Goal: Task Accomplishment & Management: Manage account settings

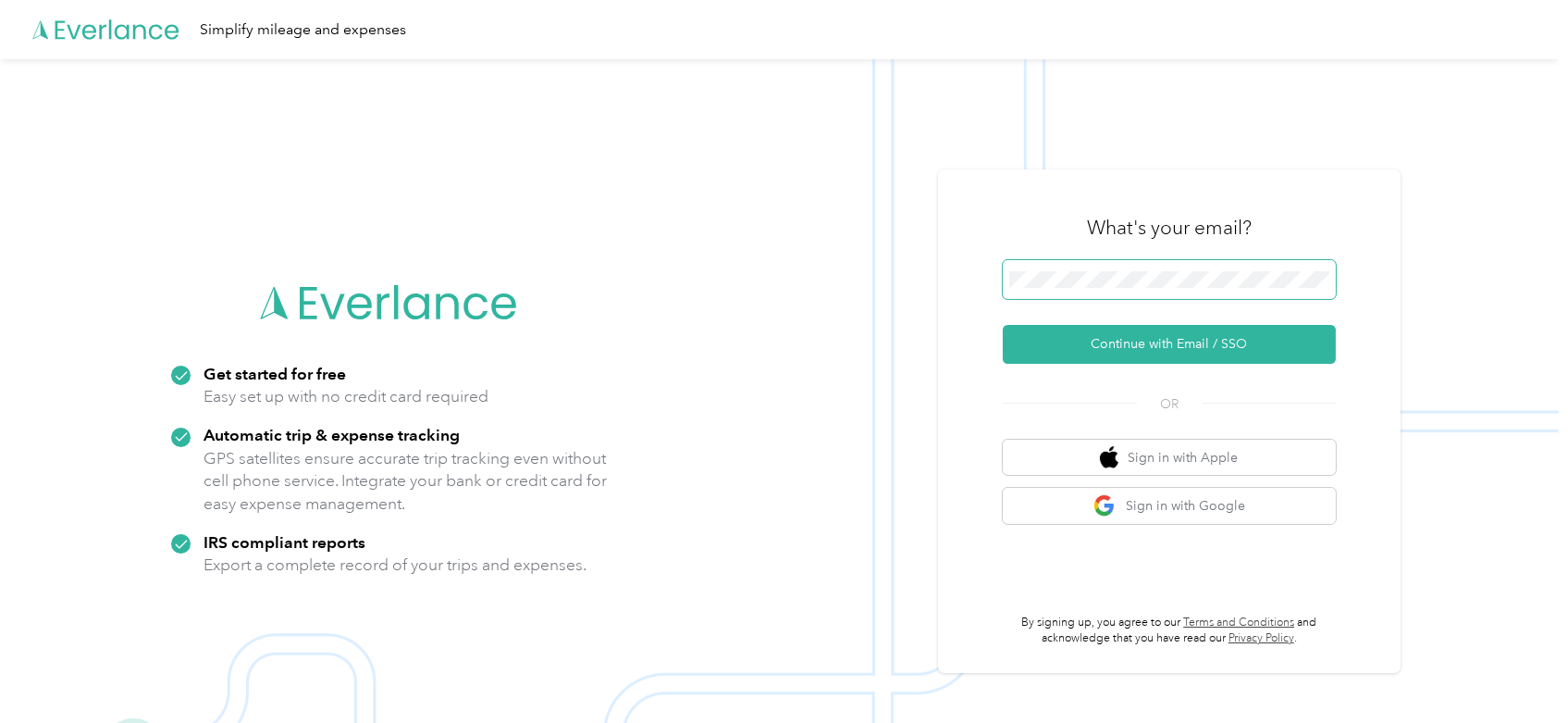
click at [1163, 287] on span at bounding box center [1170, 279] width 333 height 39
click at [1160, 351] on button "Continue with Email / SSO" at bounding box center [1170, 344] width 333 height 39
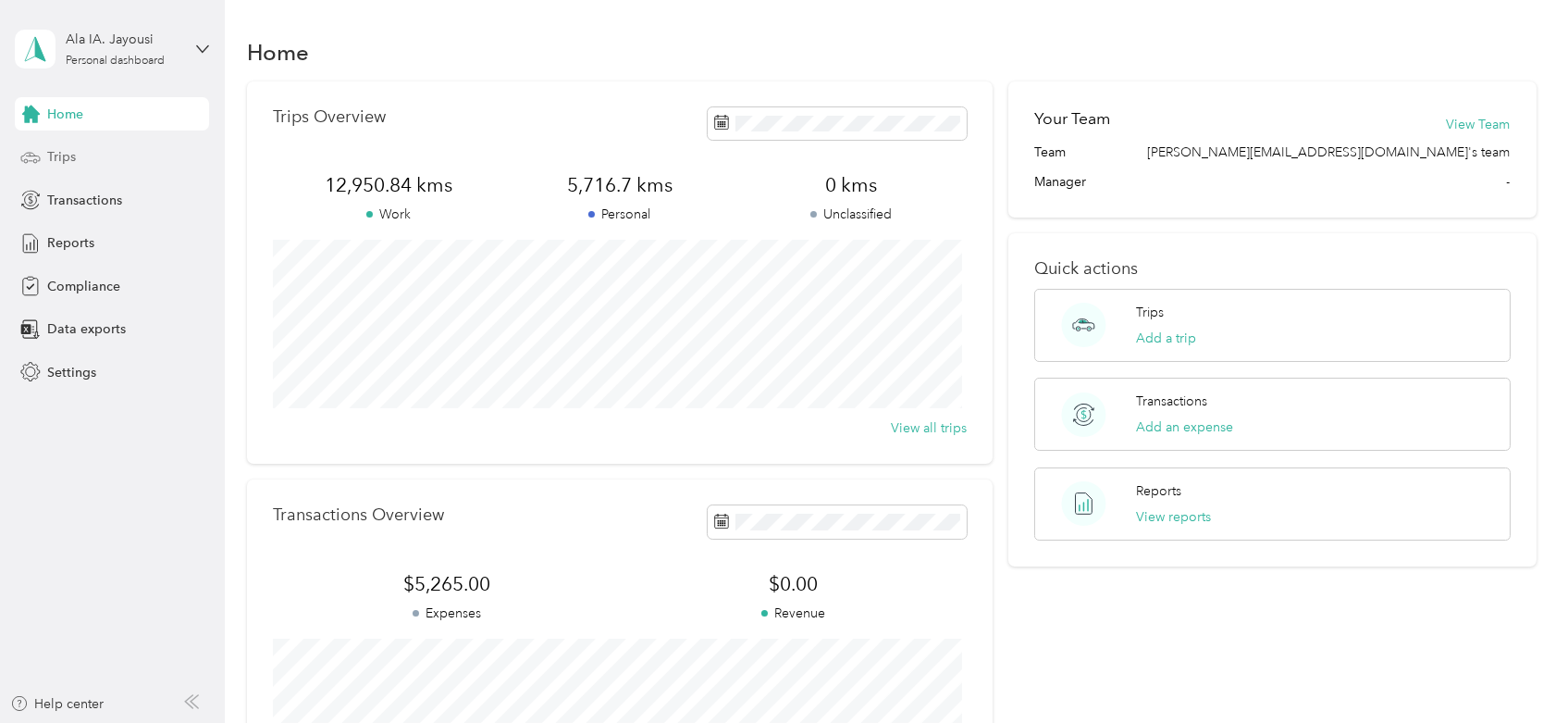
click at [63, 153] on span "Trips" at bounding box center [62, 157] width 29 height 19
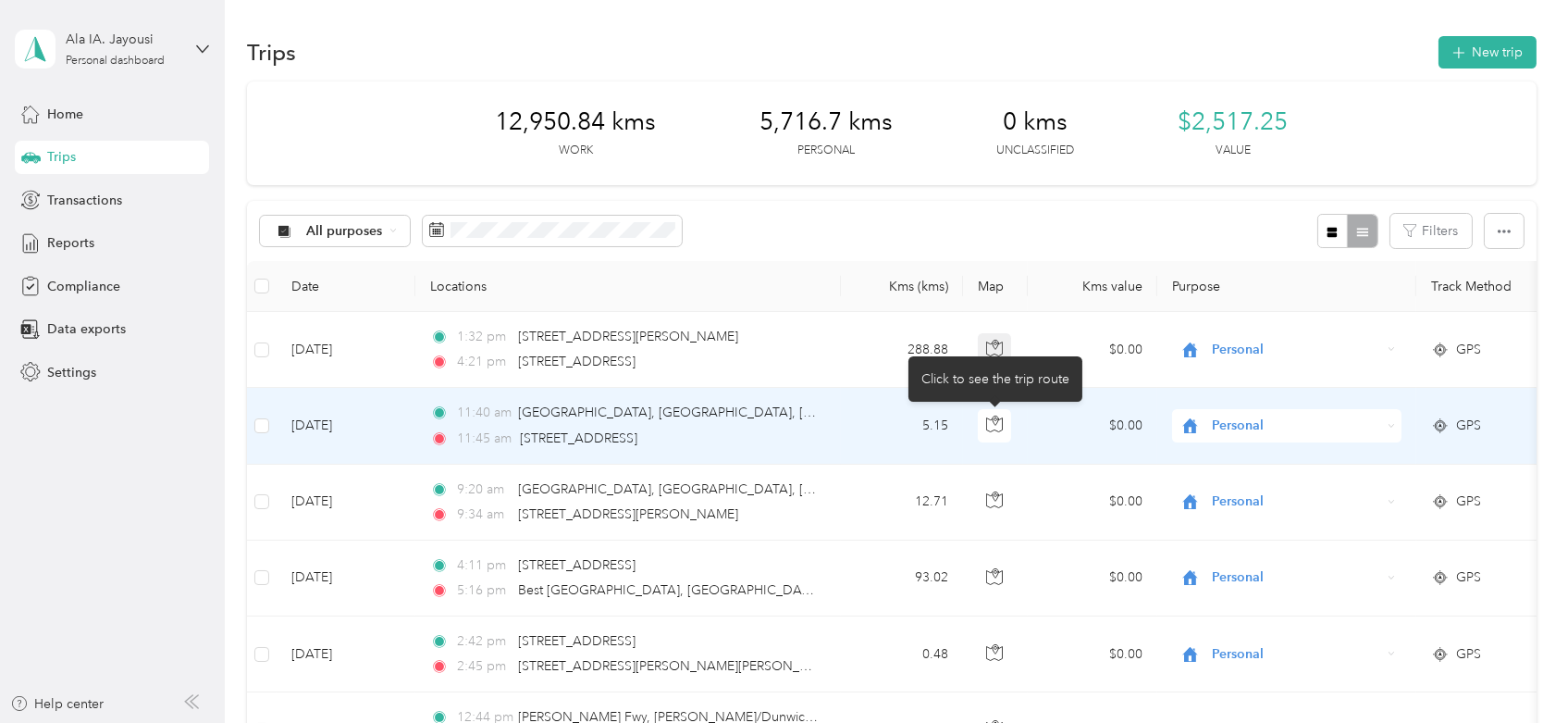
drag, startPoint x: 994, startPoint y: 362, endPoint x: 996, endPoint y: 352, distance: 10.2
click at [994, 362] on div "Click to see the trip route" at bounding box center [994, 379] width 173 height 46
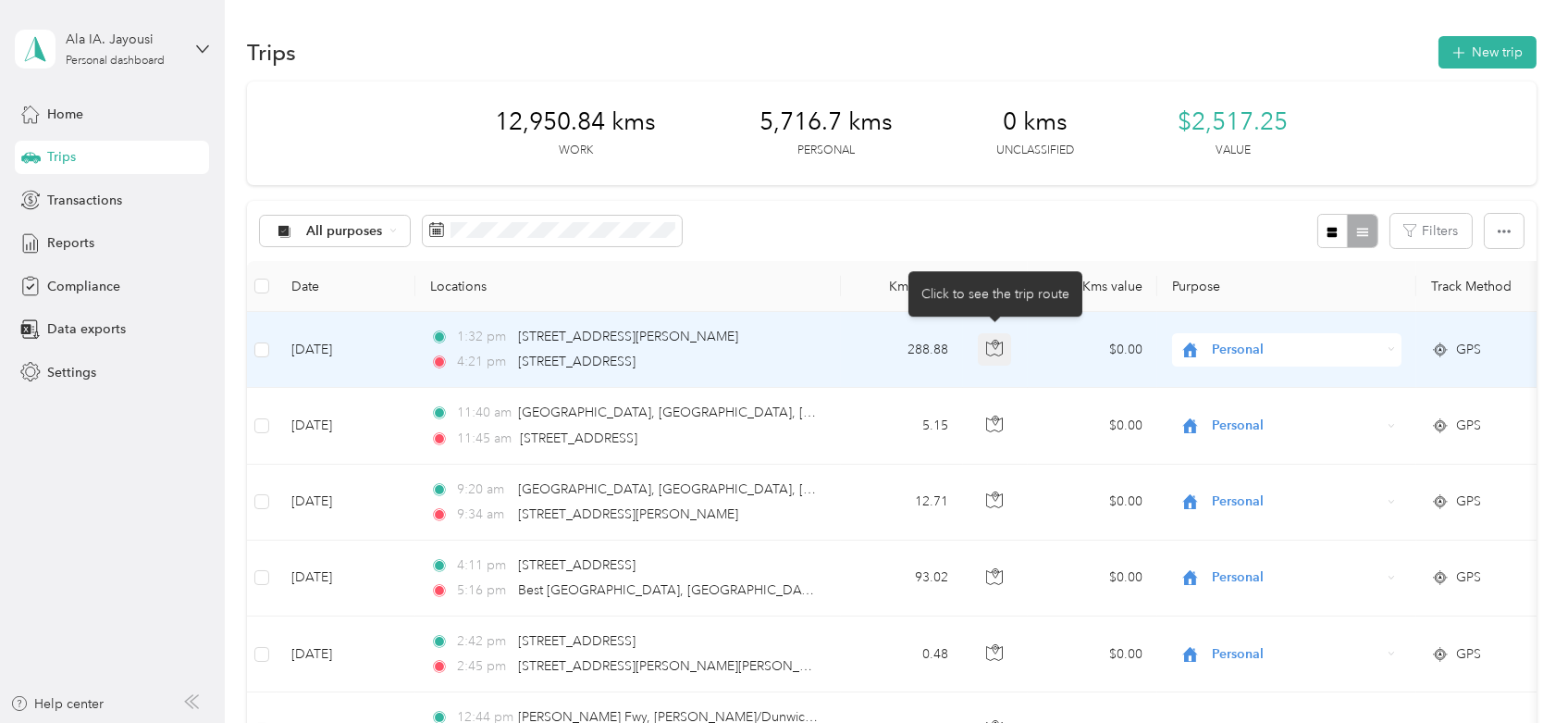
click at [996, 352] on body "Ala IA. Jayousi Personal dashboard Home Trips Transactions Reports Compliance D…" at bounding box center [779, 362] width 1559 height 723
click at [994, 347] on icon "button" at bounding box center [995, 344] width 6 height 10
click at [1269, 340] on span "Personal" at bounding box center [1297, 349] width 170 height 20
click at [1258, 390] on li "Convergint - CAN" at bounding box center [1287, 383] width 230 height 32
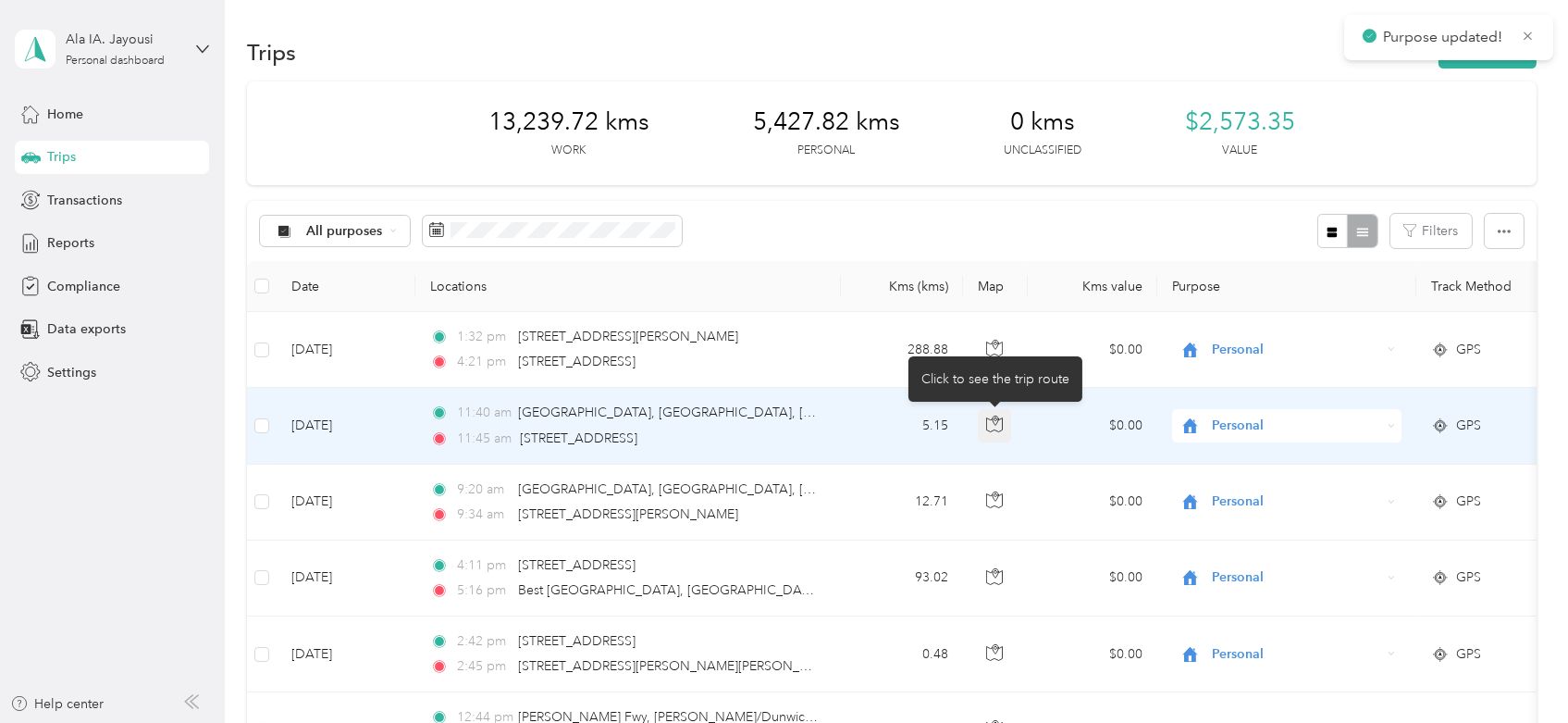
click at [992, 426] on icon "button" at bounding box center [994, 424] width 16 height 16
click at [1243, 421] on span "Personal" at bounding box center [1297, 425] width 170 height 20
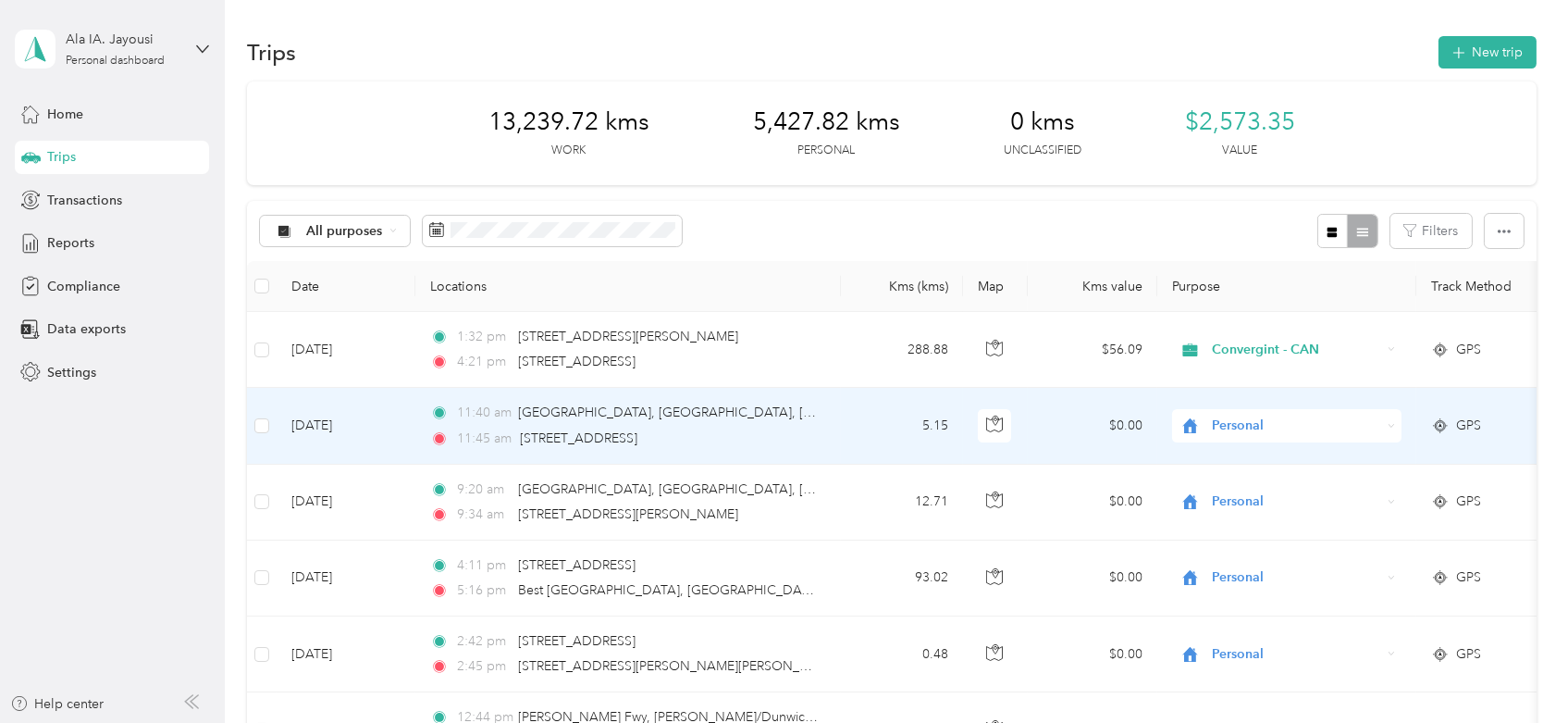
click at [1204, 456] on icon at bounding box center [1197, 456] width 15 height 13
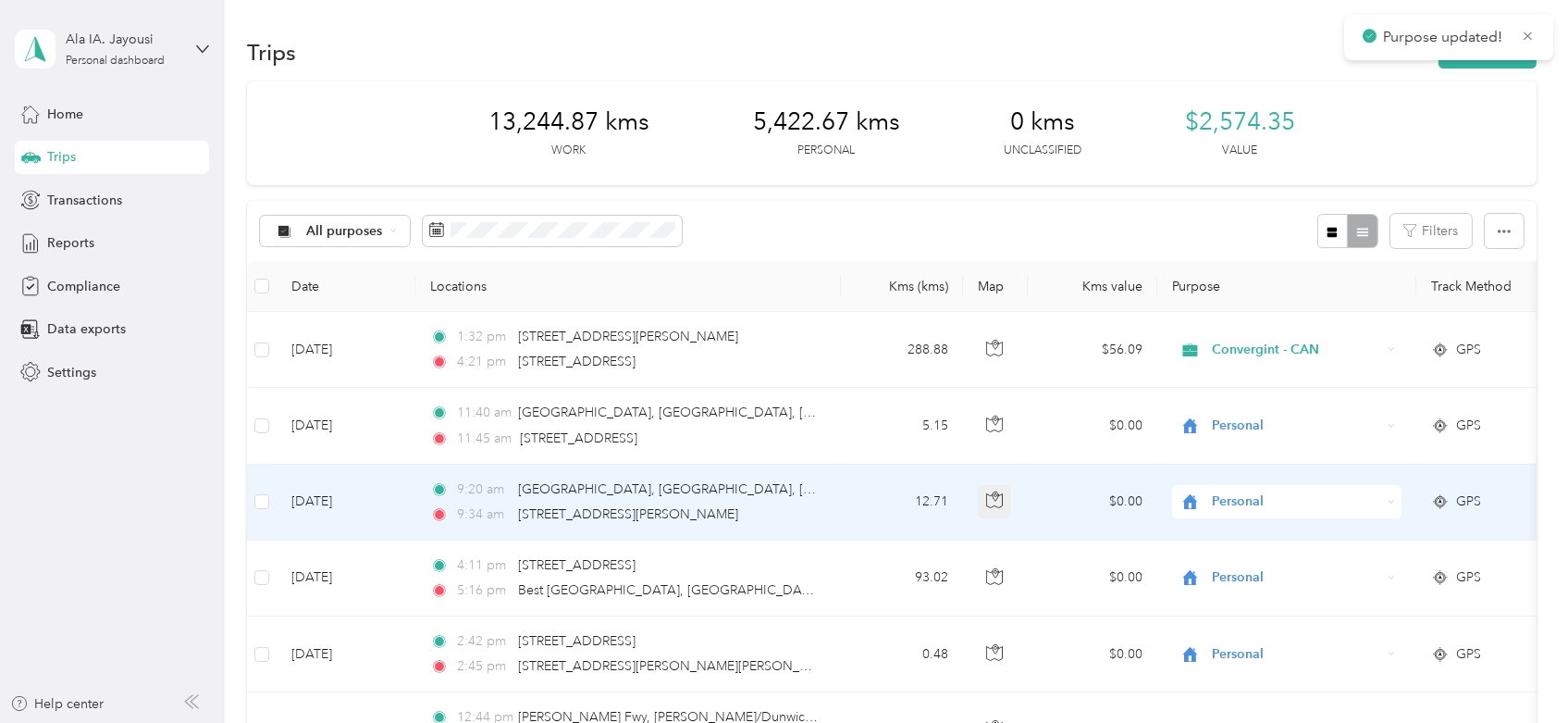
click at [998, 499] on icon "button" at bounding box center [994, 499] width 16 height 16
click at [1279, 495] on span "Personal" at bounding box center [1297, 501] width 170 height 20
click at [1224, 539] on span "Convergint - CAN" at bounding box center [1303, 536] width 172 height 19
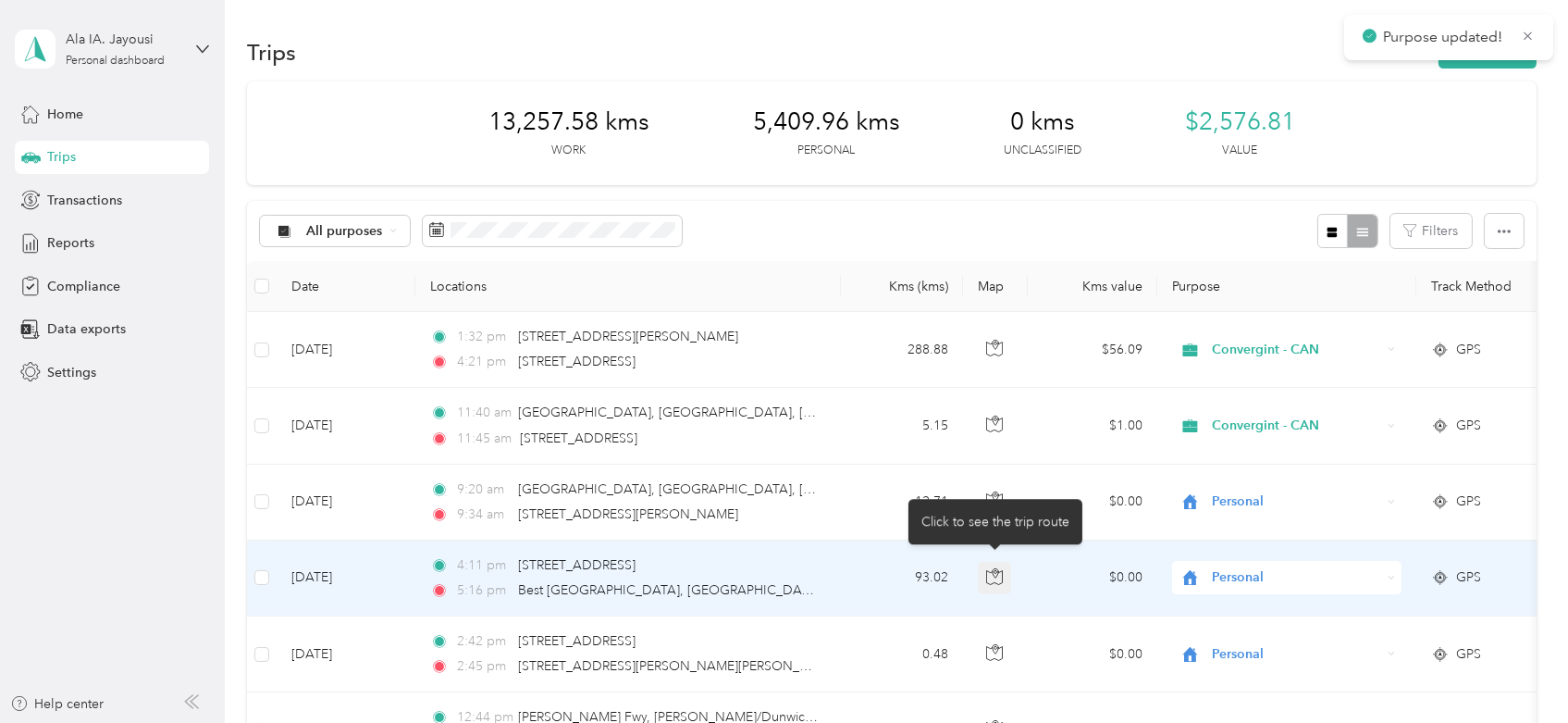
click at [988, 578] on icon "button" at bounding box center [994, 576] width 16 height 16
click at [1250, 576] on span "Personal" at bounding box center [1297, 577] width 170 height 20
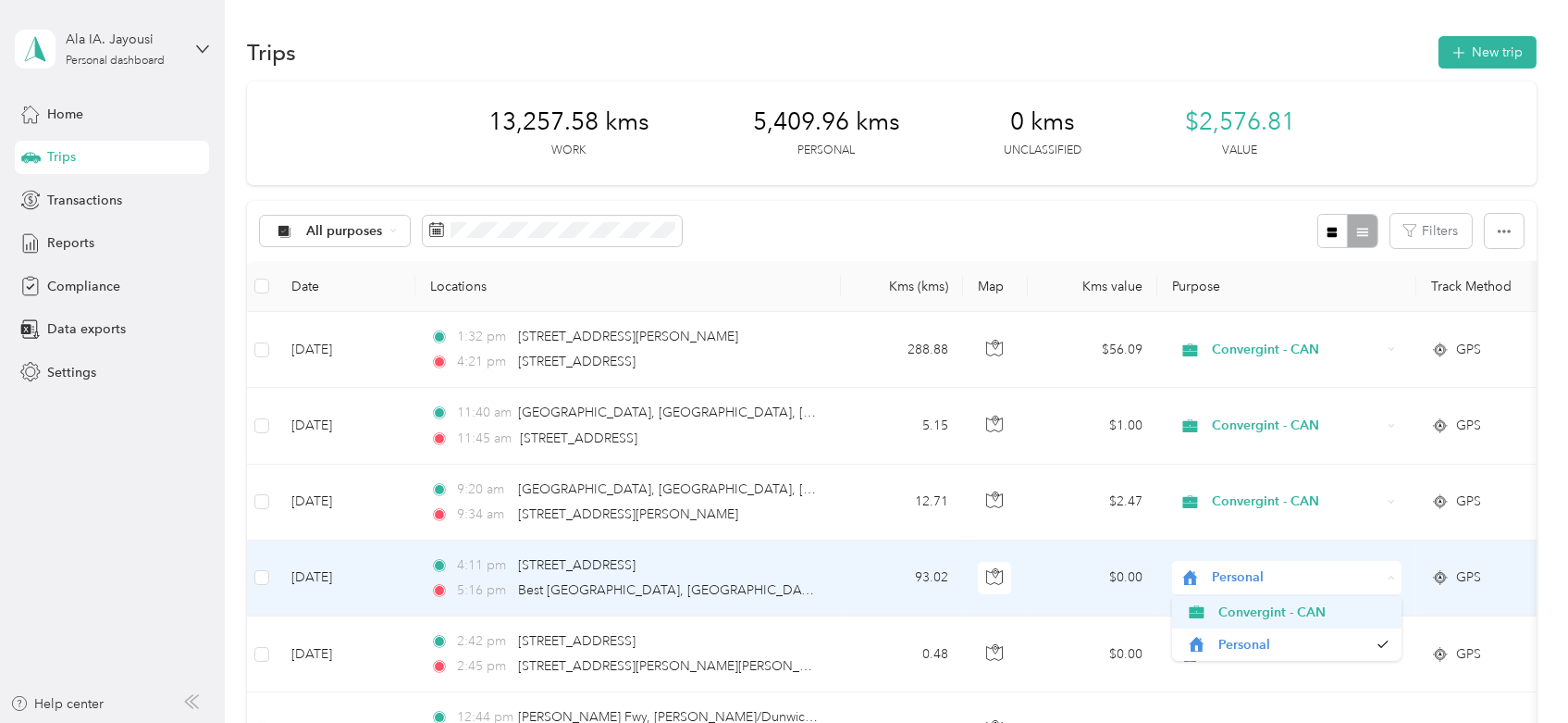
drag, startPoint x: 1264, startPoint y: 611, endPoint x: 1218, endPoint y: 611, distance: 46.0
click at [1264, 611] on span "Convergint - CAN" at bounding box center [1303, 612] width 172 height 19
click at [1280, 578] on span "Personal" at bounding box center [1297, 577] width 170 height 20
click at [1255, 607] on span "Convergint - CAN" at bounding box center [1303, 612] width 172 height 19
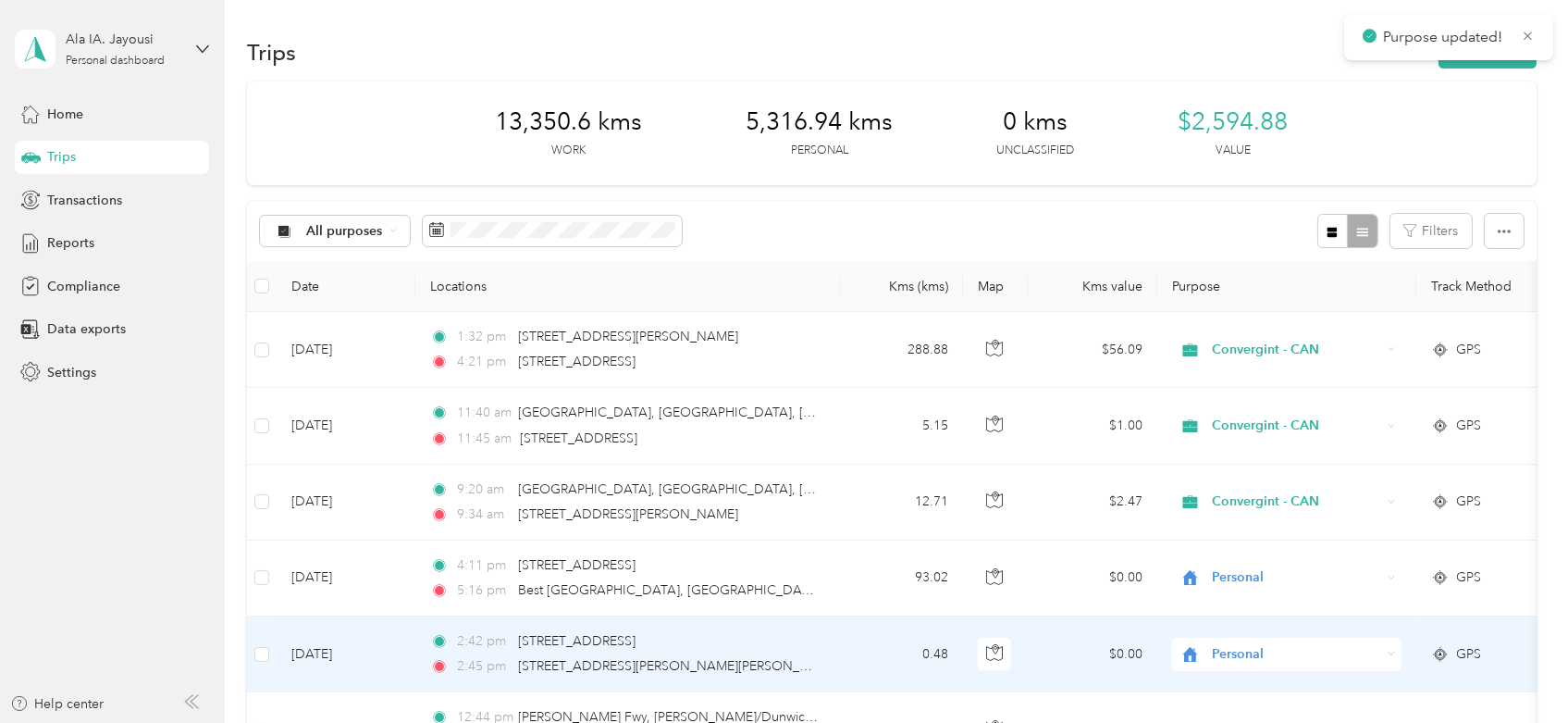
click at [1206, 655] on span "Personal" at bounding box center [1279, 653] width 202 height 20
click at [1208, 590] on span "Convergint - CAN" at bounding box center [1287, 582] width 204 height 19
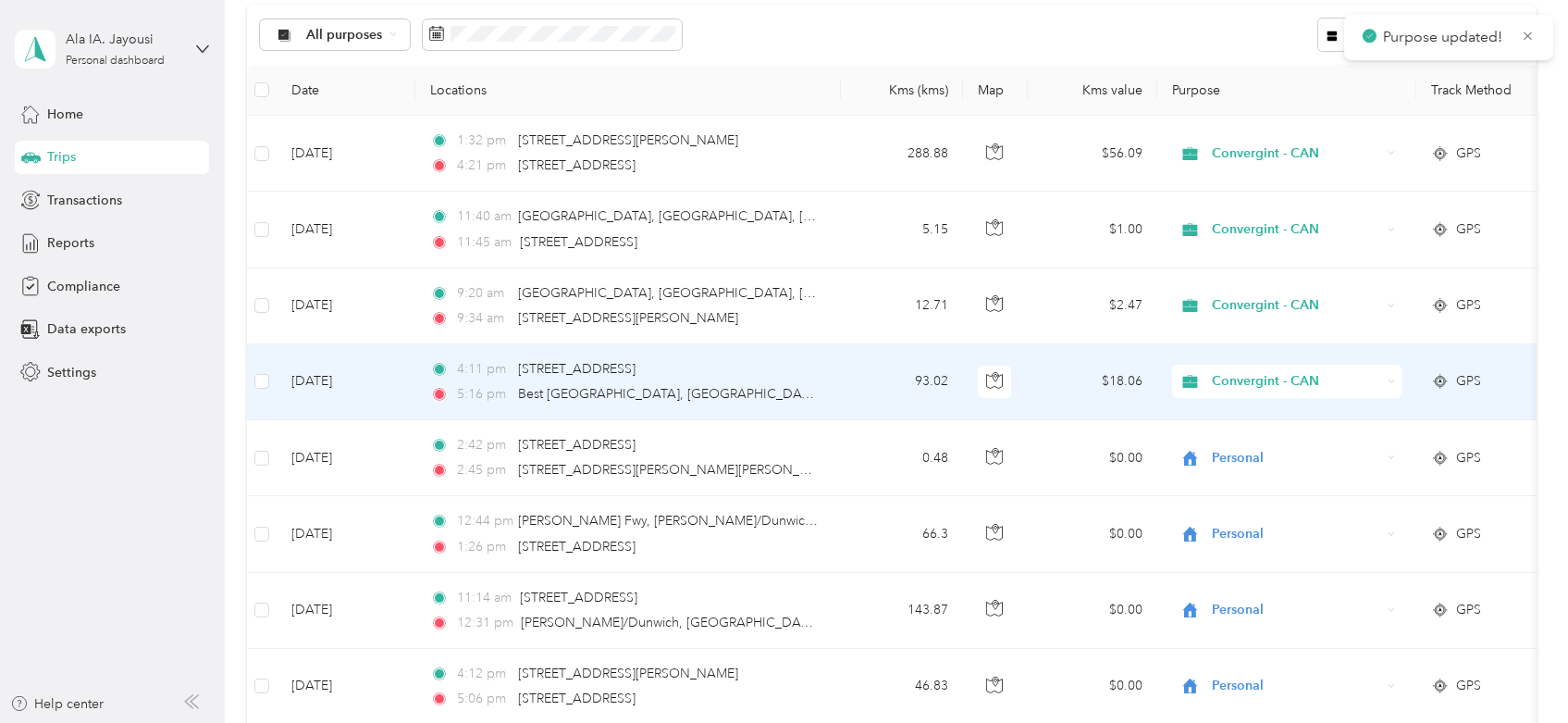
scroll to position [205, 0]
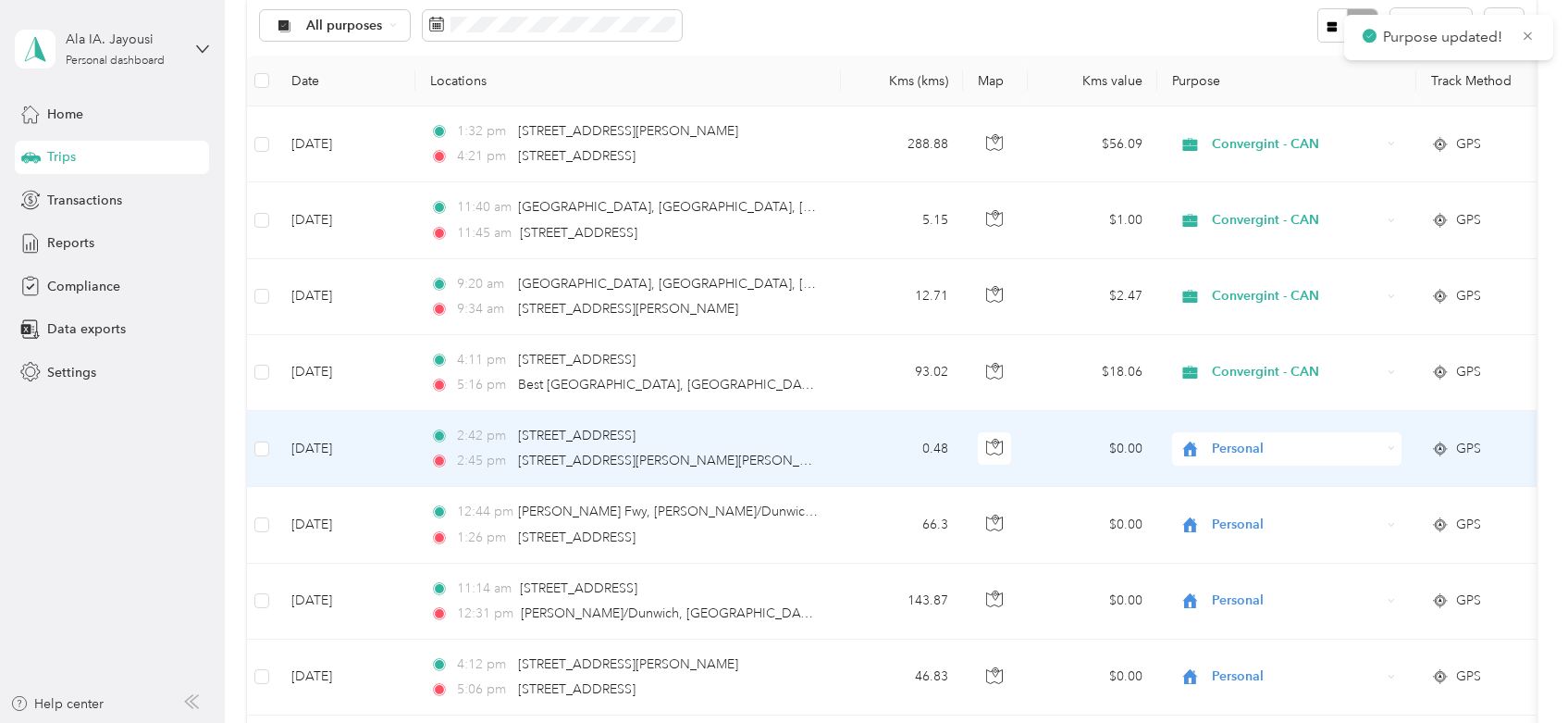
click at [1227, 450] on span "Personal" at bounding box center [1297, 449] width 170 height 20
click at [1253, 478] on span "Convergint - CAN" at bounding box center [1303, 483] width 172 height 19
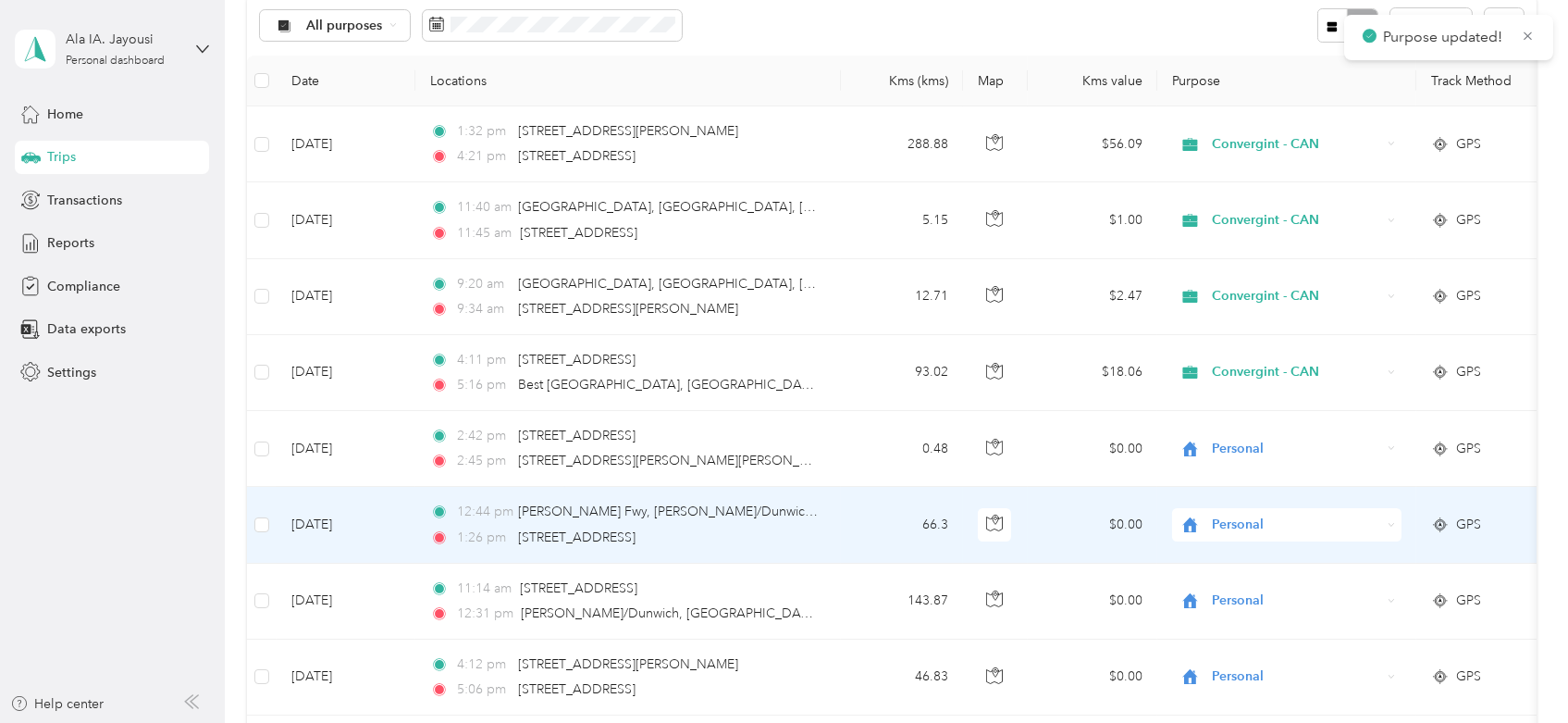
click at [1237, 536] on div "Personal" at bounding box center [1287, 524] width 230 height 33
click at [1236, 553] on span "Convergint - CAN" at bounding box center [1303, 558] width 172 height 19
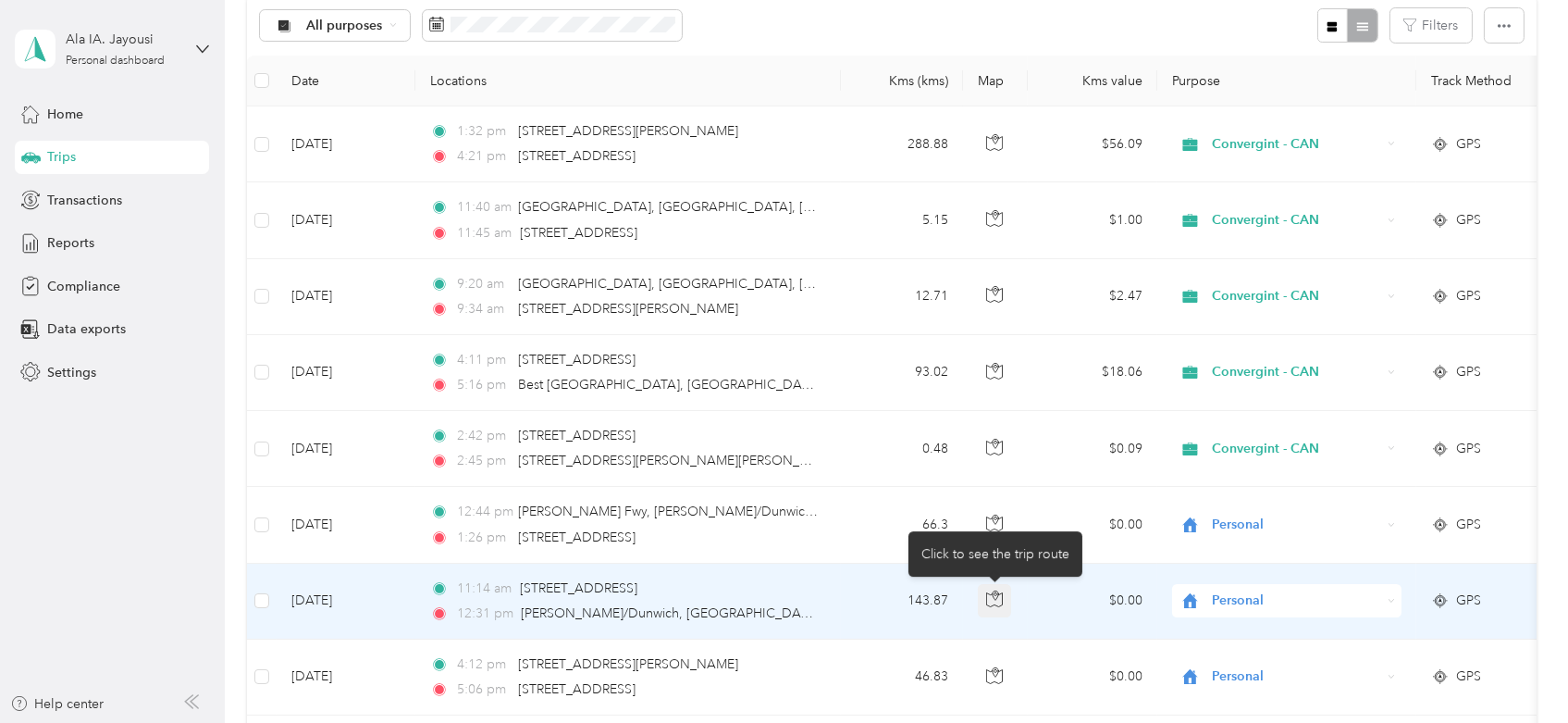
click at [1004, 593] on button "button" at bounding box center [994, 600] width 33 height 33
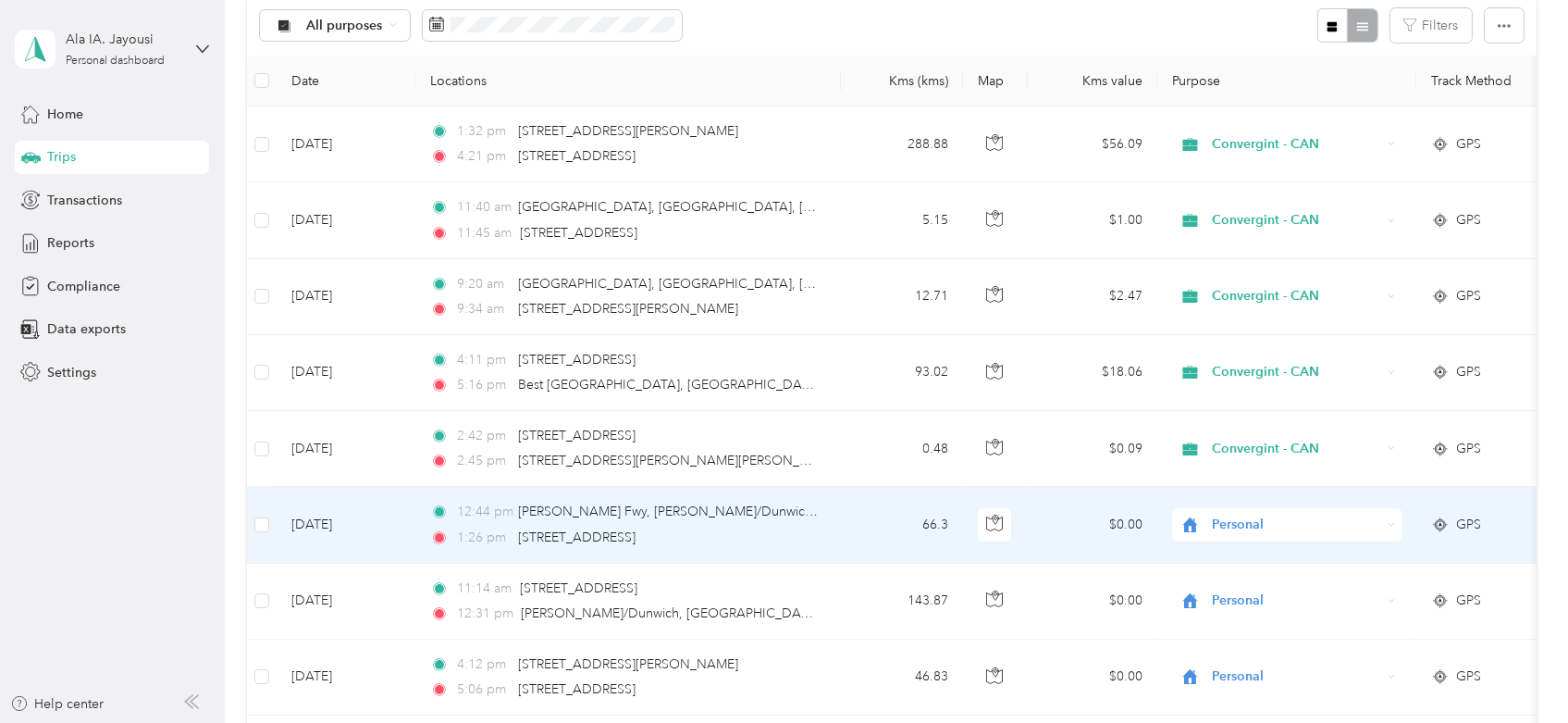
click at [1246, 523] on span "Personal" at bounding box center [1297, 524] width 170 height 20
click at [1237, 561] on span "Convergint - CAN" at bounding box center [1303, 558] width 172 height 19
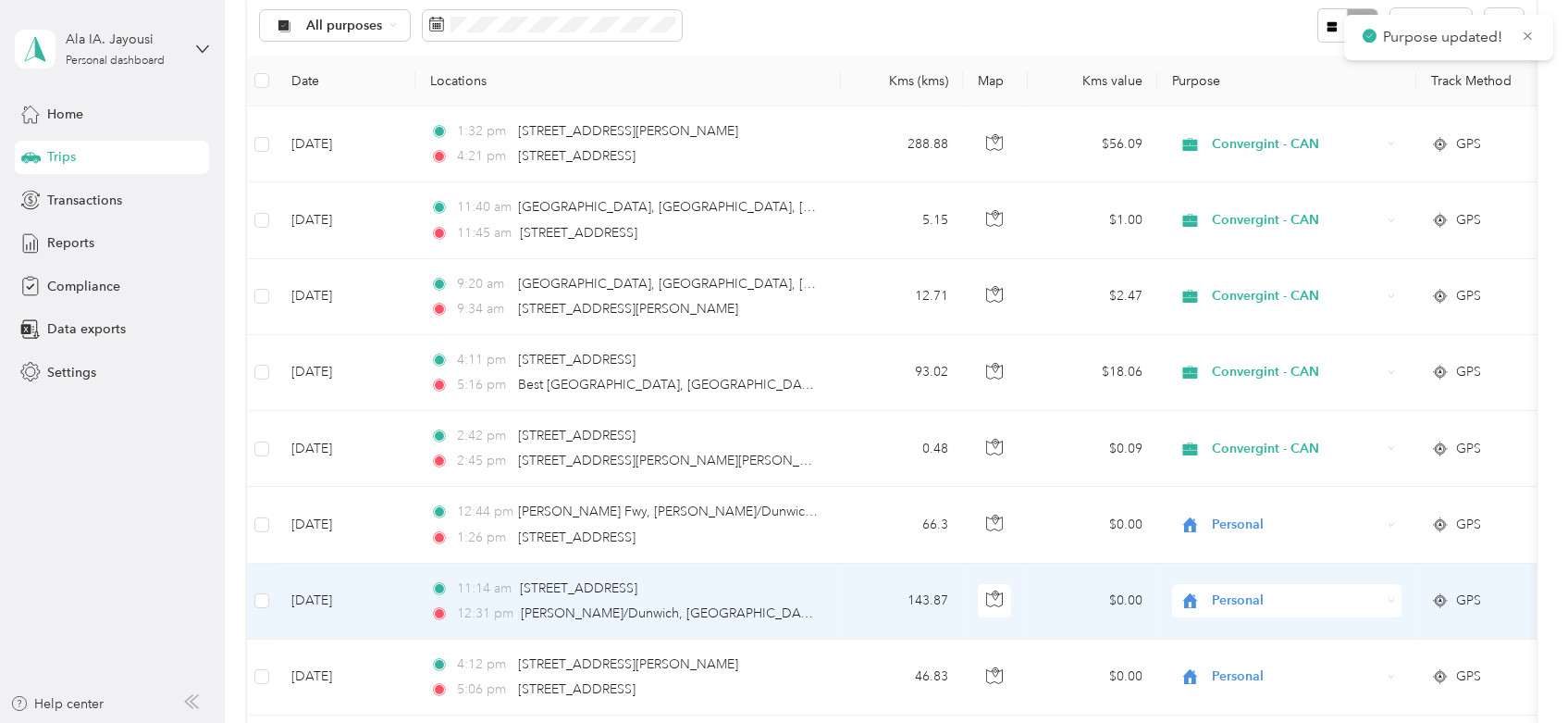
click at [1234, 601] on span "Personal" at bounding box center [1297, 600] width 170 height 20
click at [1239, 624] on span "Convergint - CAN" at bounding box center [1303, 634] width 172 height 19
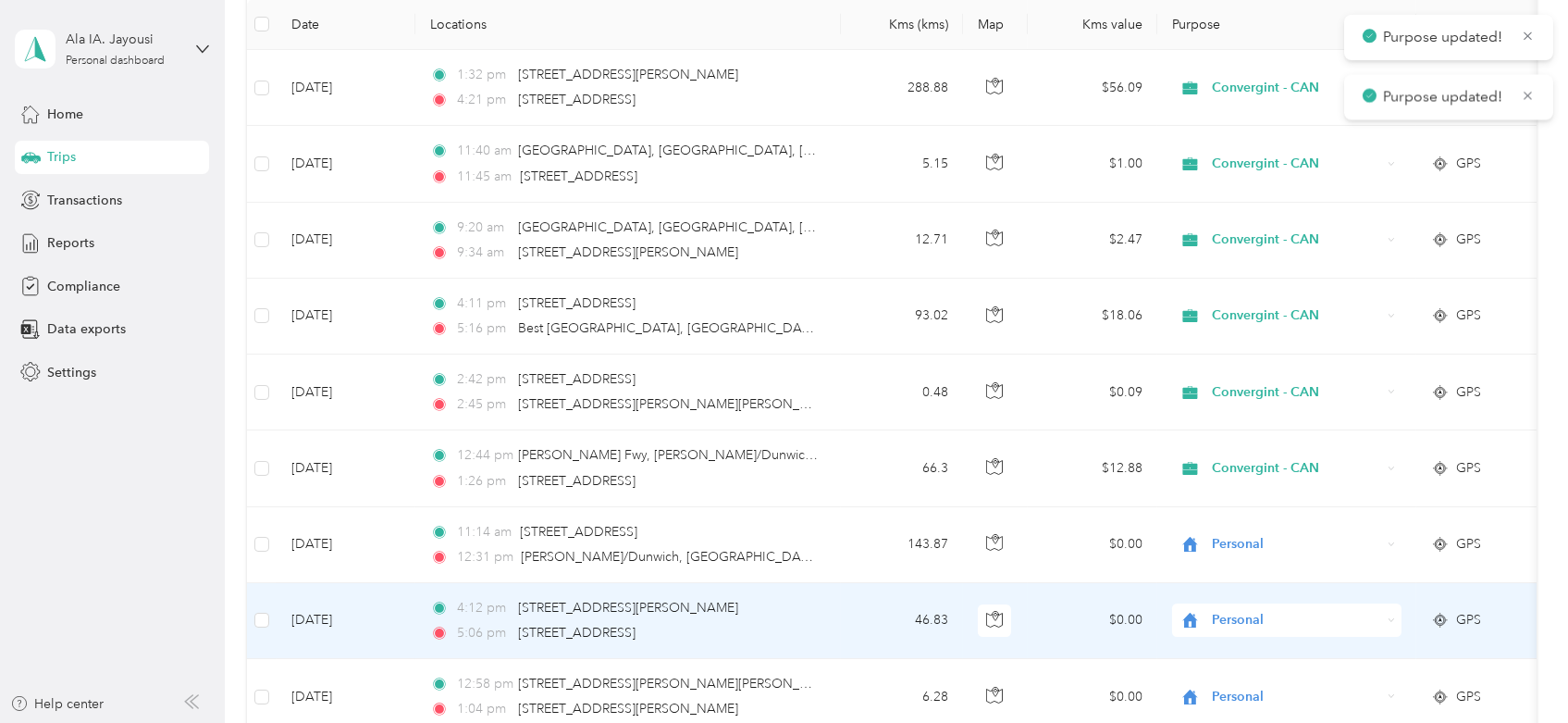
scroll to position [308, 0]
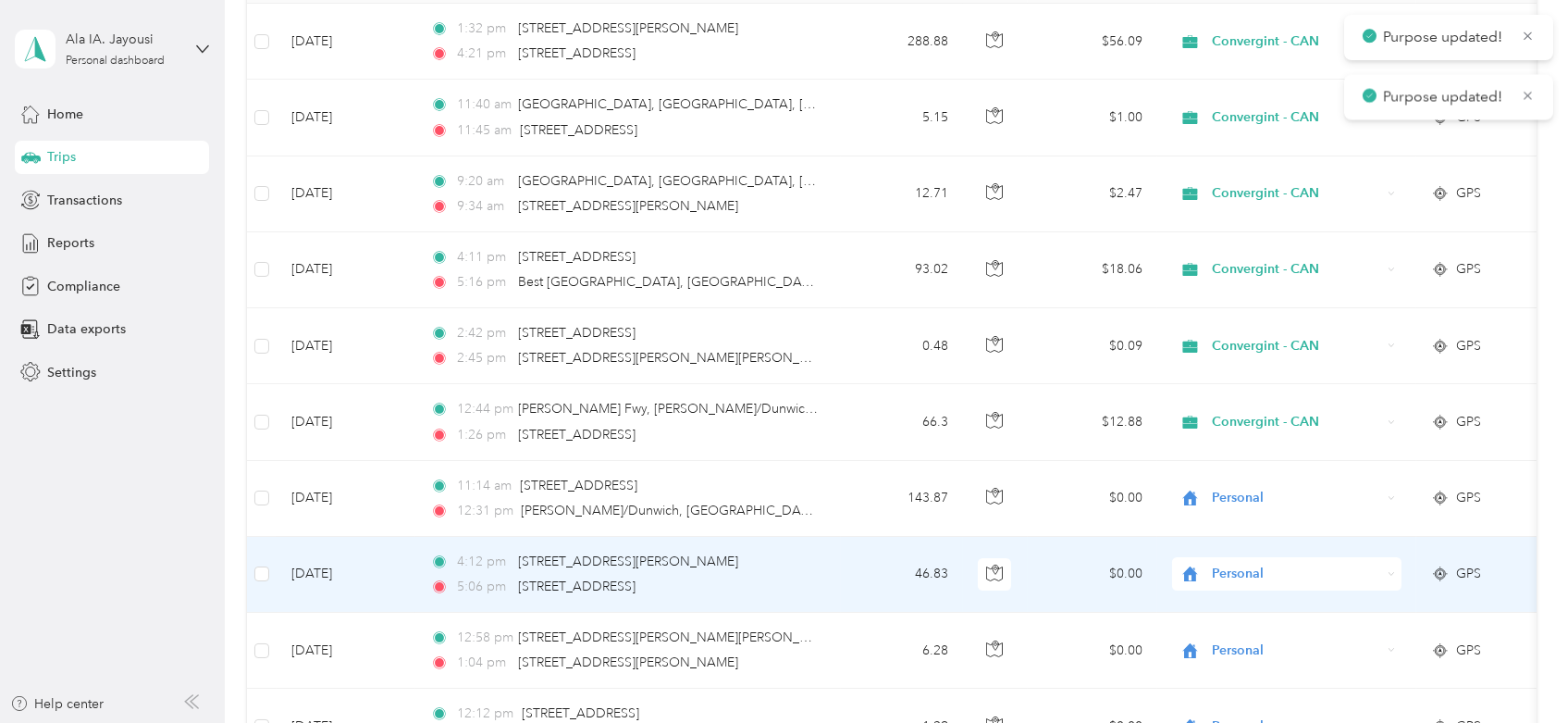
click at [1227, 576] on span "Personal" at bounding box center [1297, 573] width 170 height 20
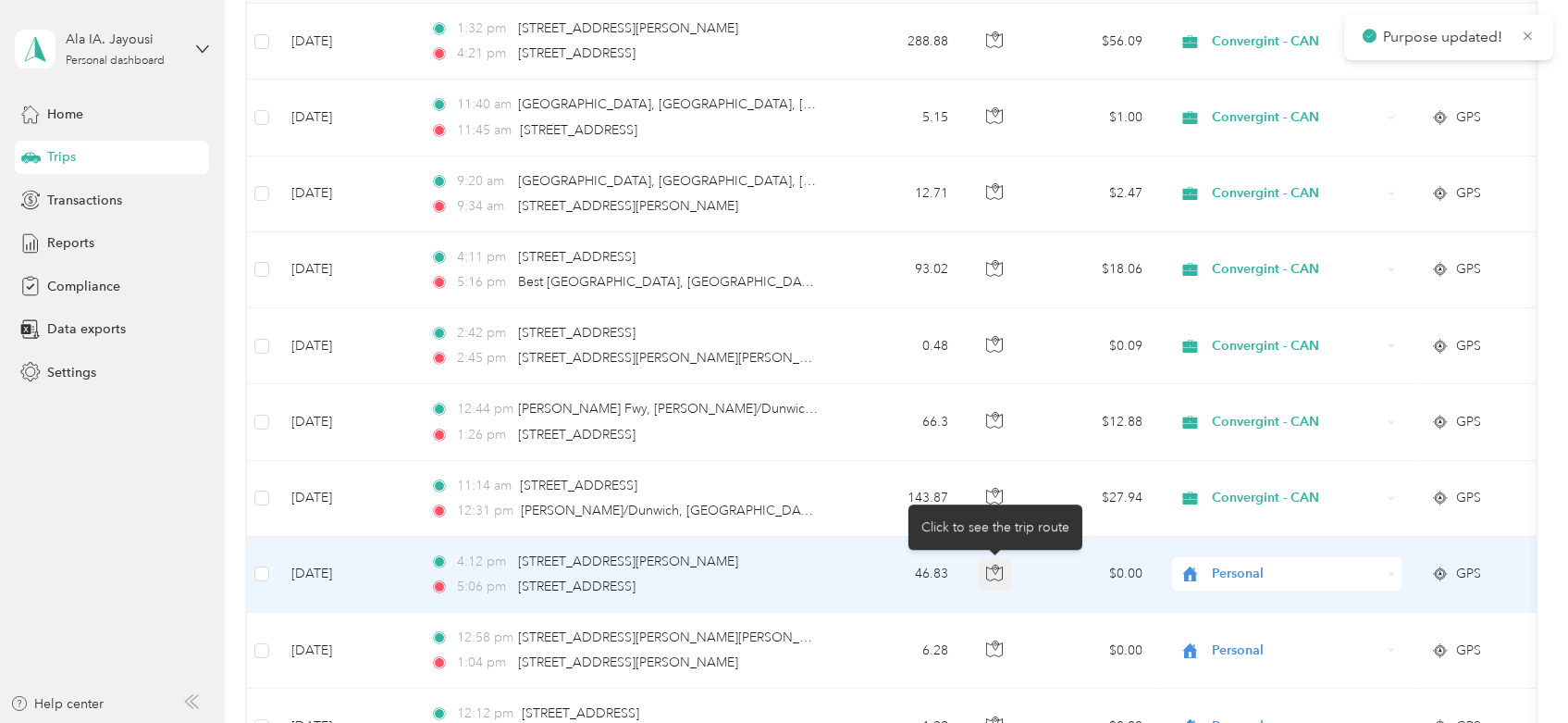
click at [985, 559] on button "button" at bounding box center [994, 575] width 33 height 33
click at [985, 561] on button "button" at bounding box center [994, 575] width 33 height 33
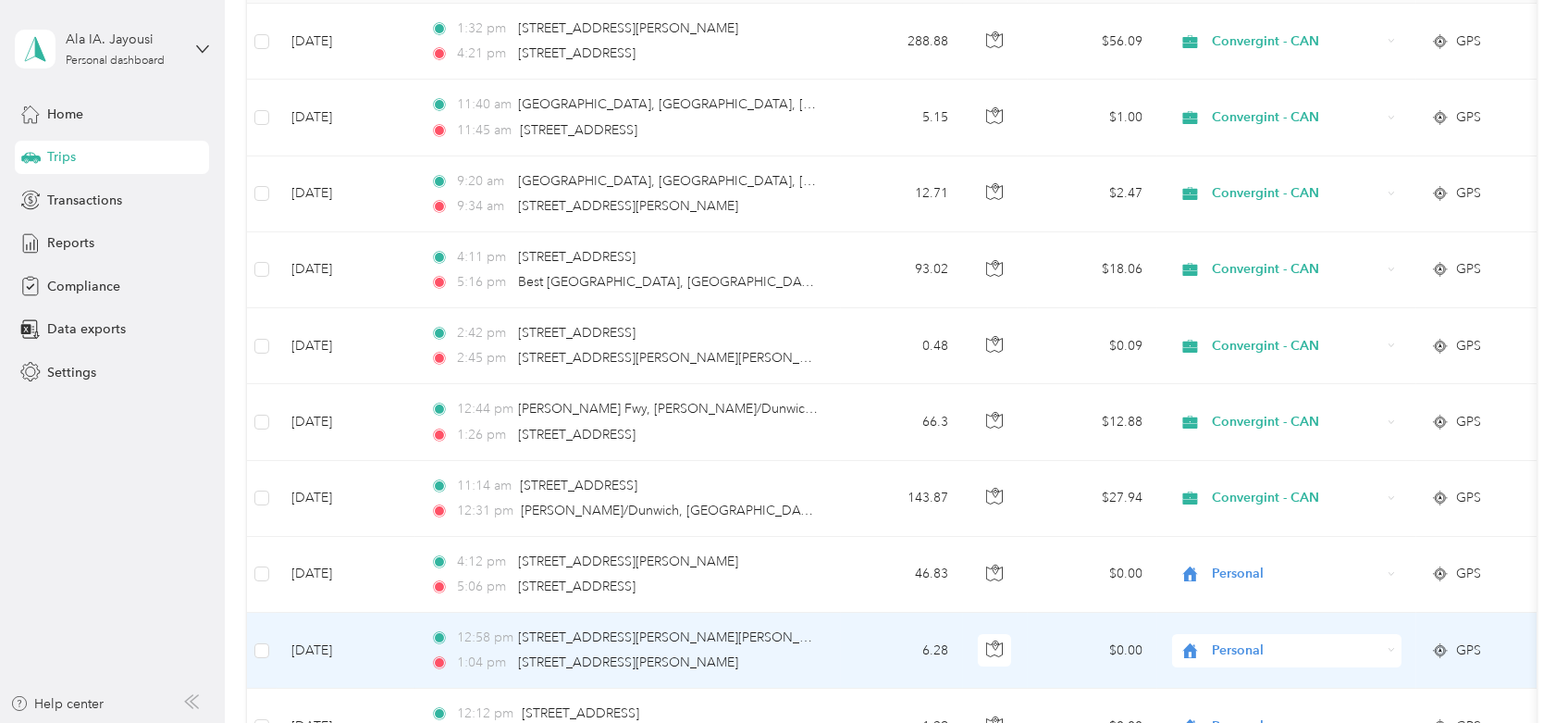
click at [1285, 654] on span "Personal" at bounding box center [1297, 650] width 170 height 20
click at [991, 651] on icon "button" at bounding box center [994, 648] width 16 height 16
click at [1234, 651] on span "Personal" at bounding box center [1297, 650] width 170 height 20
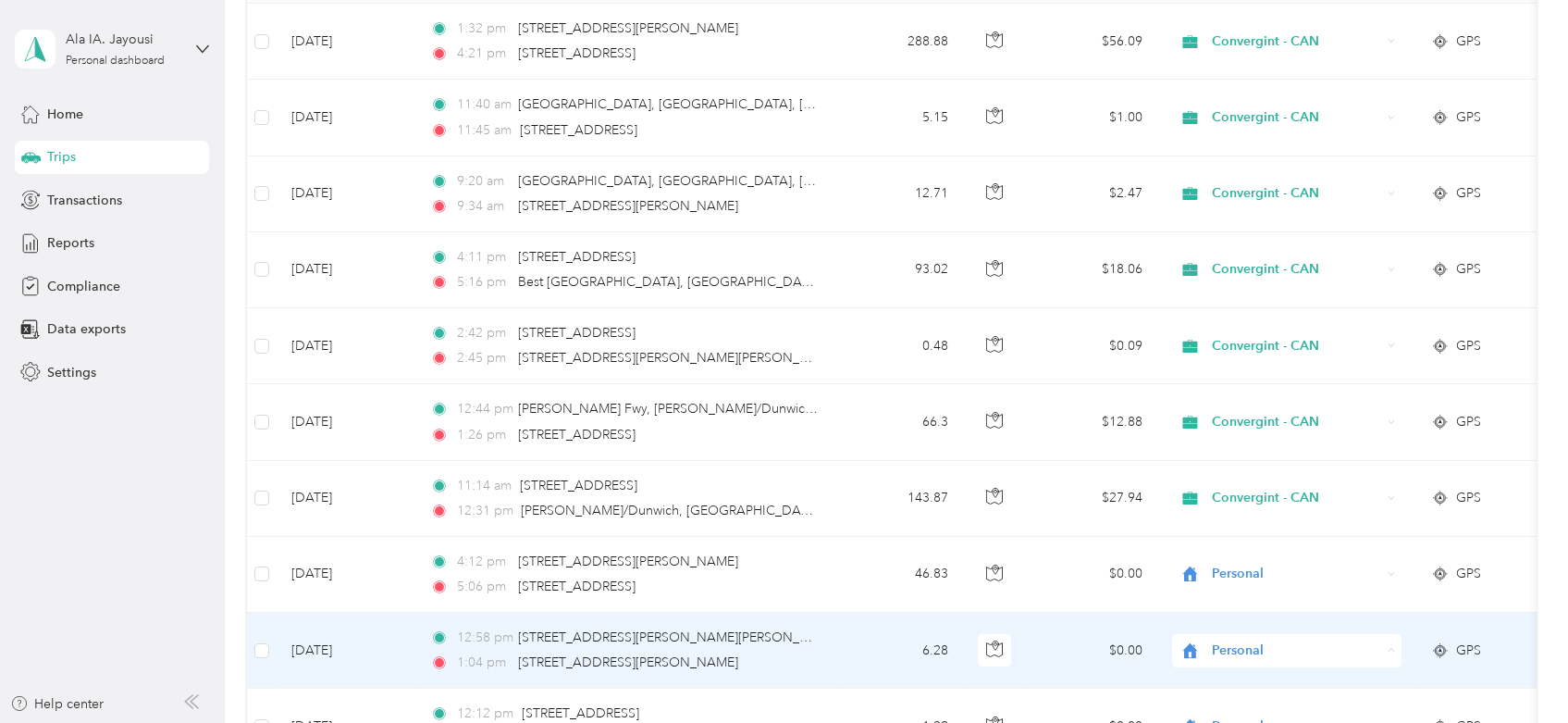
click at [1235, 579] on span "Convergint - CAN" at bounding box center [1303, 582] width 172 height 19
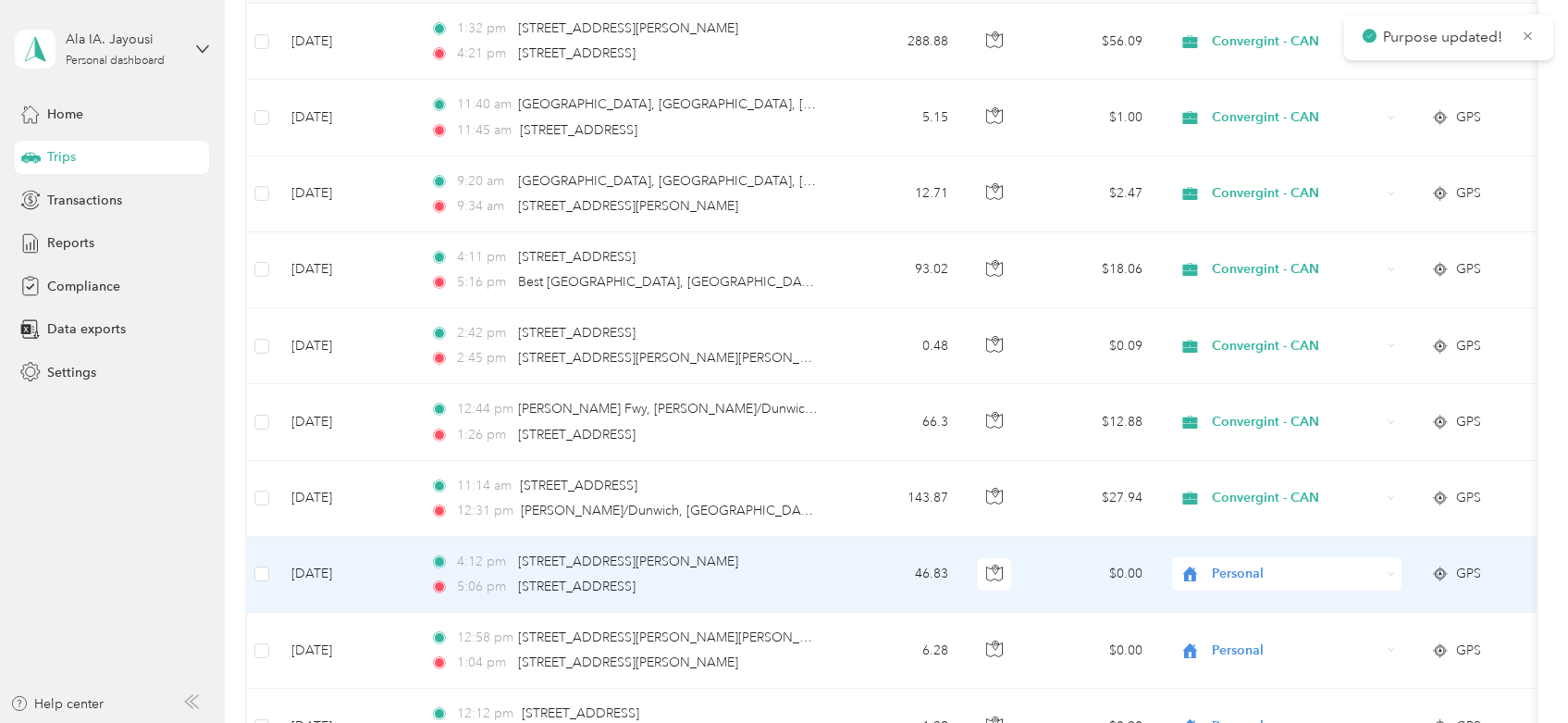
scroll to position [411, 0]
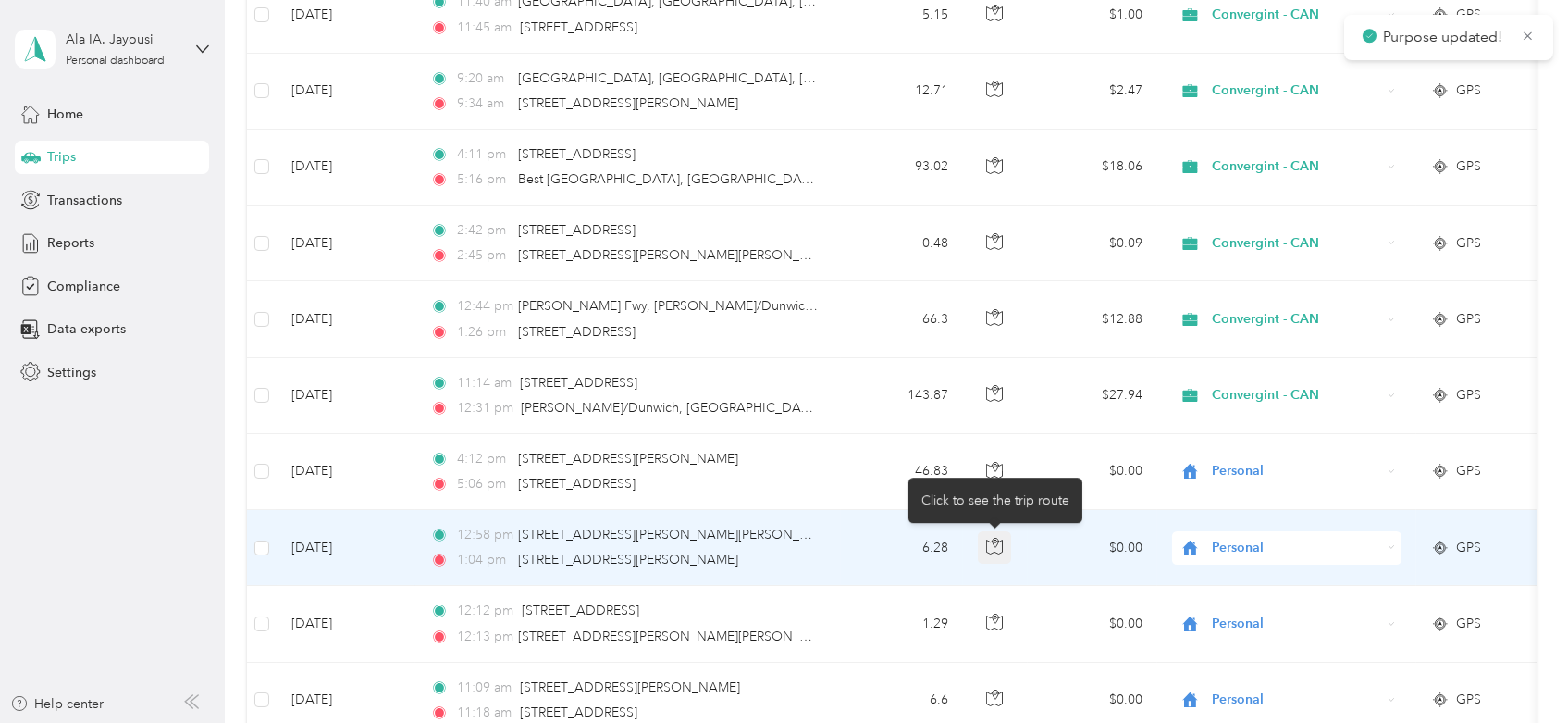
click at [988, 553] on button "button" at bounding box center [994, 548] width 33 height 33
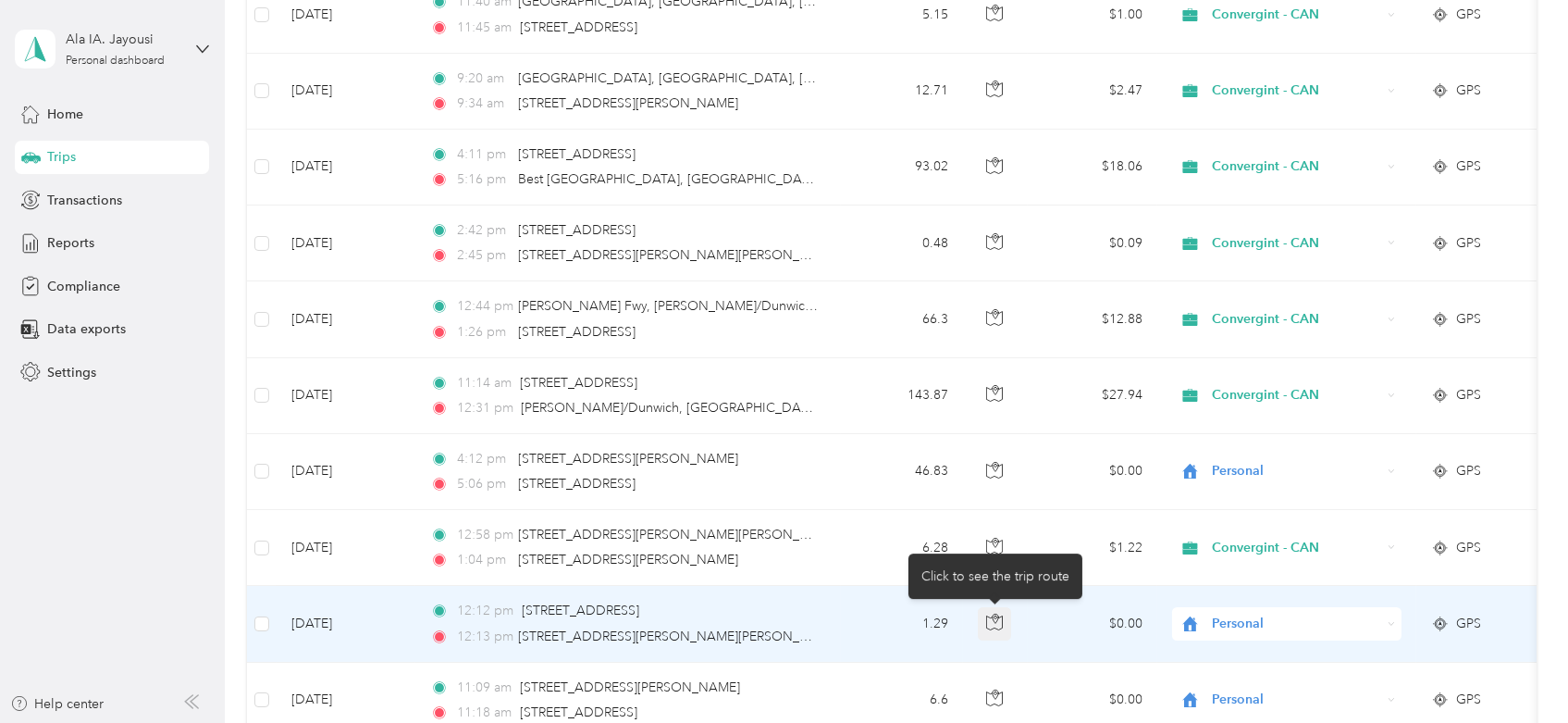
click at [1003, 630] on button "button" at bounding box center [994, 623] width 33 height 33
click at [1229, 628] on span "Personal" at bounding box center [1297, 623] width 170 height 20
click at [1229, 643] on li "Convergint - CAN" at bounding box center [1287, 656] width 230 height 32
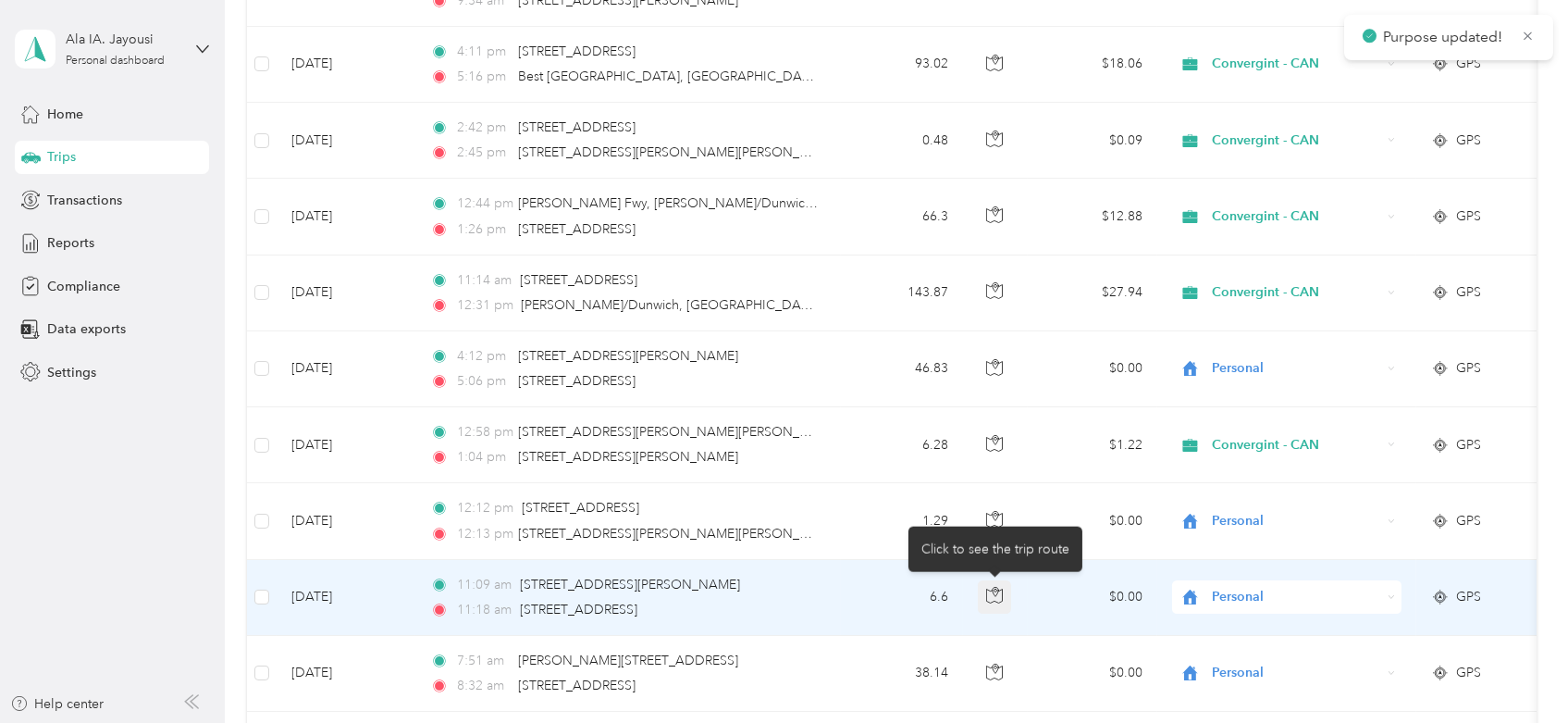
click at [989, 599] on icon "button" at bounding box center [994, 594] width 16 height 16
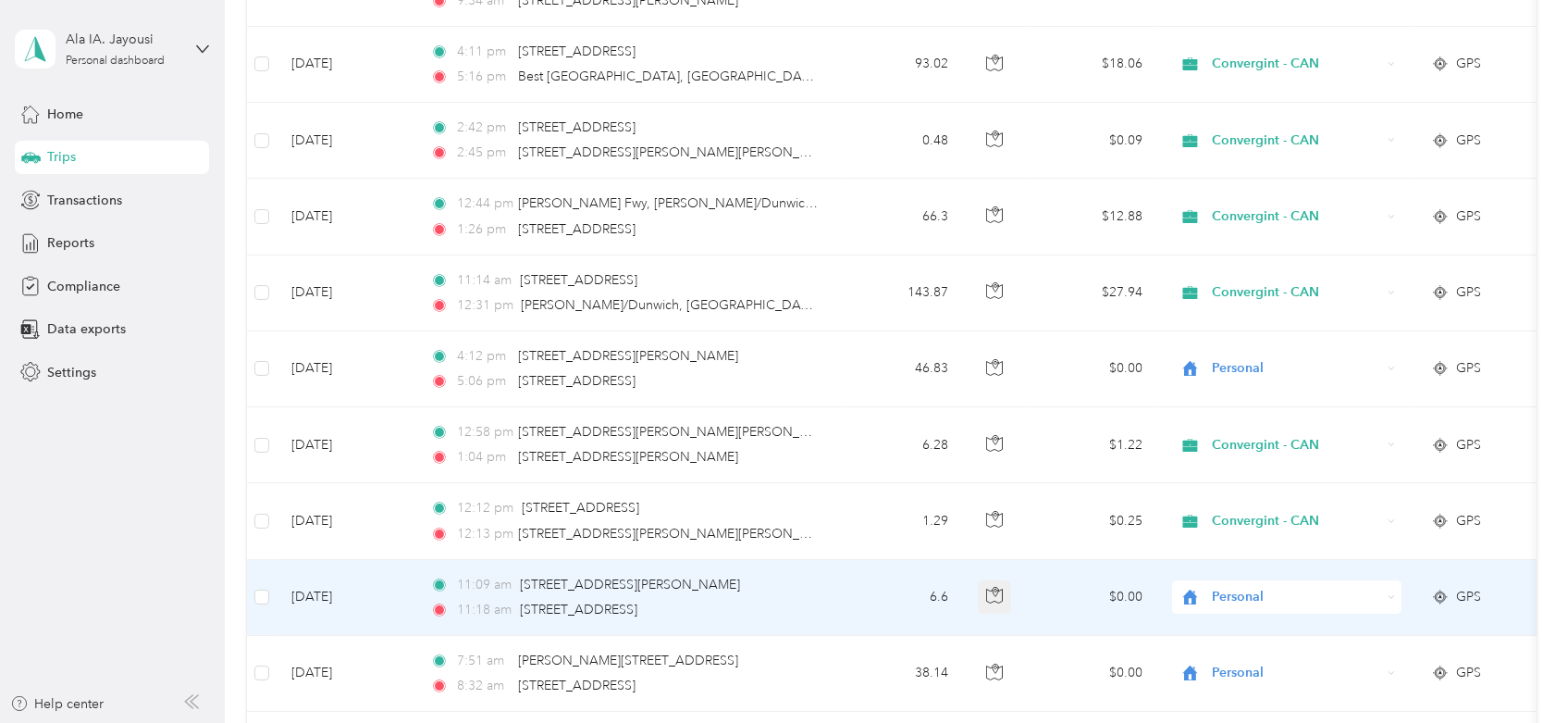
click at [989, 599] on icon "button" at bounding box center [994, 594] width 16 height 16
click at [1207, 595] on span "Personal" at bounding box center [1279, 596] width 202 height 20
drag, startPoint x: 1239, startPoint y: 621, endPoint x: 1166, endPoint y: 622, distance: 73.0
click at [1239, 622] on span "Convergint - CAN" at bounding box center [1303, 628] width 172 height 19
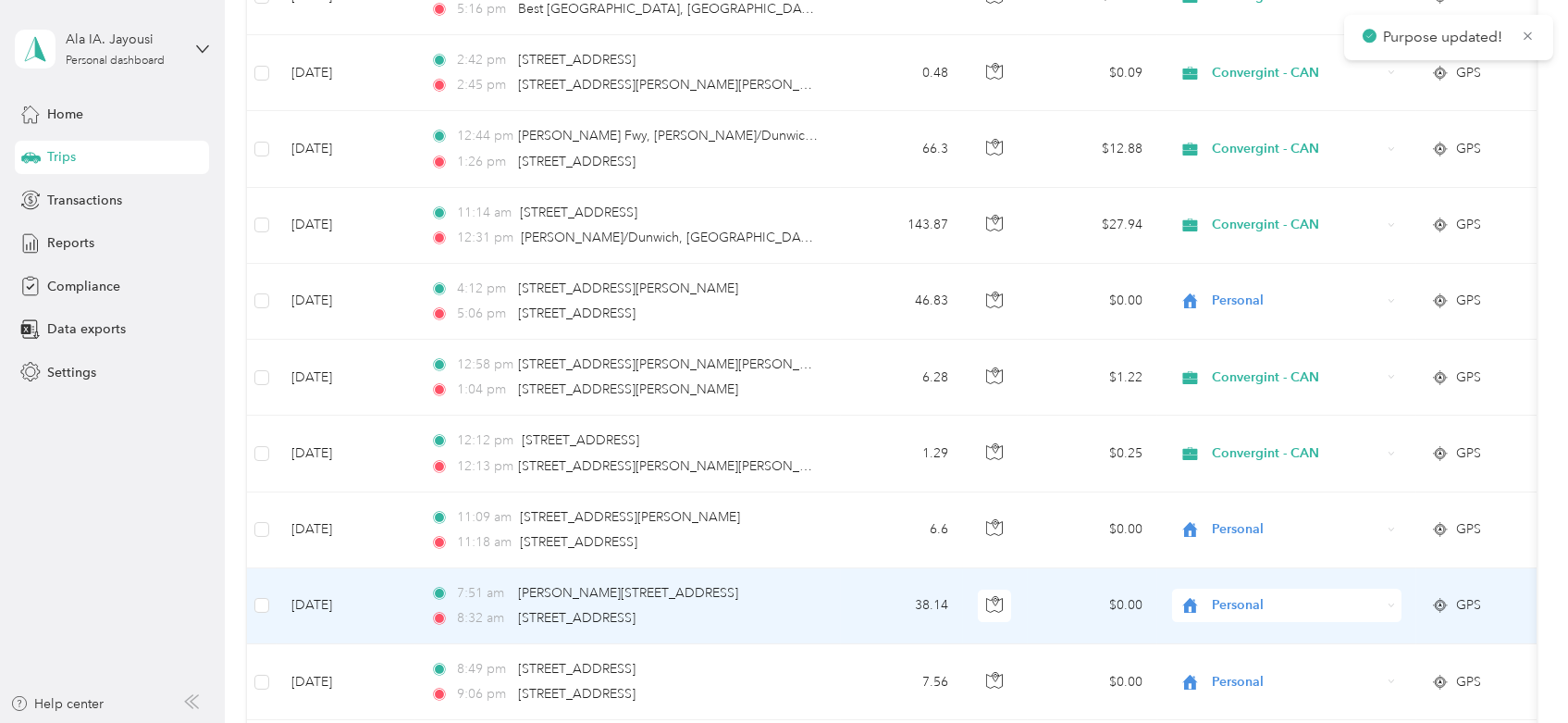
scroll to position [616, 0]
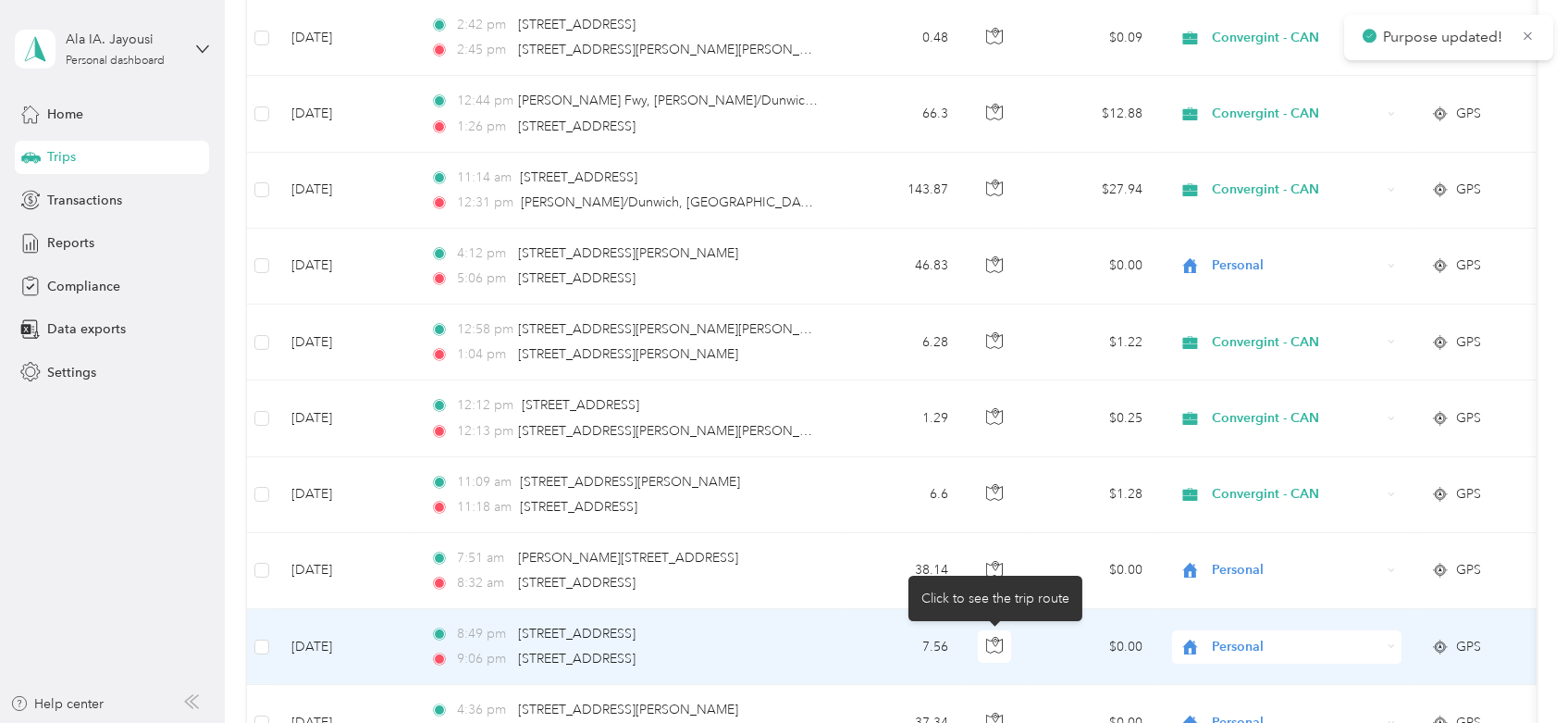
click at [989, 584] on div "Click to see the trip route" at bounding box center [994, 598] width 173 height 46
click at [991, 576] on div "Click to see the trip route" at bounding box center [994, 598] width 173 height 46
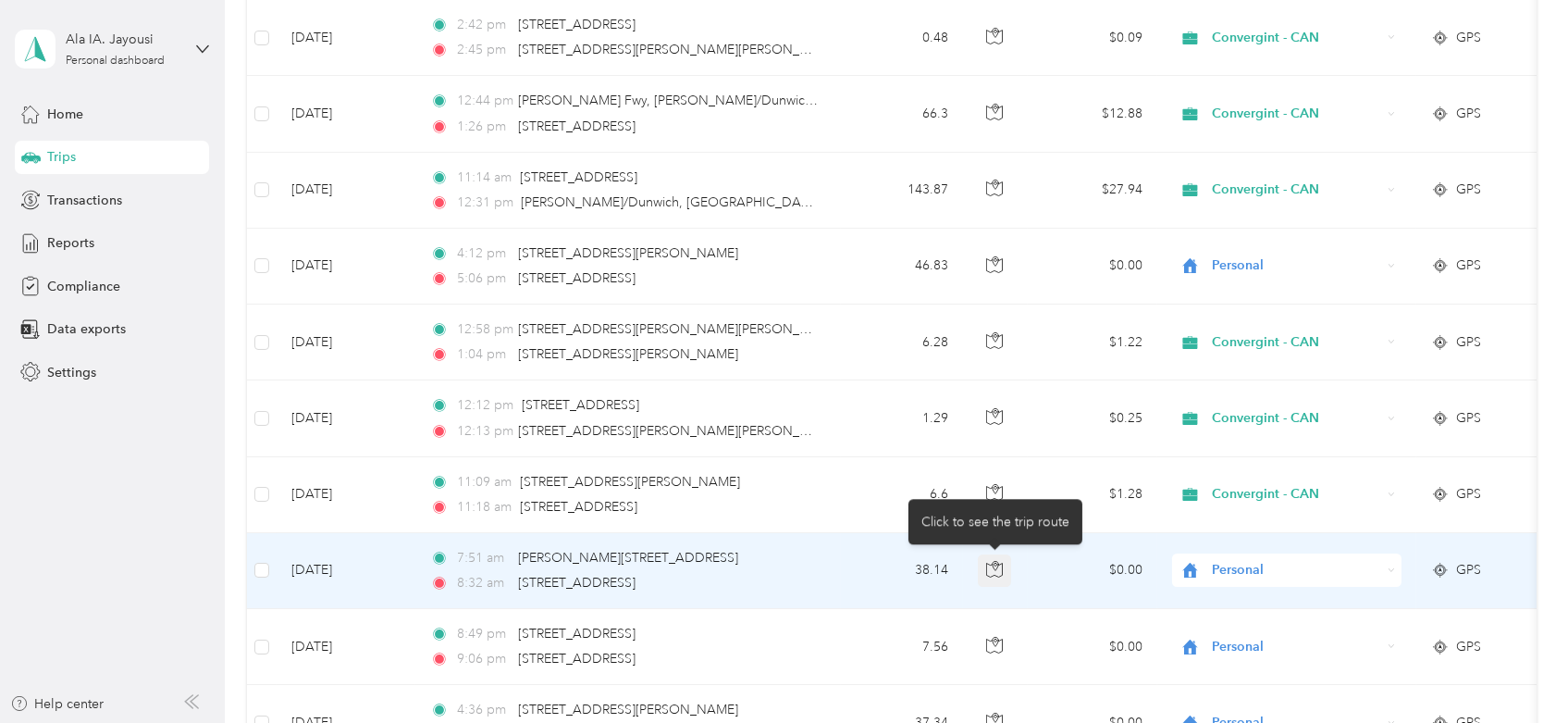
click at [992, 561] on icon "button" at bounding box center [994, 569] width 16 height 16
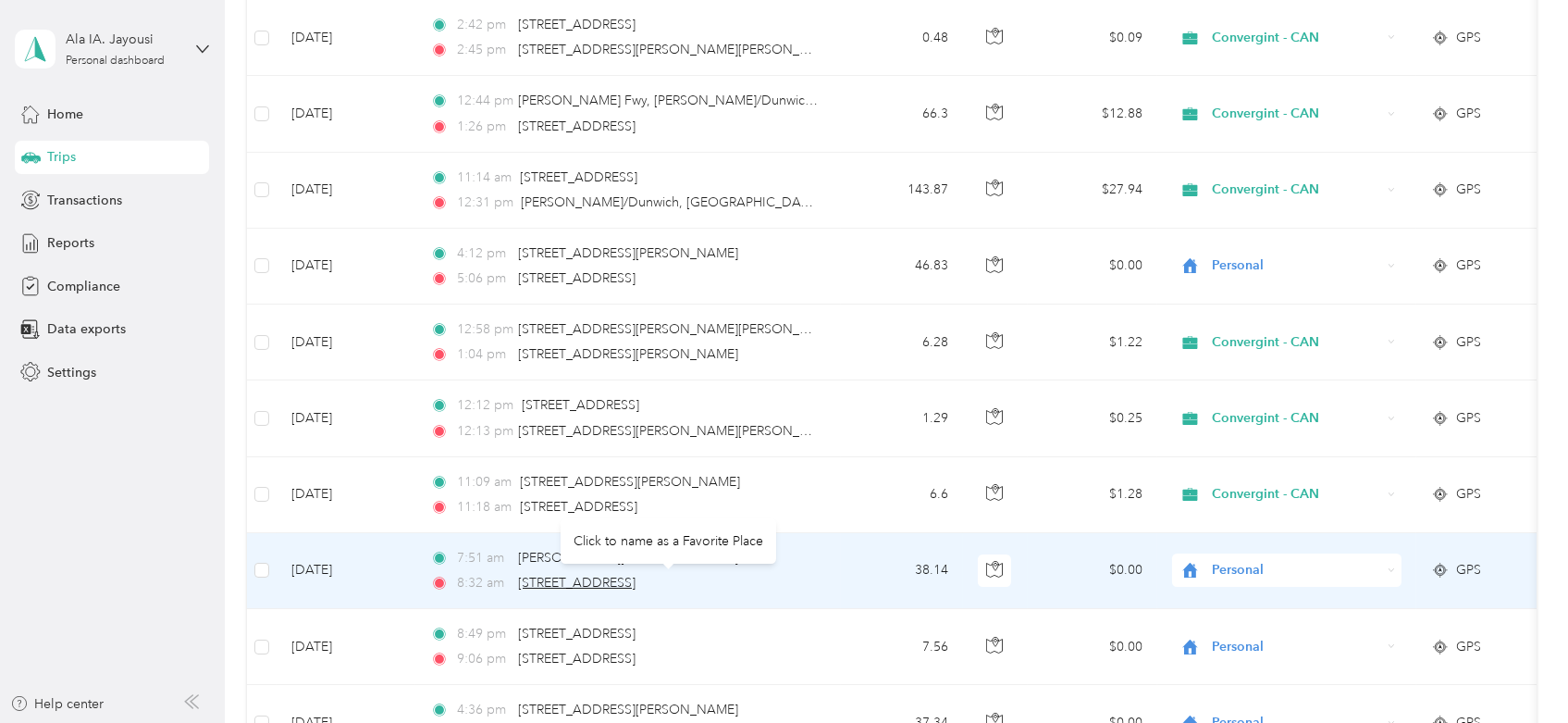
drag, startPoint x: 725, startPoint y: 582, endPoint x: 621, endPoint y: 582, distance: 104.0
click at [621, 582] on span "[STREET_ADDRESS]" at bounding box center [577, 582] width 117 height 16
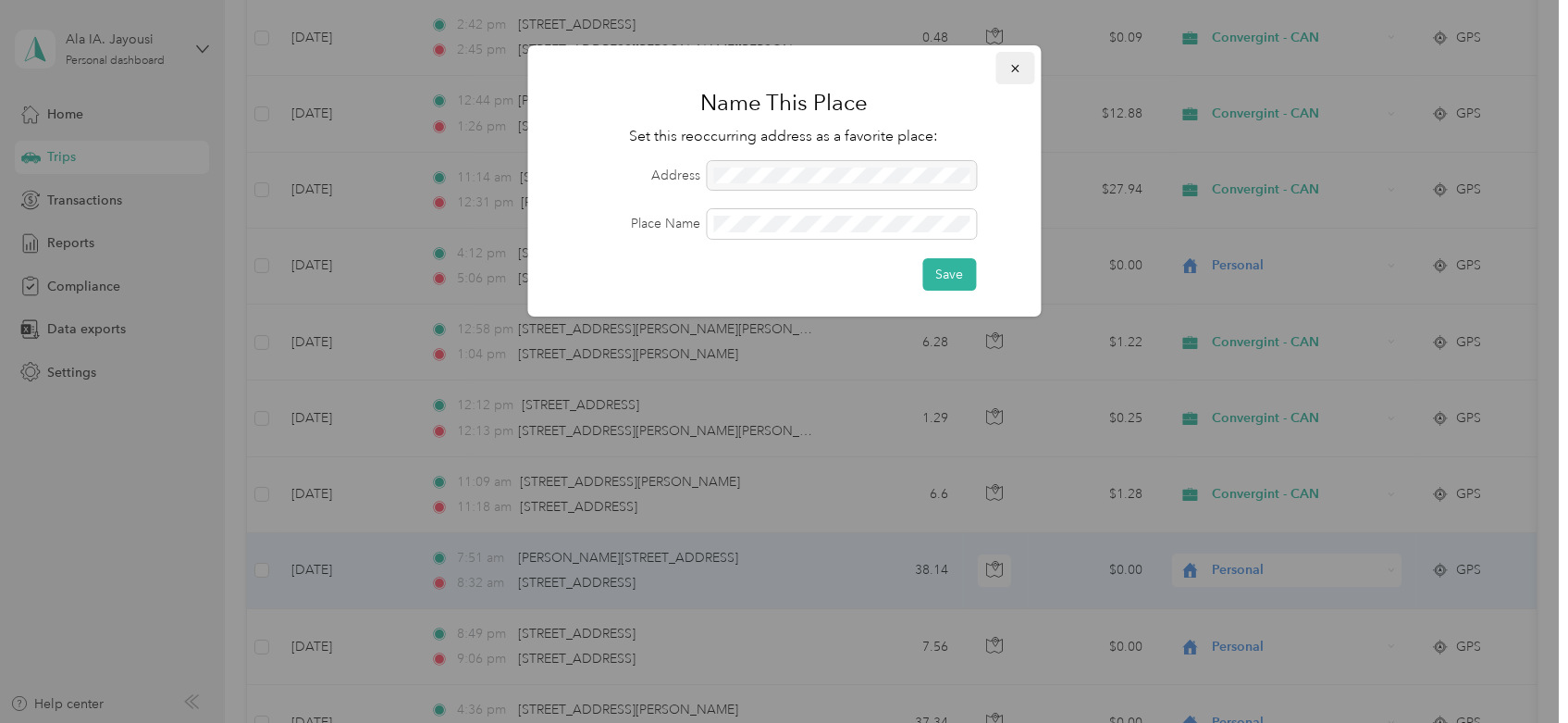
click at [1018, 75] on span "button" at bounding box center [1015, 68] width 13 height 16
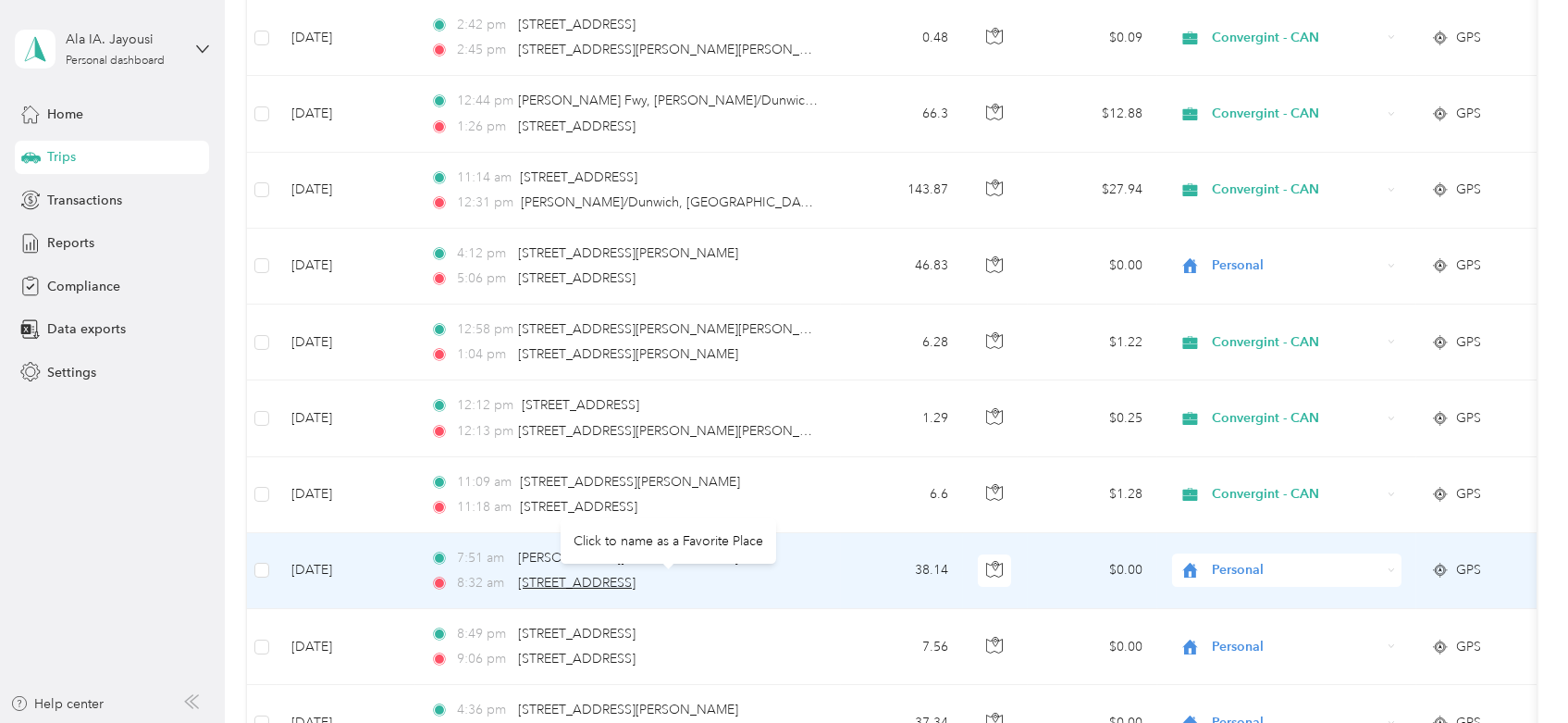
drag, startPoint x: 810, startPoint y: 582, endPoint x: 520, endPoint y: 582, distance: 290.0
click at [520, 582] on span "[STREET_ADDRESS]" at bounding box center [577, 582] width 117 height 16
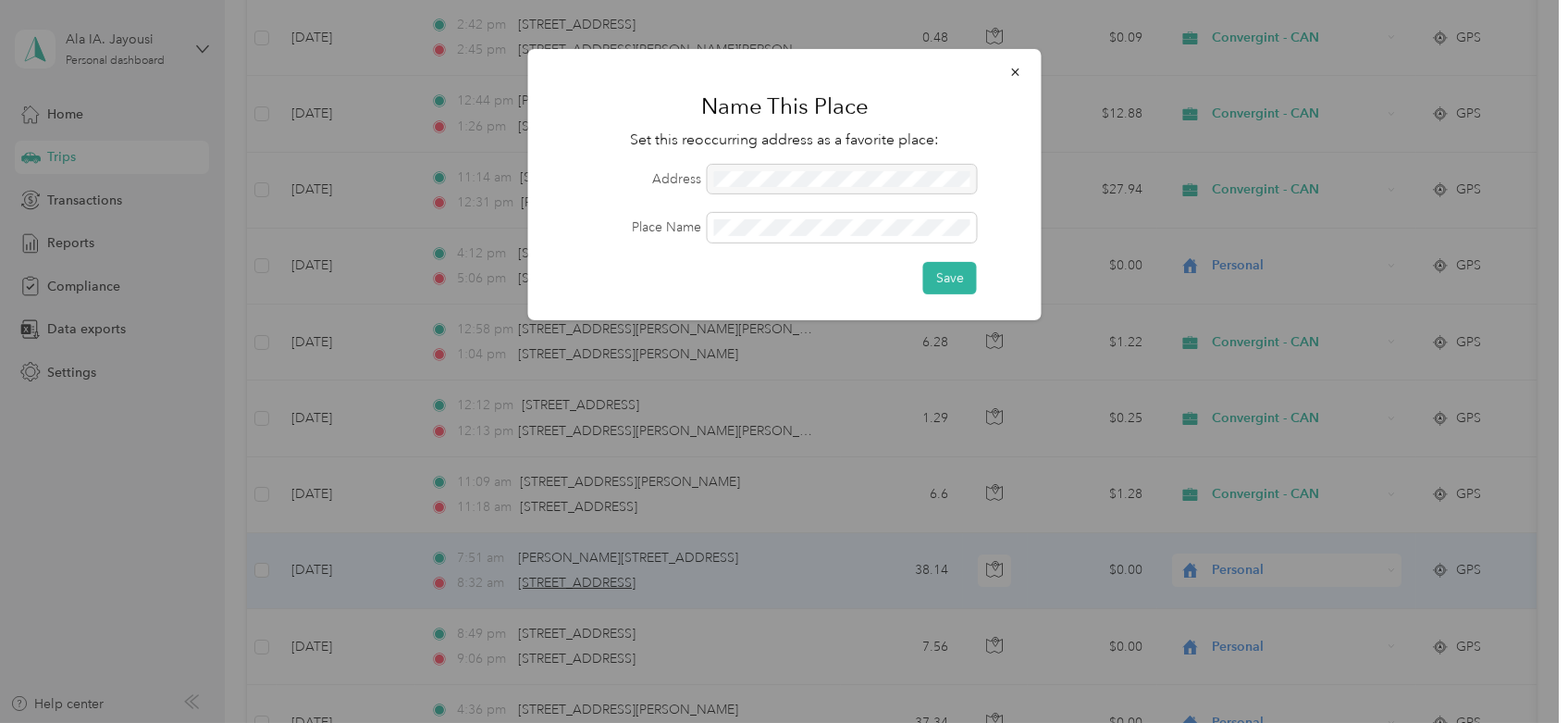
copy span "[STREET_ADDRESS]"
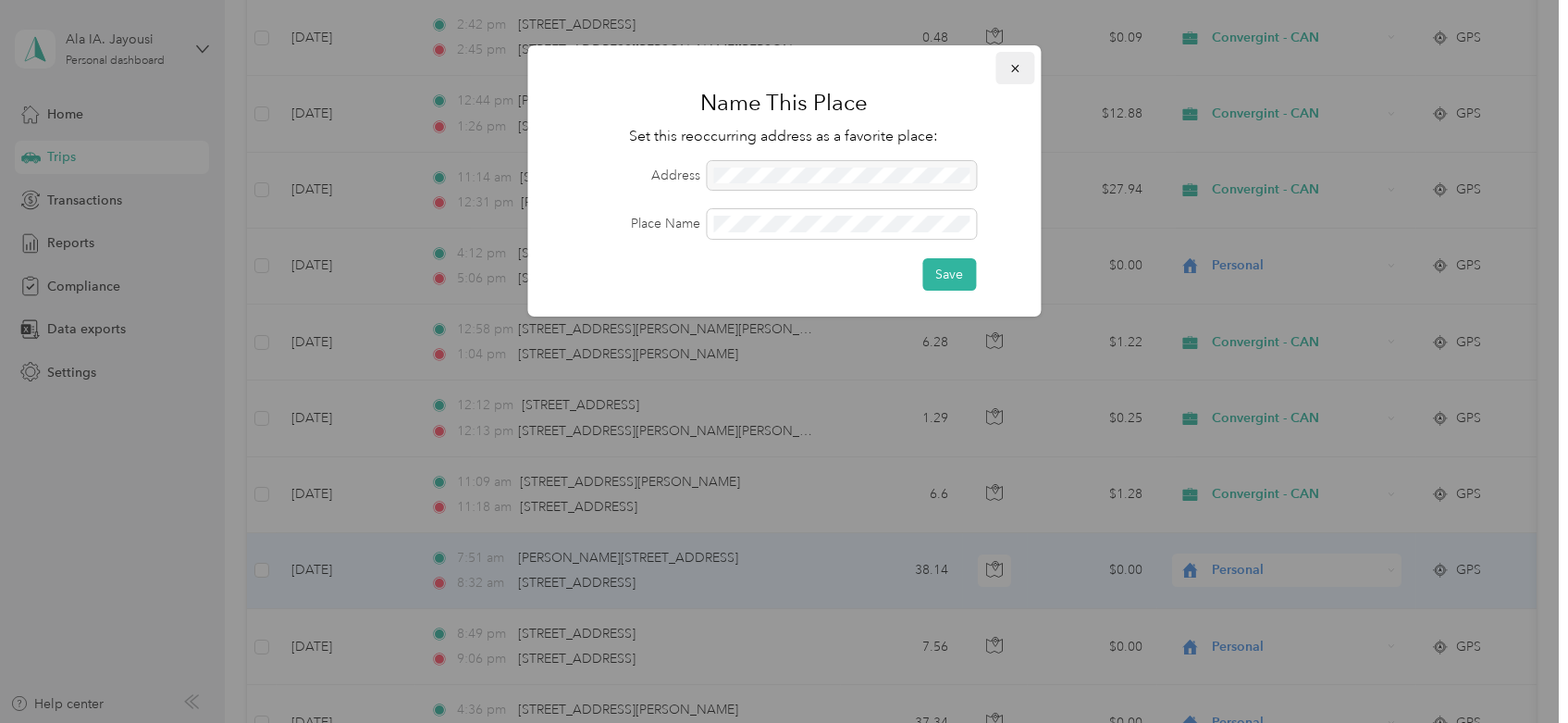
click at [1019, 62] on icon "button" at bounding box center [1015, 68] width 13 height 13
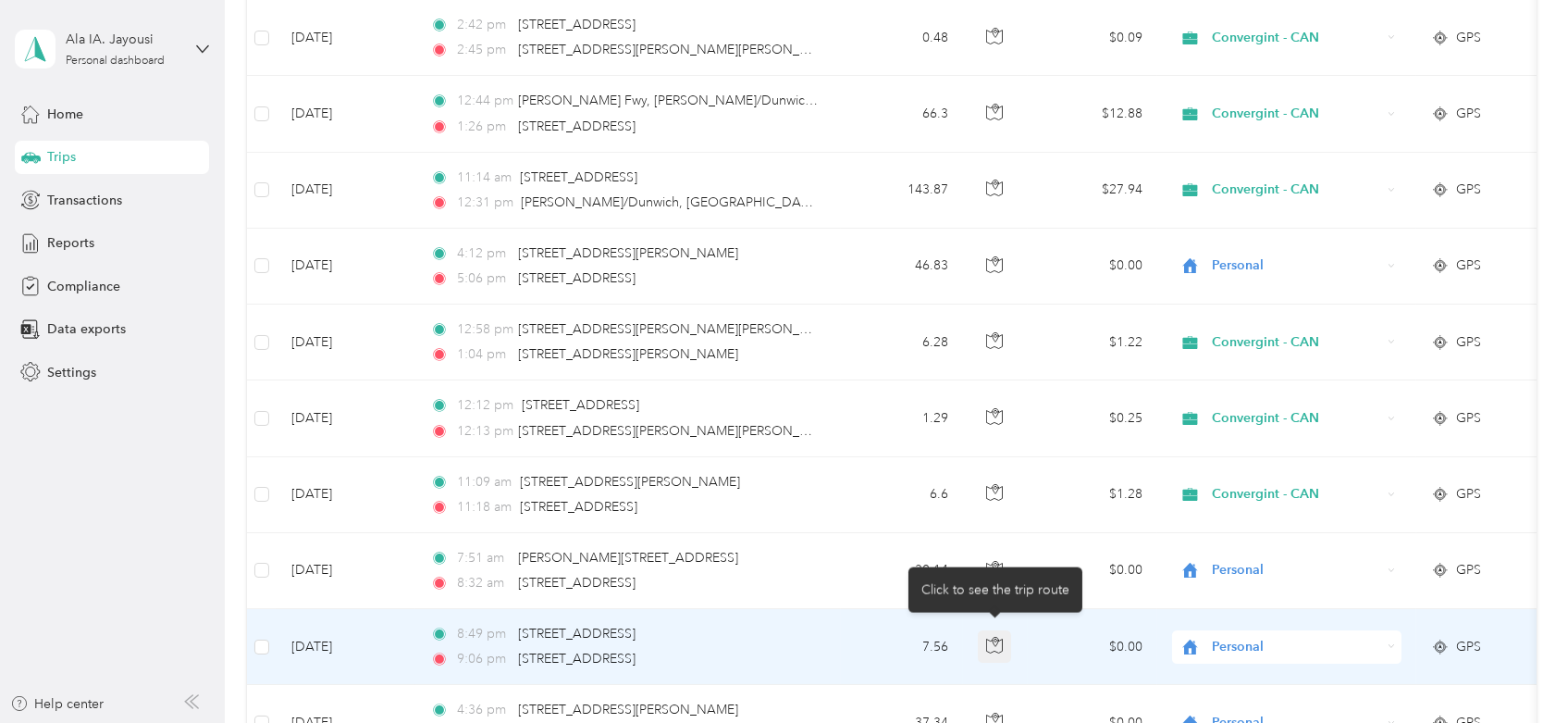
click at [991, 637] on icon "button" at bounding box center [994, 644] width 16 height 16
click at [997, 642] on icon "button" at bounding box center [995, 642] width 6 height 10
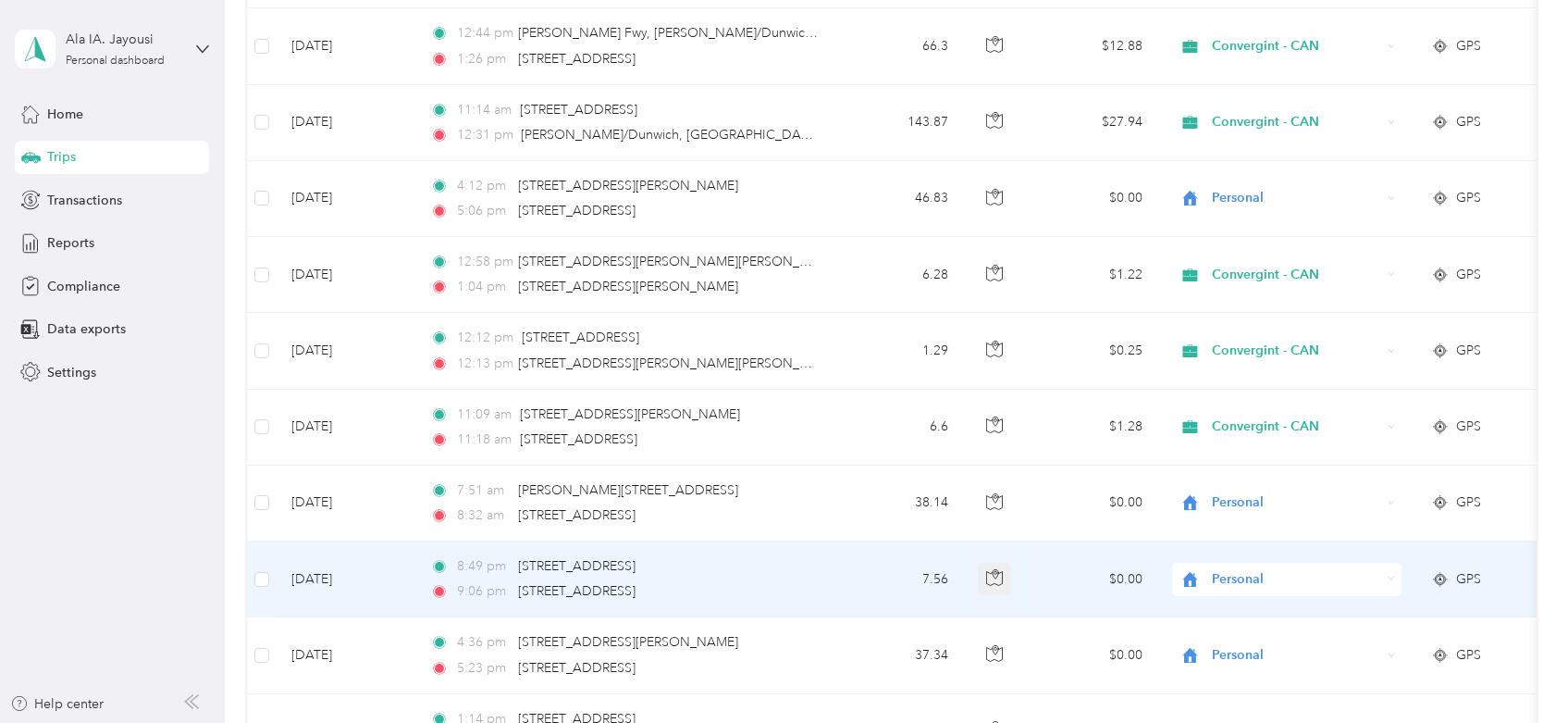
scroll to position [719, 0]
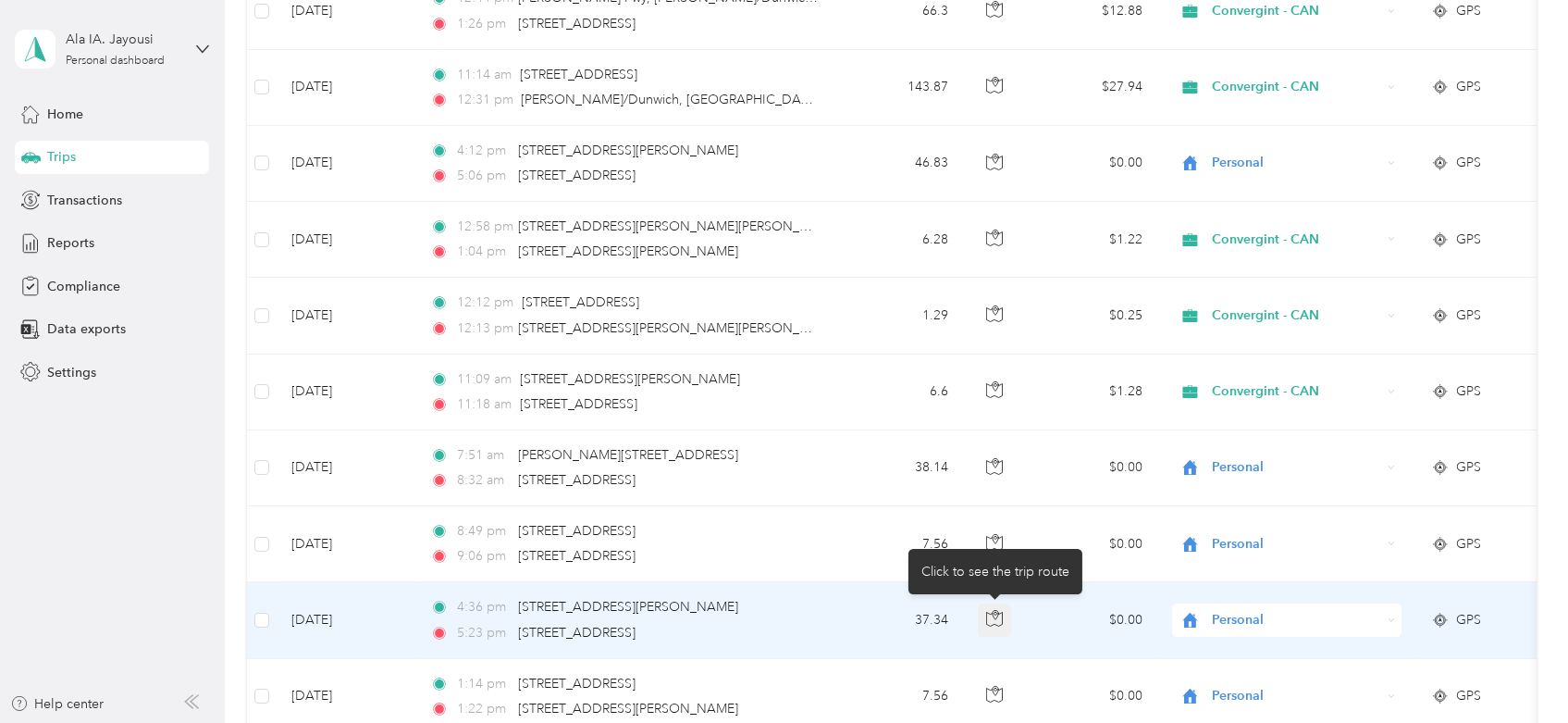
click at [990, 620] on icon "button" at bounding box center [994, 617] width 16 height 16
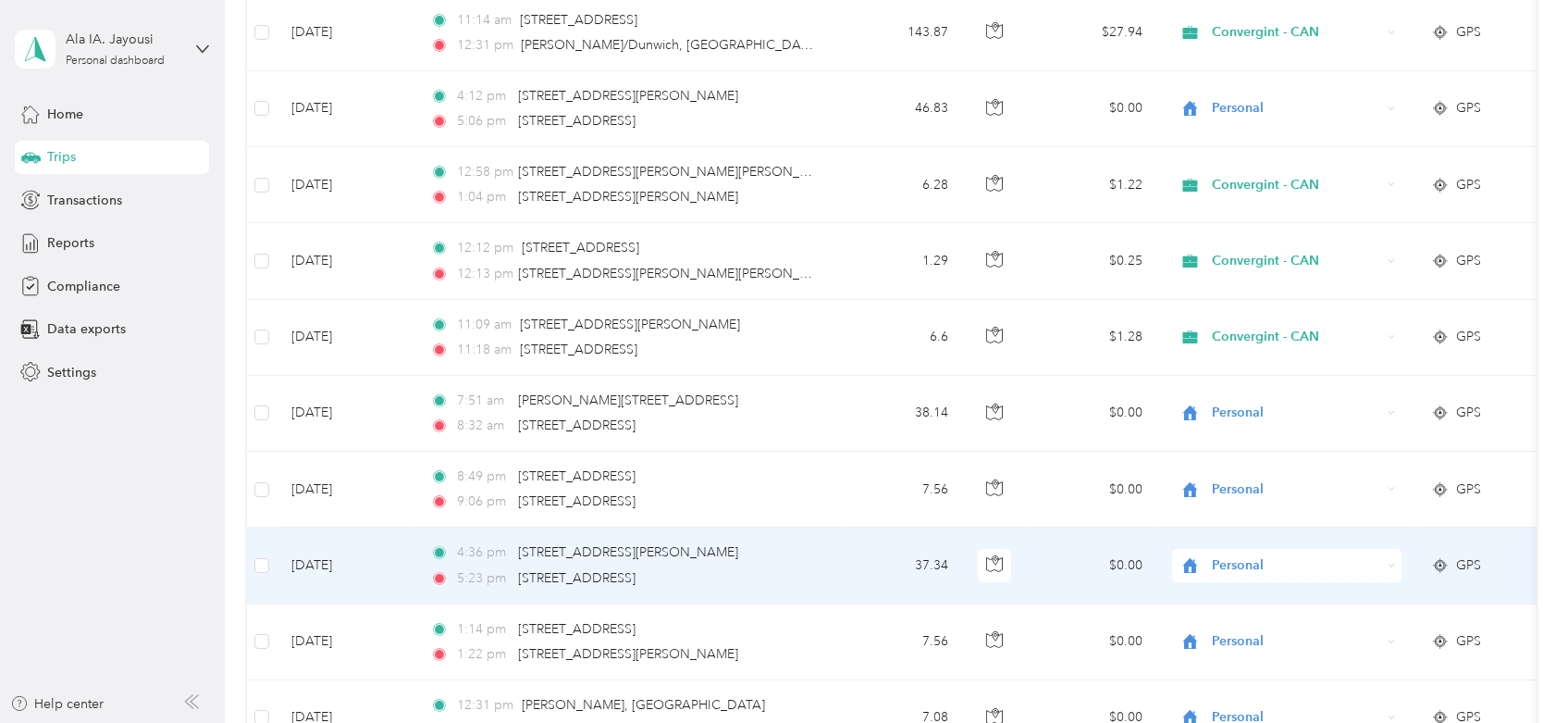
scroll to position [822, 0]
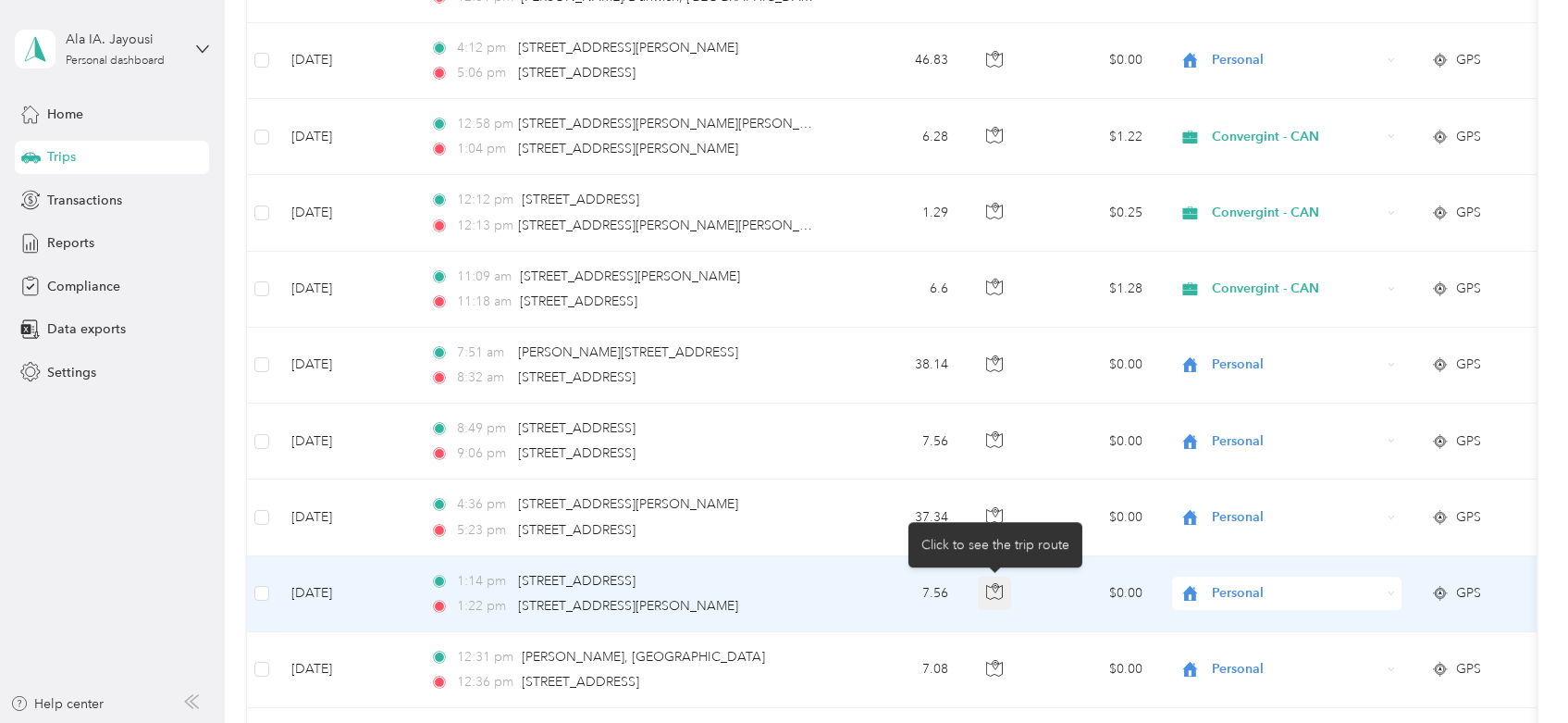
click at [988, 593] on icon "button" at bounding box center [994, 590] width 16 height 16
click at [1273, 577] on div "Personal" at bounding box center [1287, 593] width 230 height 33
click at [1257, 609] on li "Convergint - CAN" at bounding box center [1287, 624] width 230 height 32
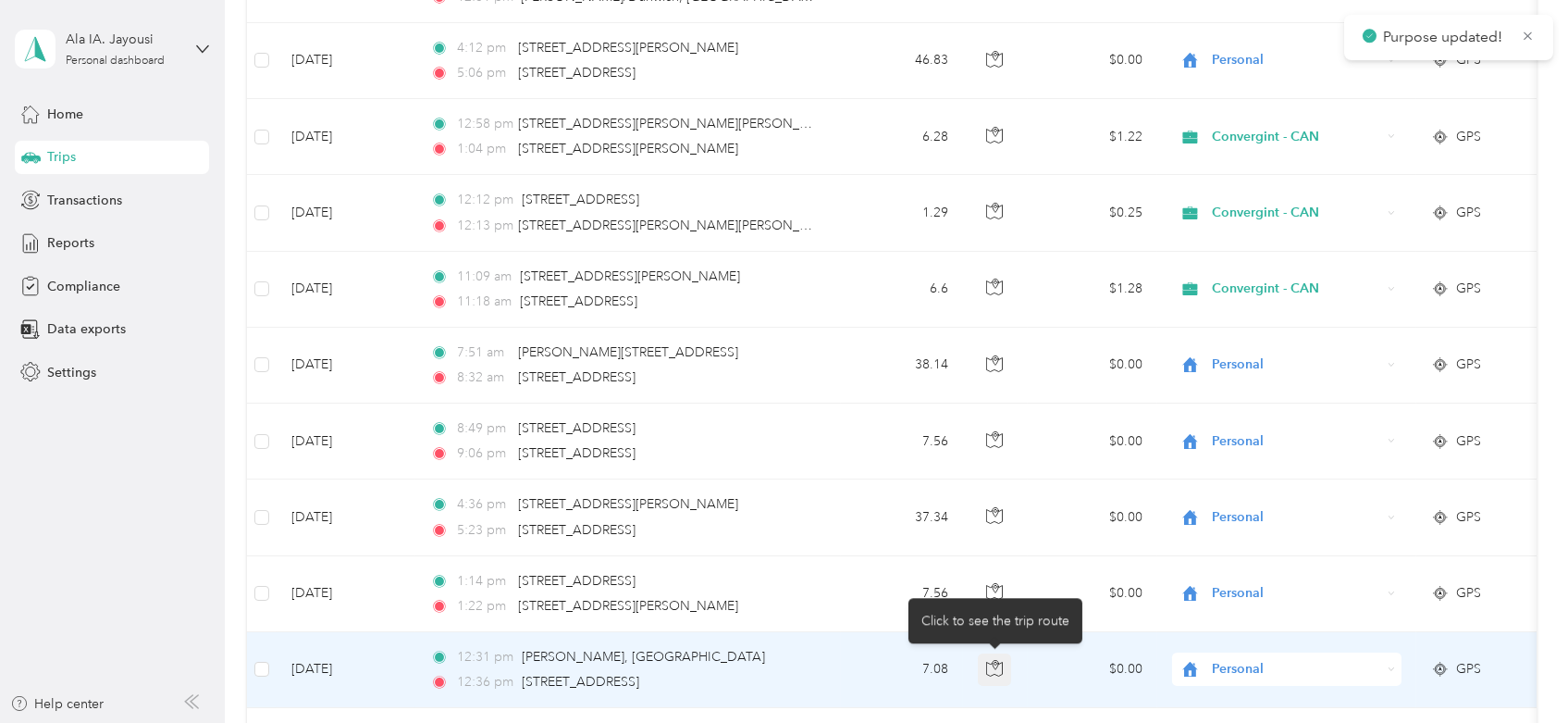
click at [998, 666] on icon "button" at bounding box center [994, 668] width 16 height 16
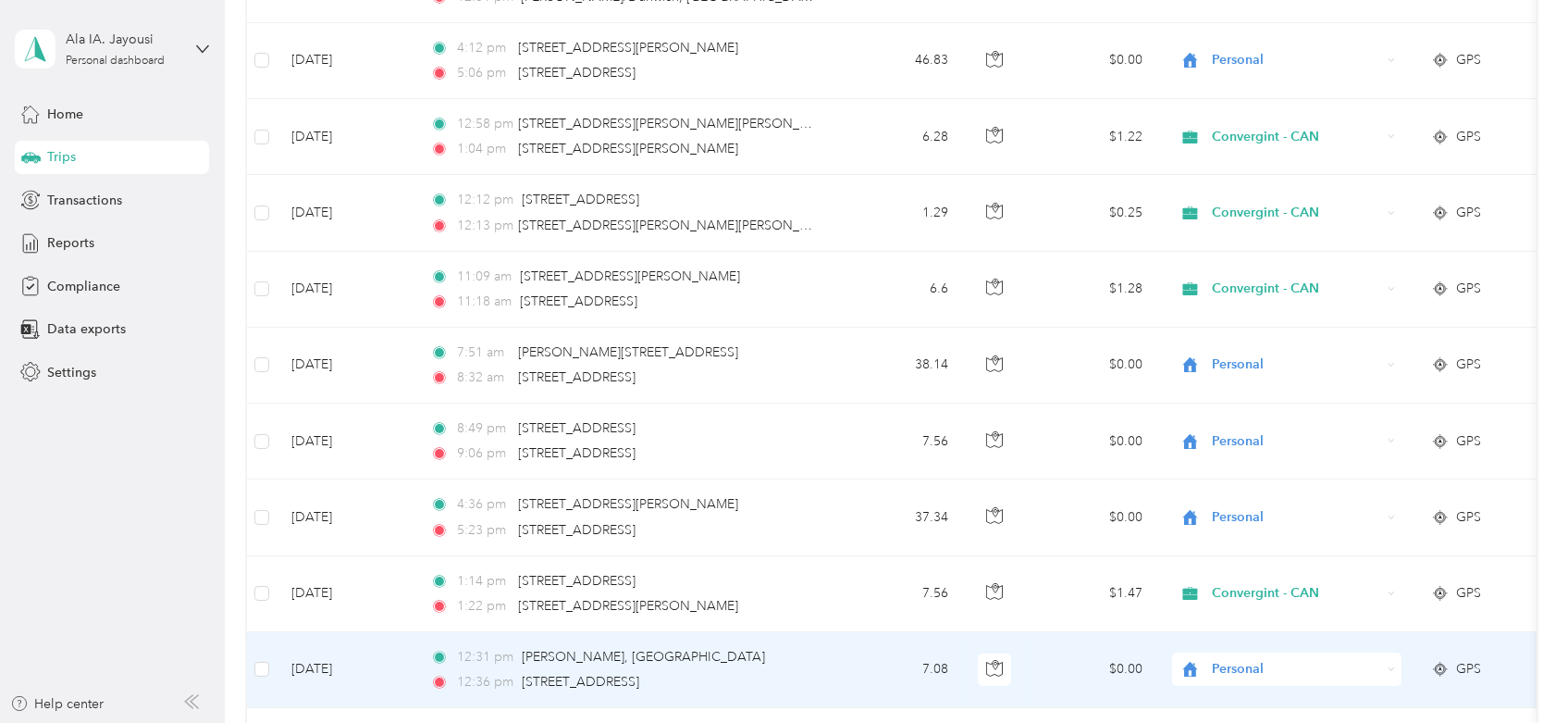
click at [1270, 676] on span "Personal" at bounding box center [1297, 669] width 170 height 20
click at [1246, 601] on span "Convergint - CAN" at bounding box center [1303, 599] width 172 height 19
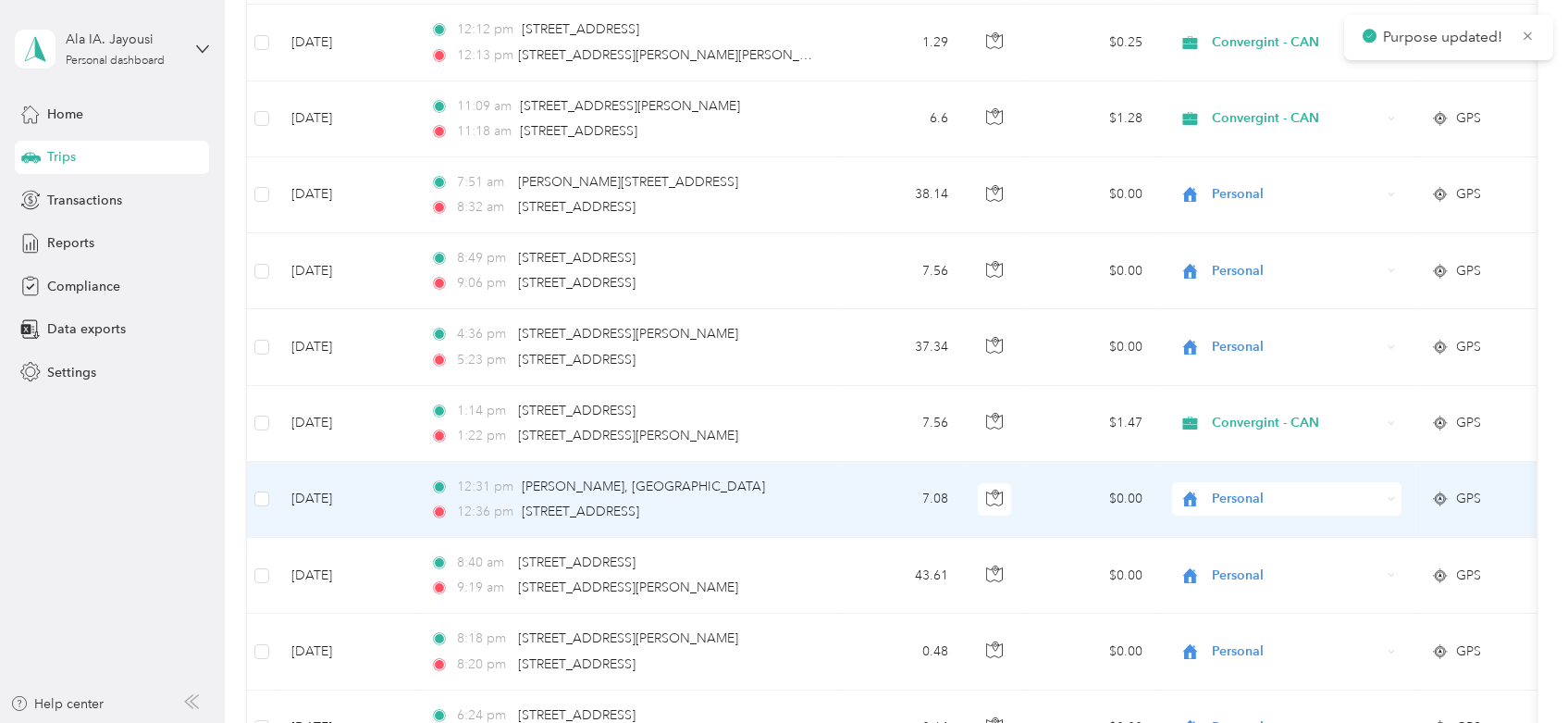
scroll to position [1028, 0]
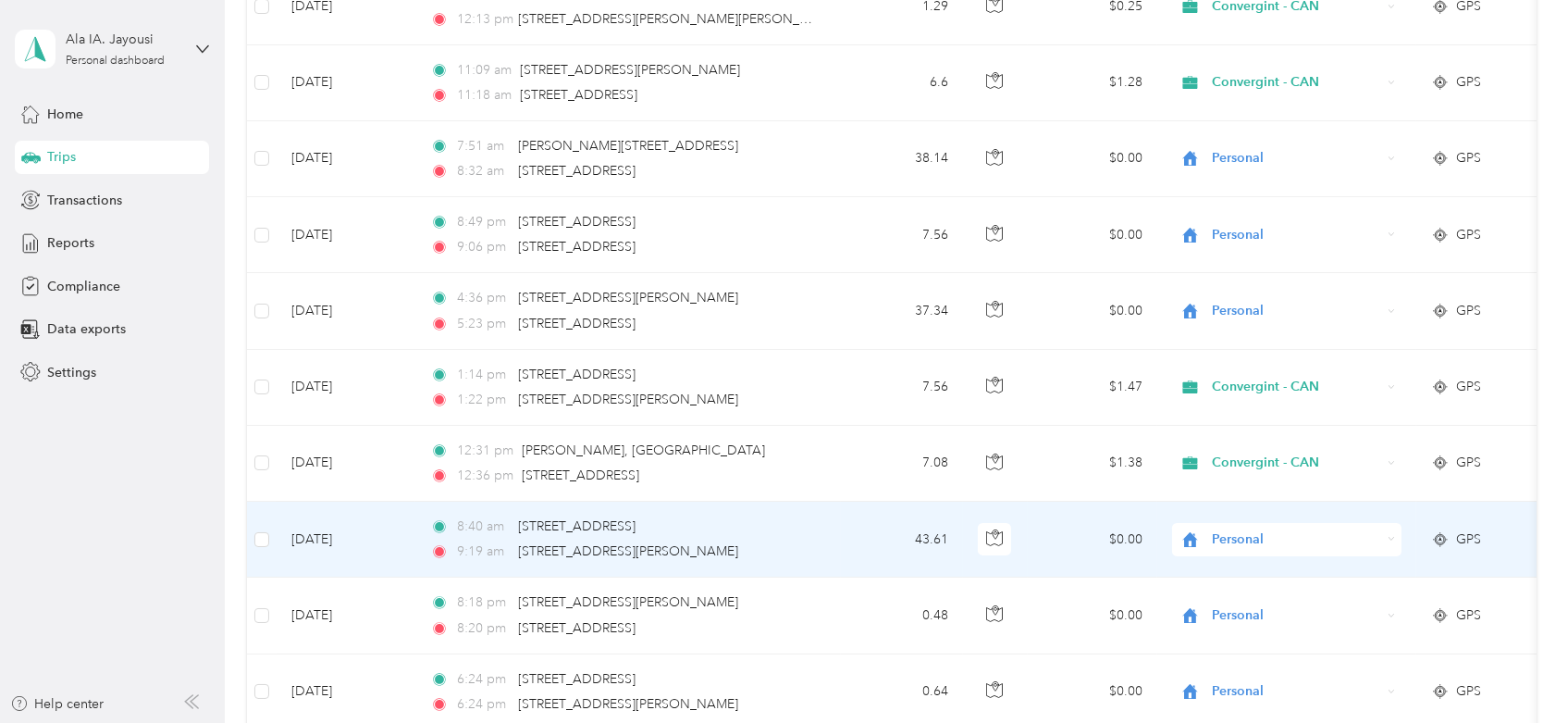
click at [1203, 531] on span "Personal" at bounding box center [1279, 539] width 202 height 20
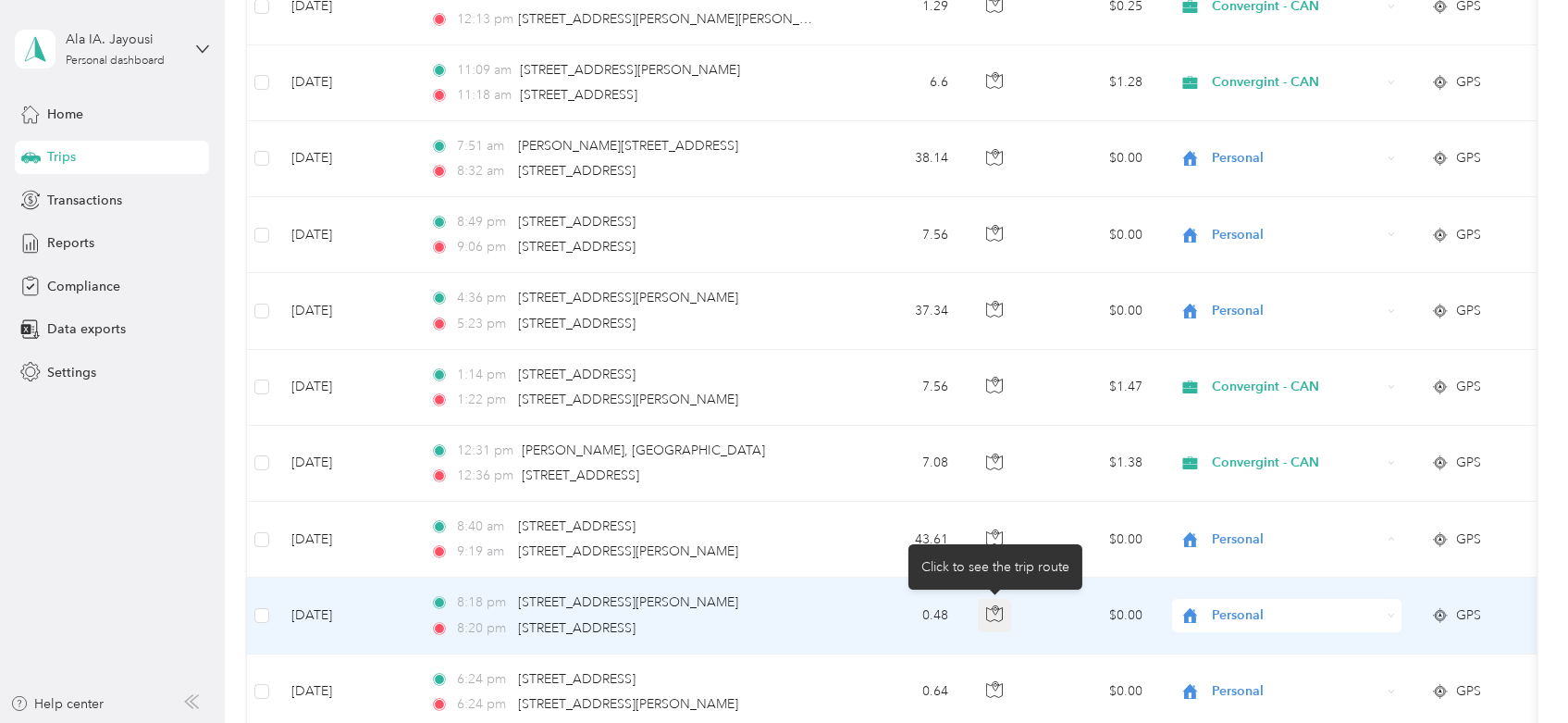
click at [989, 612] on icon "button" at bounding box center [994, 613] width 16 height 16
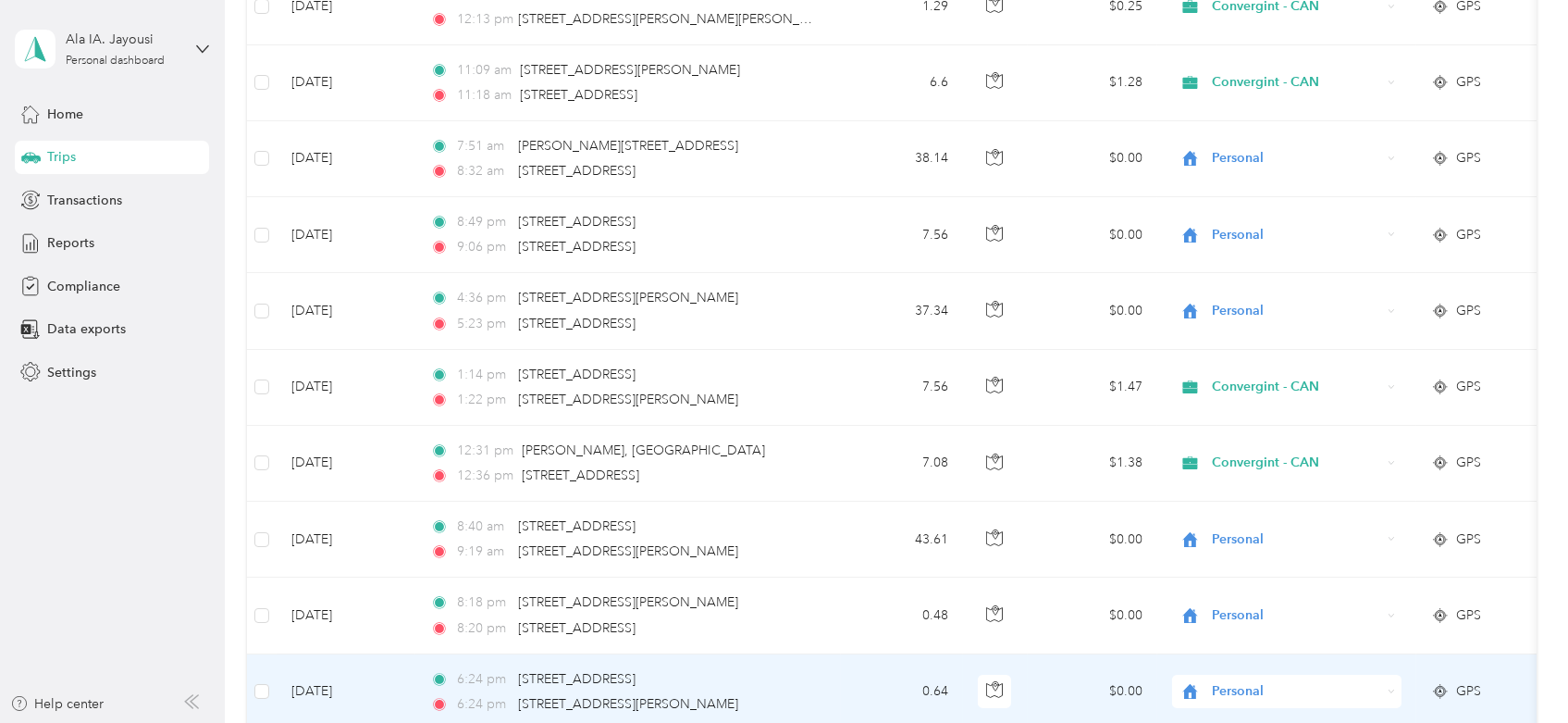
scroll to position [1131, 0]
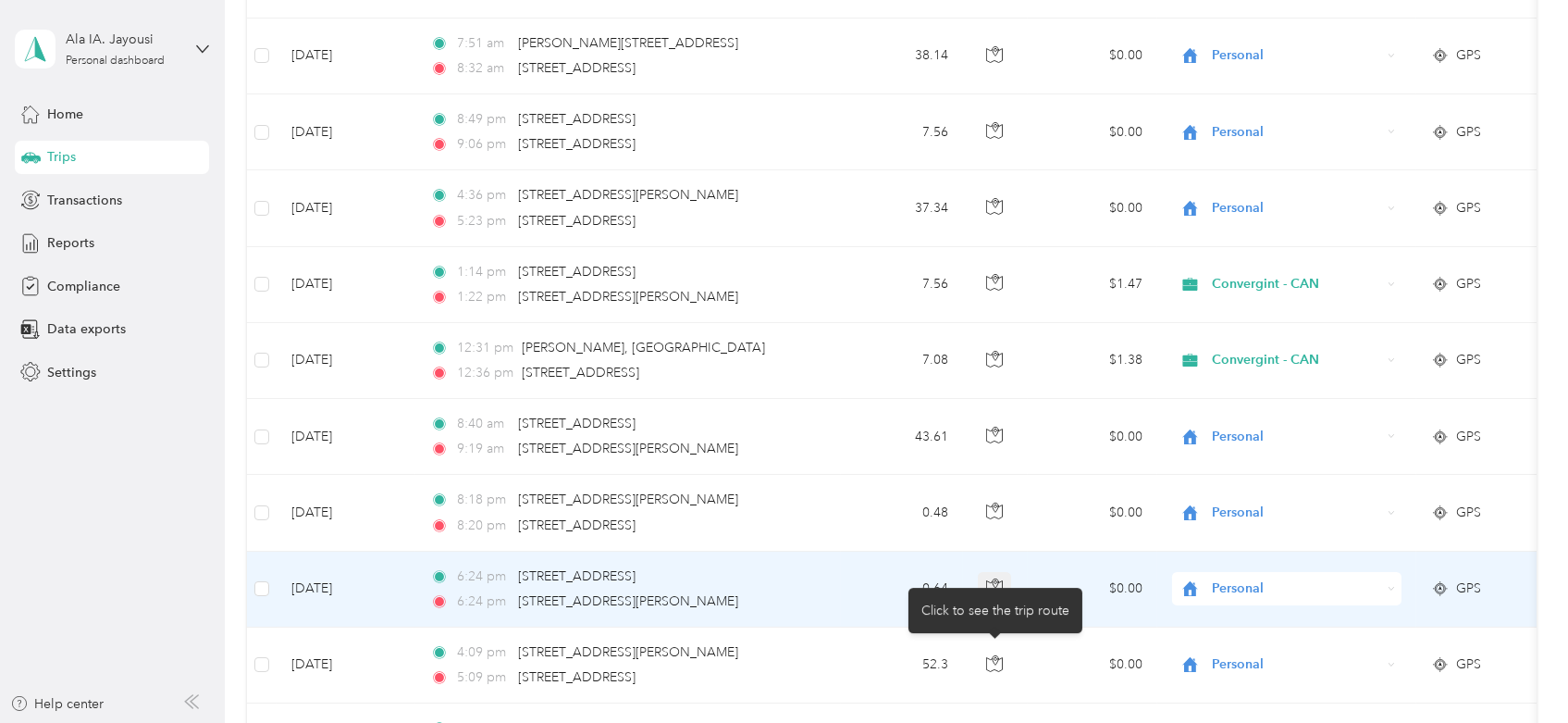
click at [990, 584] on body "Ala IA. Jayousi Personal dashboard Home Trips Transactions Reports Compliance D…" at bounding box center [779, 362] width 1559 height 723
click at [993, 582] on body "Ala IA. Jayousi Personal dashboard Home Trips Transactions Reports Compliance D…" at bounding box center [779, 362] width 1559 height 723
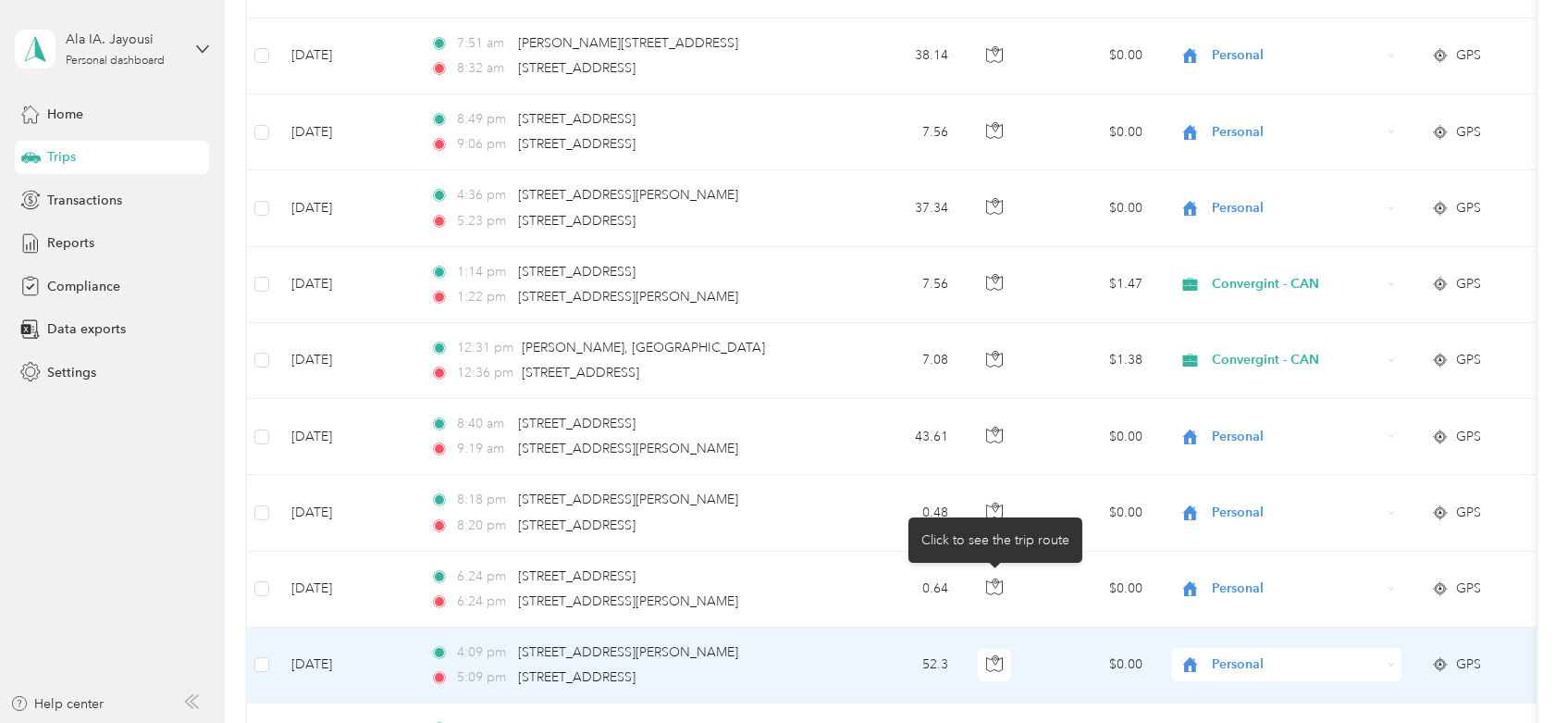
click at [979, 586] on button "button" at bounding box center [994, 588] width 33 height 33
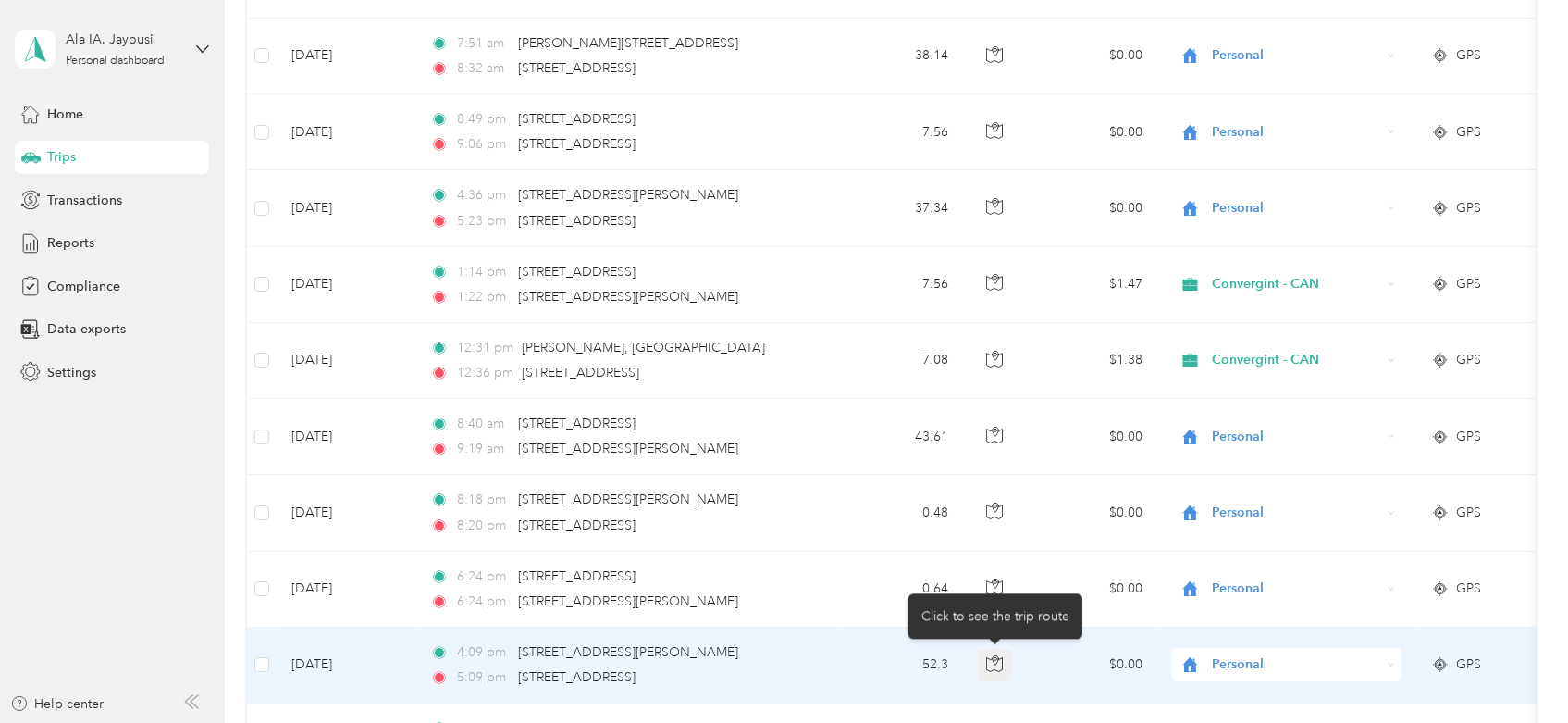
click at [998, 666] on icon "button" at bounding box center [994, 663] width 16 height 16
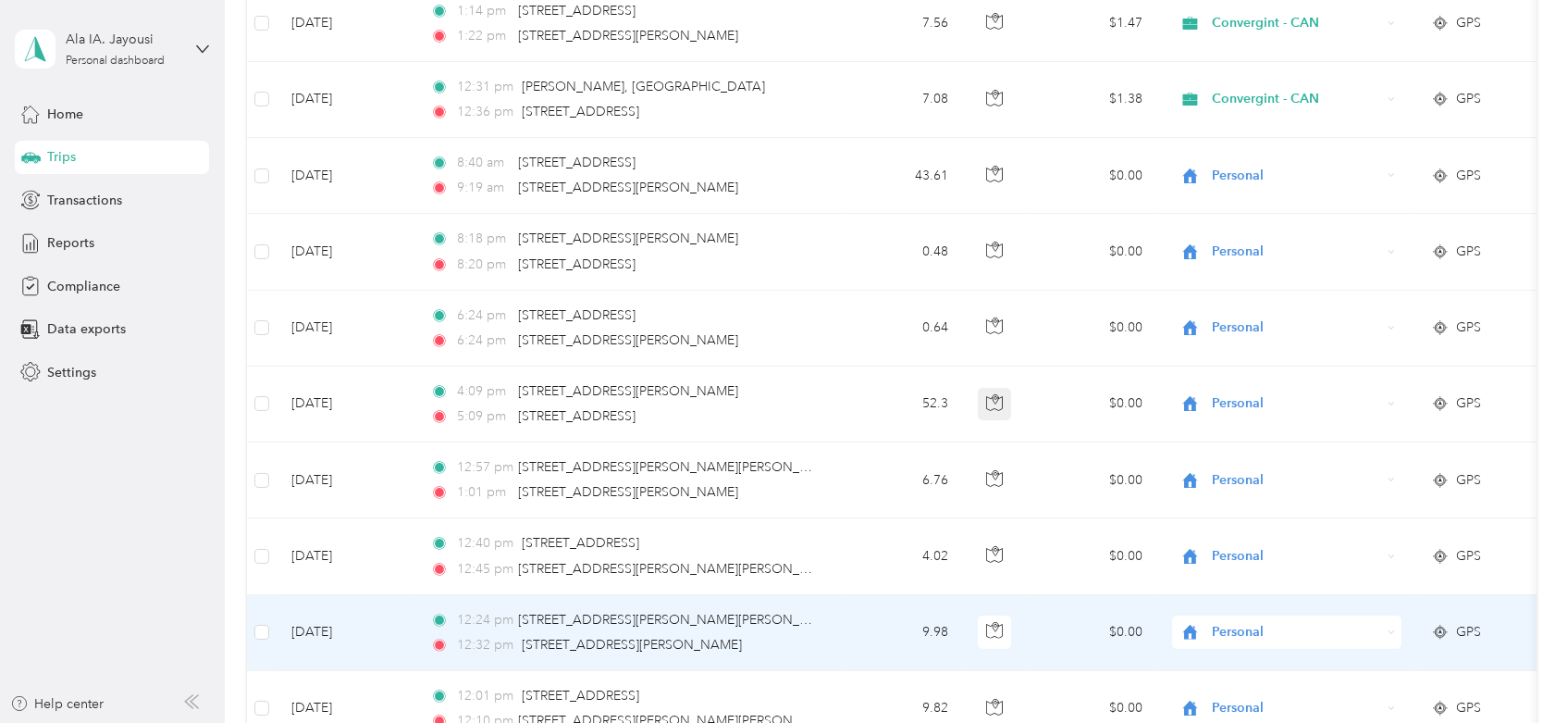
scroll to position [1439, 0]
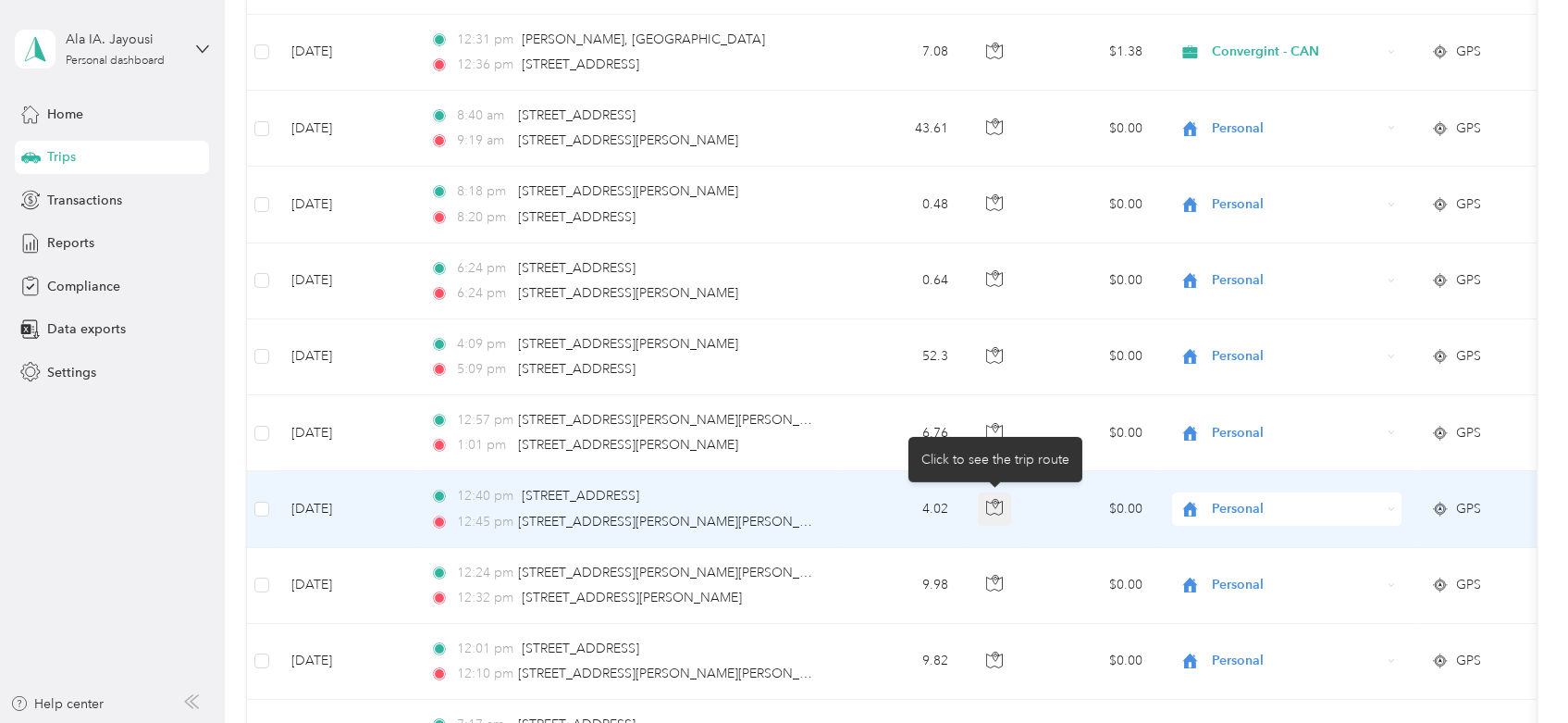
click at [998, 501] on icon "button" at bounding box center [994, 507] width 16 height 16
click at [998, 502] on icon "button" at bounding box center [994, 507] width 16 height 16
click at [1283, 520] on div "Personal" at bounding box center [1287, 509] width 230 height 33
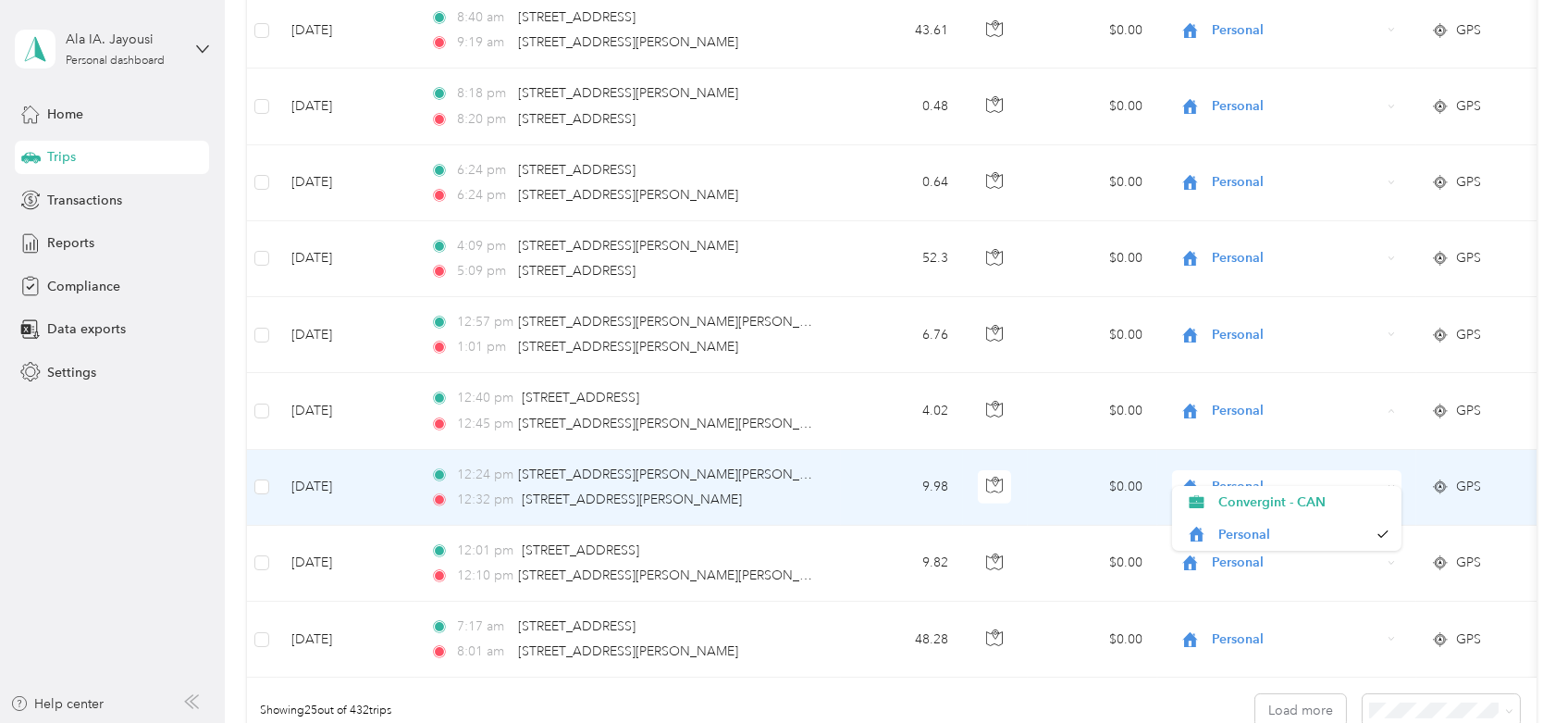
scroll to position [1541, 0]
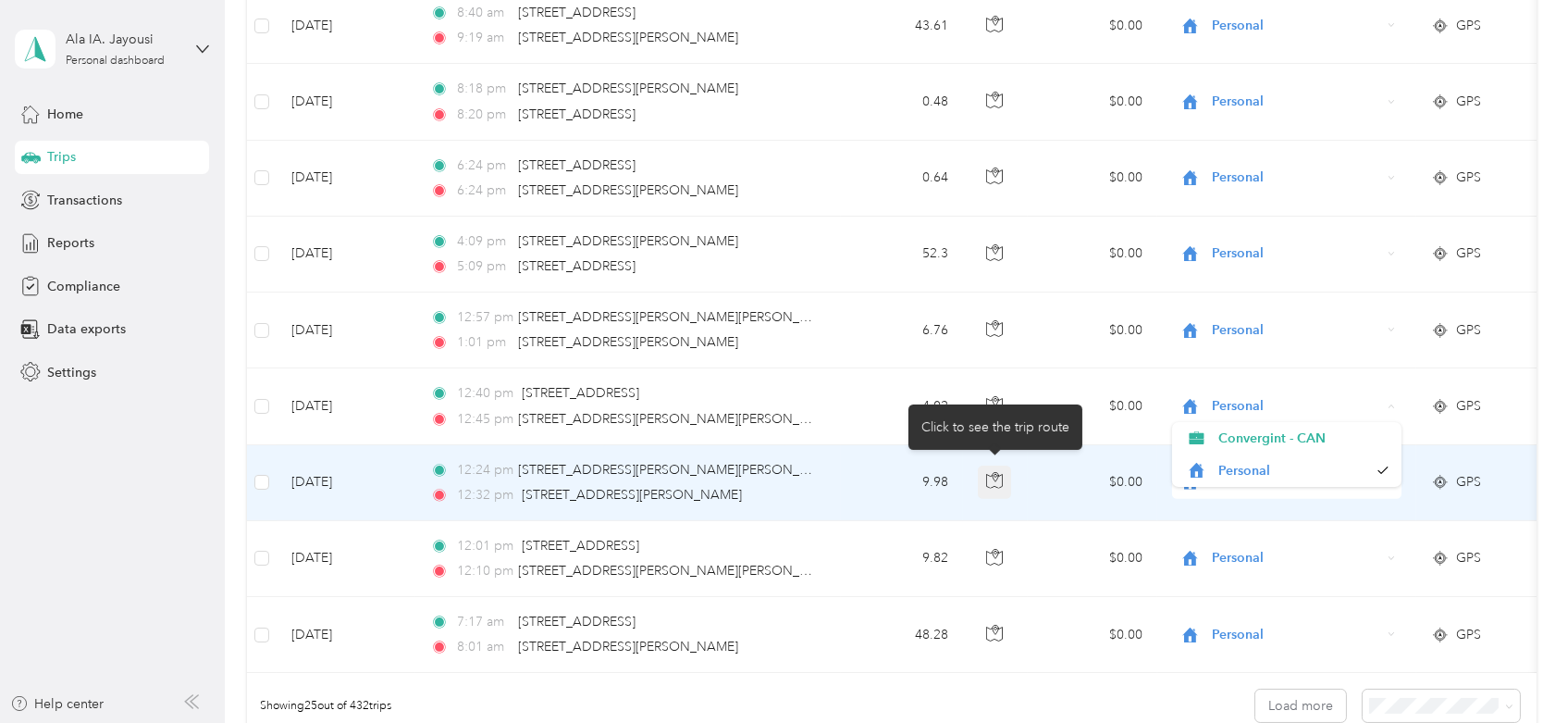
click at [991, 483] on icon "button" at bounding box center [994, 480] width 16 height 16
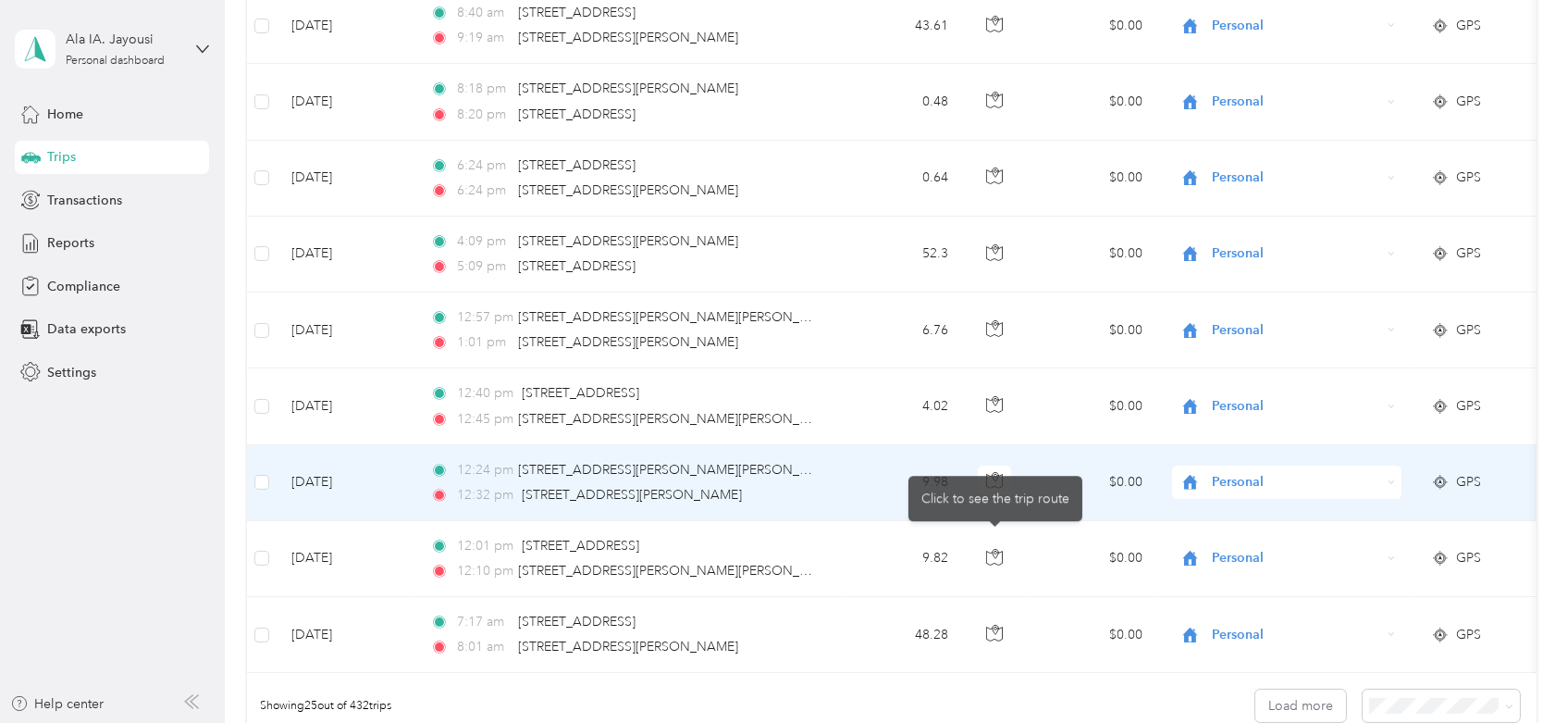
click at [1183, 476] on icon at bounding box center [1190, 482] width 23 height 15
click at [1208, 496] on body "Ala IA. Jayousi Personal dashboard Home Trips Transactions Reports Compliance D…" at bounding box center [779, 362] width 1559 height 723
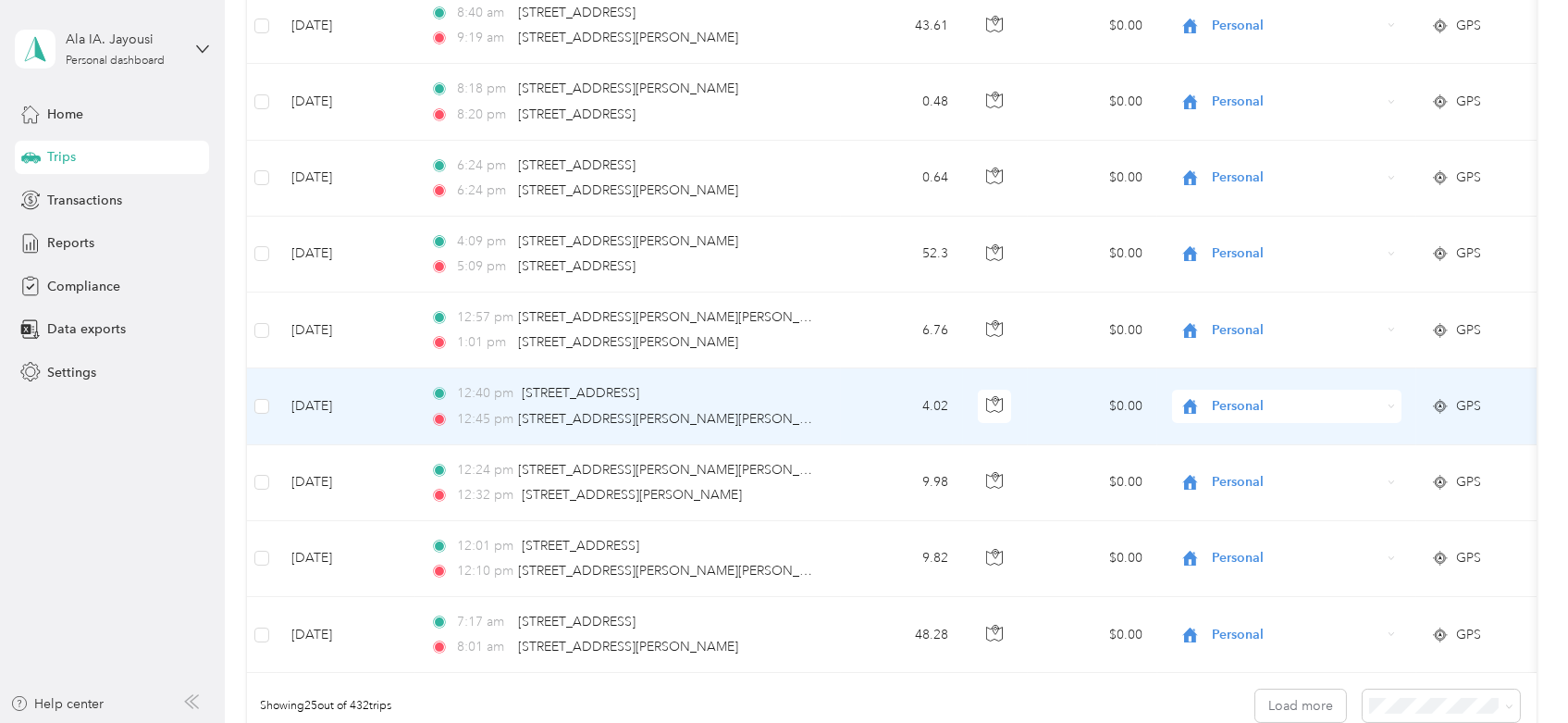
click at [1212, 410] on span "Personal" at bounding box center [1297, 406] width 170 height 20
click at [1235, 437] on span "Convergint - CAN" at bounding box center [1303, 438] width 172 height 19
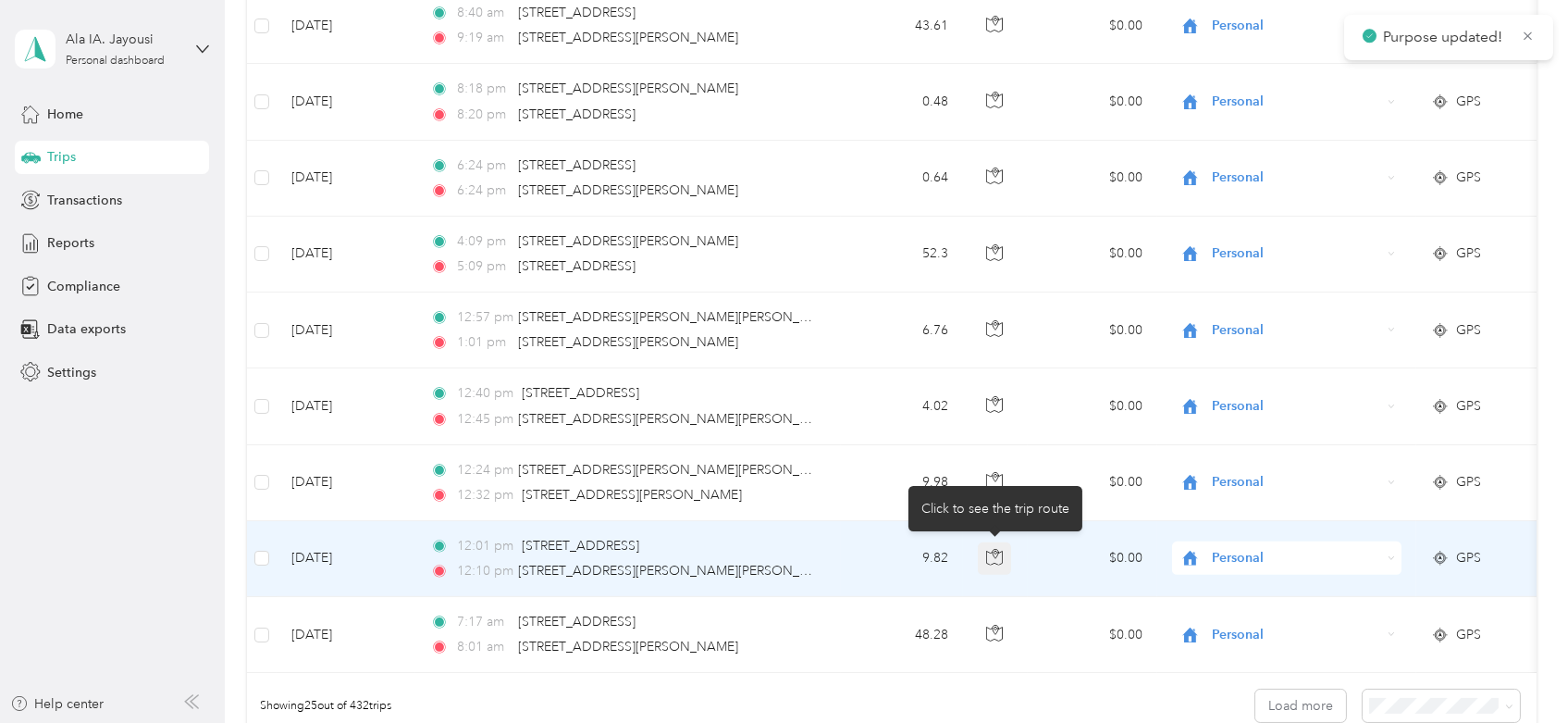
click at [992, 557] on icon "button" at bounding box center [994, 556] width 16 height 16
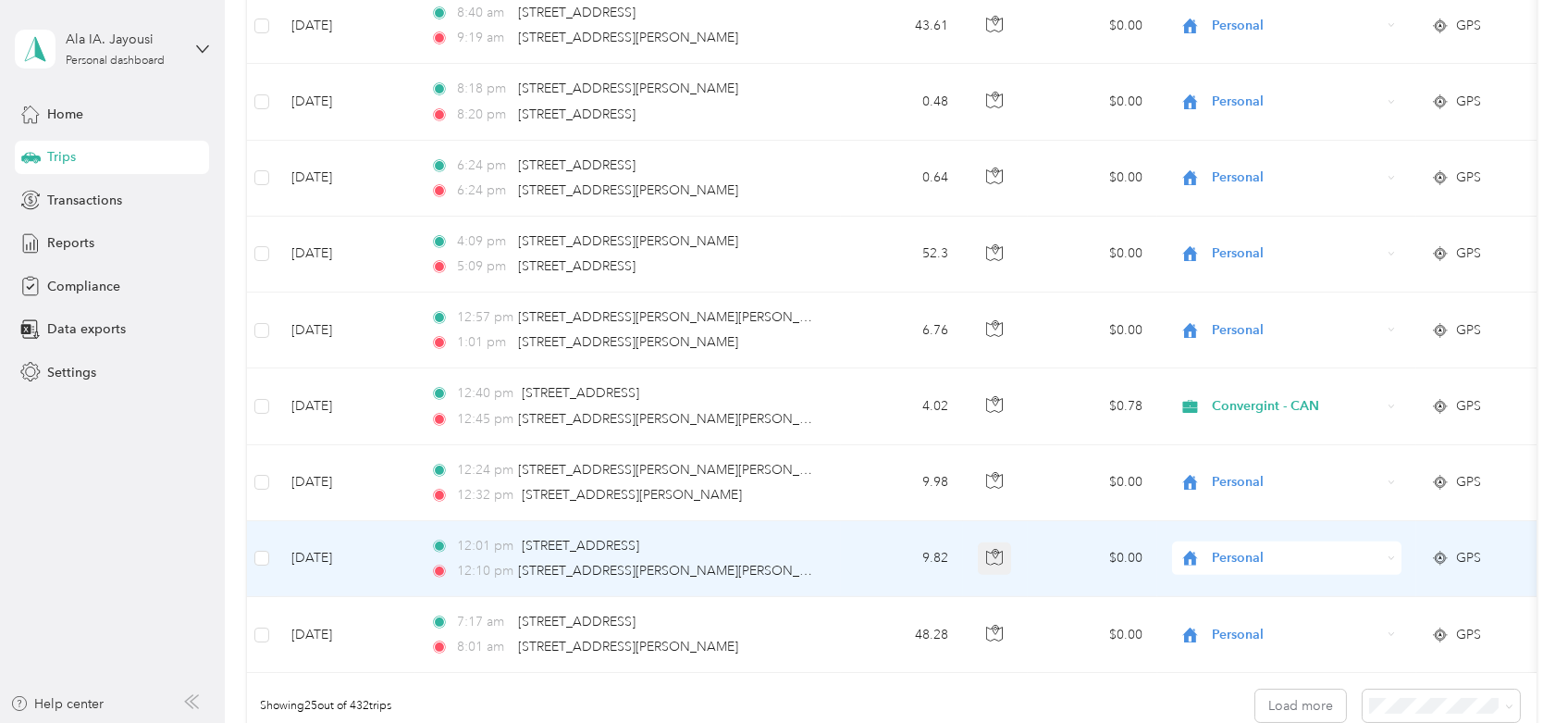
click at [992, 557] on icon "button" at bounding box center [994, 556] width 16 height 16
click at [1198, 556] on icon at bounding box center [1190, 557] width 23 height 15
click at [1212, 581] on span "Convergint - CAN" at bounding box center [1287, 590] width 204 height 19
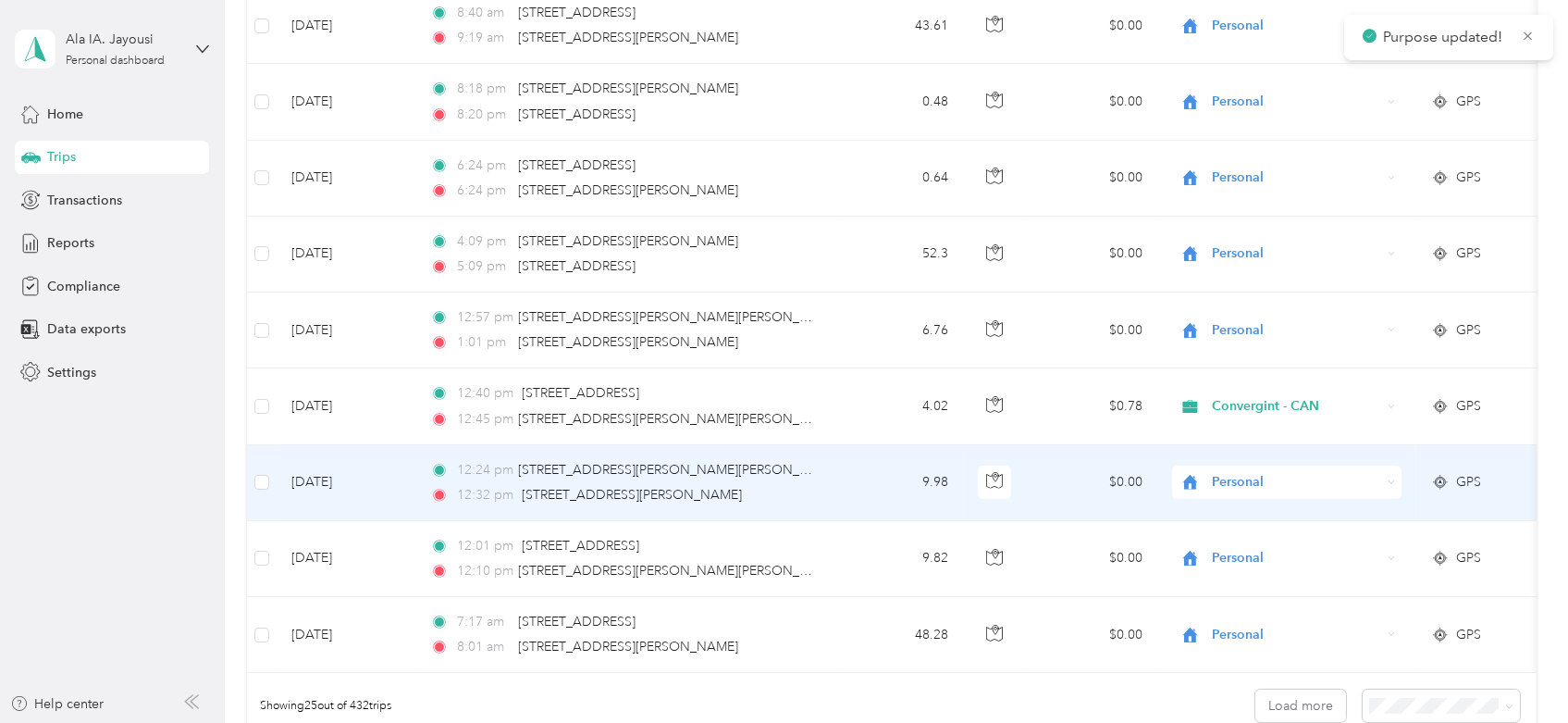
click at [1212, 481] on span "Personal" at bounding box center [1297, 482] width 170 height 20
click at [1230, 509] on span "Convergint - CAN" at bounding box center [1303, 514] width 172 height 19
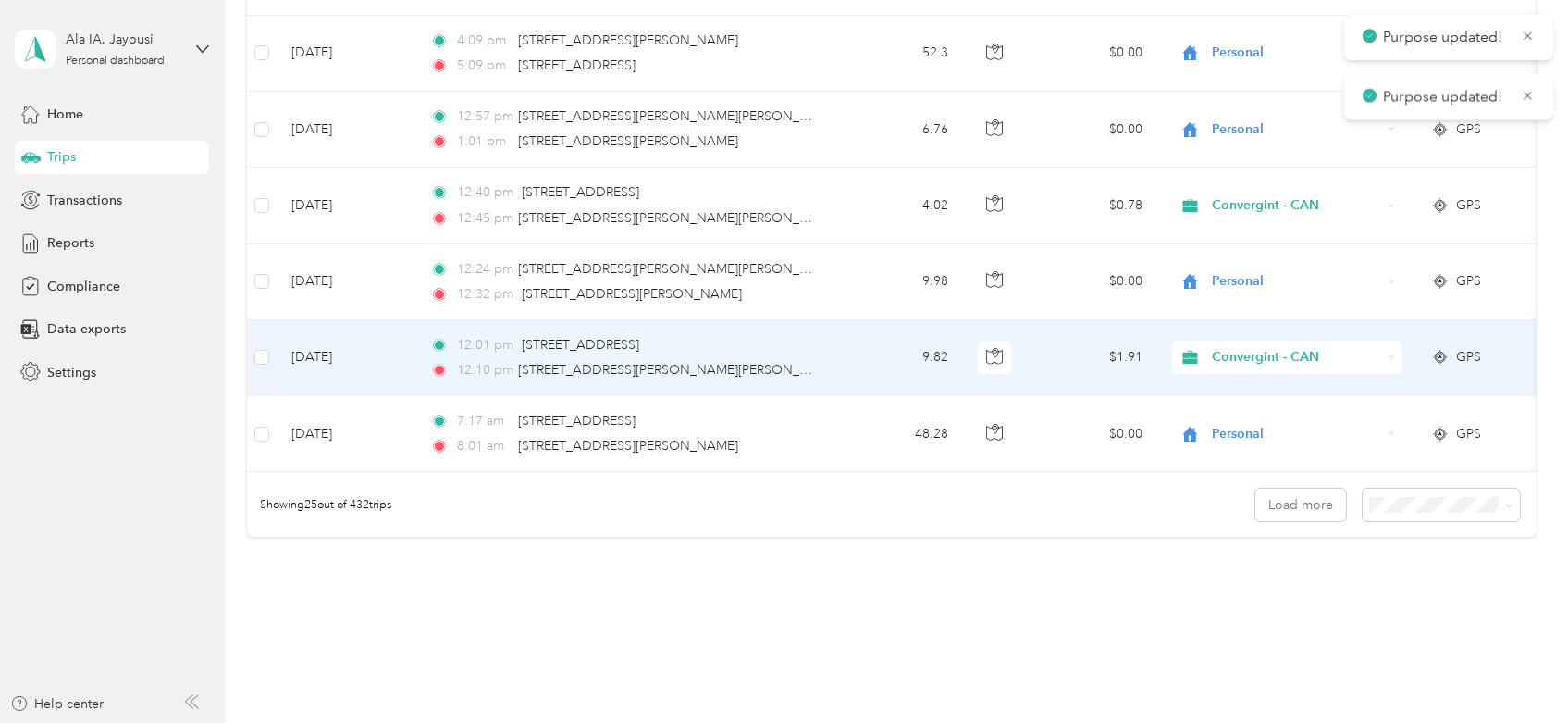
scroll to position [1746, 0]
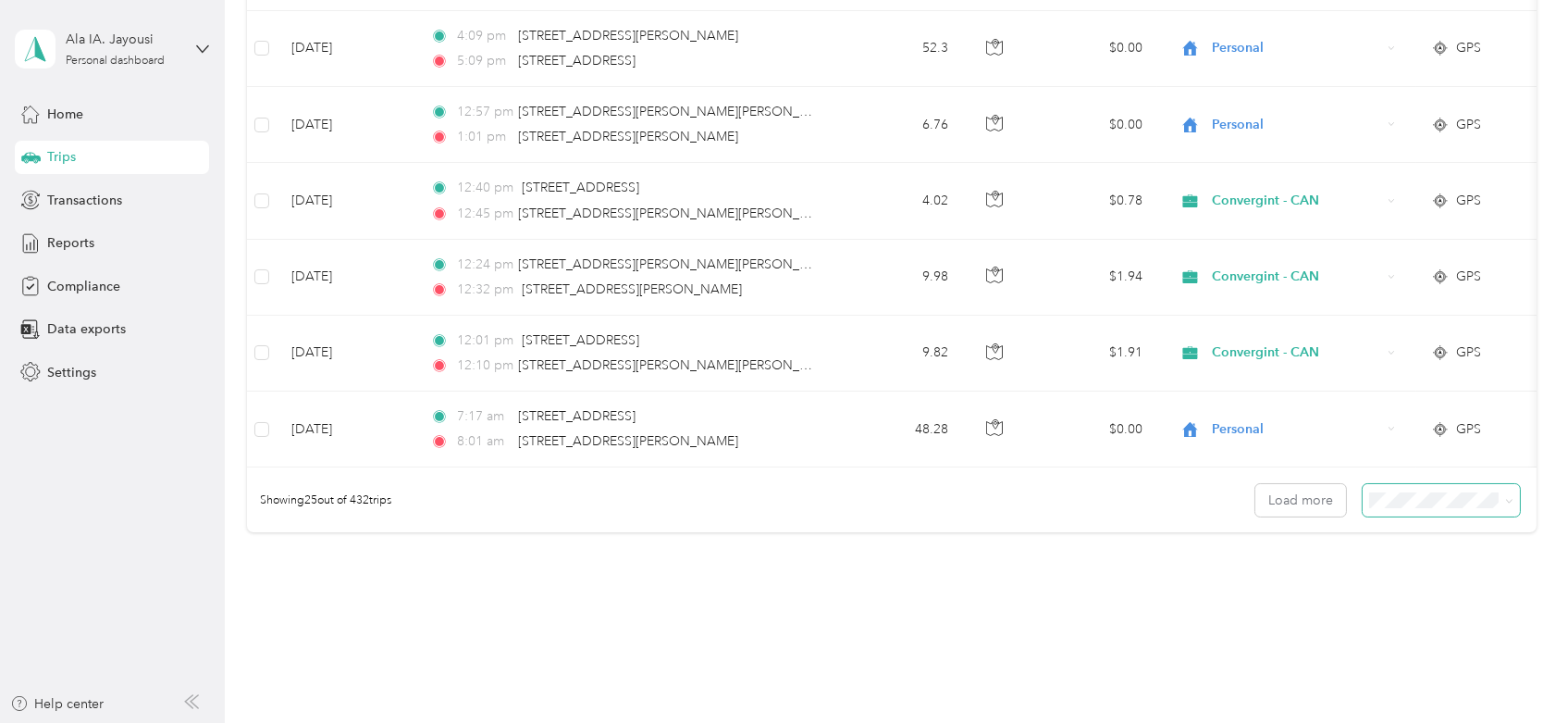
click at [1458, 517] on span at bounding box center [1441, 499] width 157 height 32
click at [1417, 605] on span "100 per load" at bounding box center [1407, 611] width 76 height 16
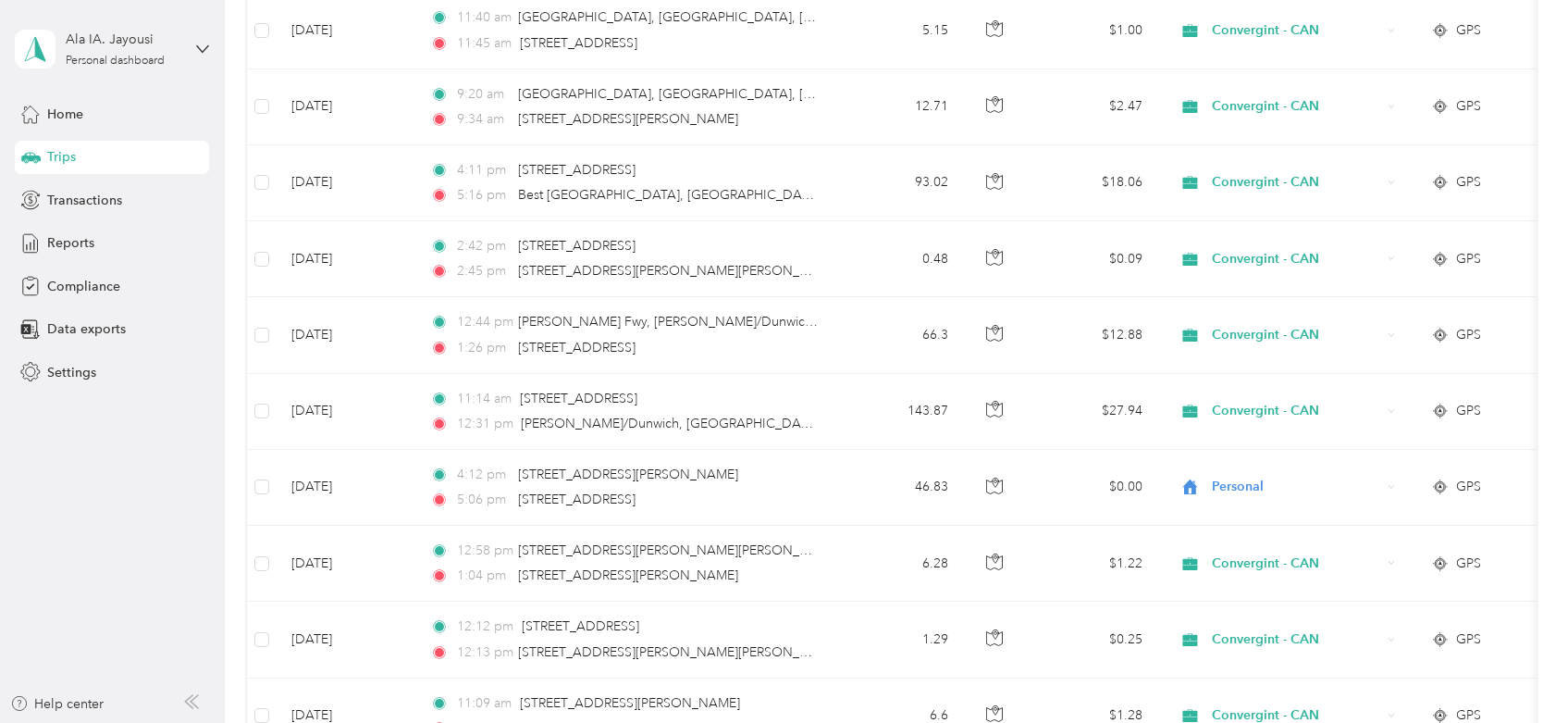
scroll to position [1746, 0]
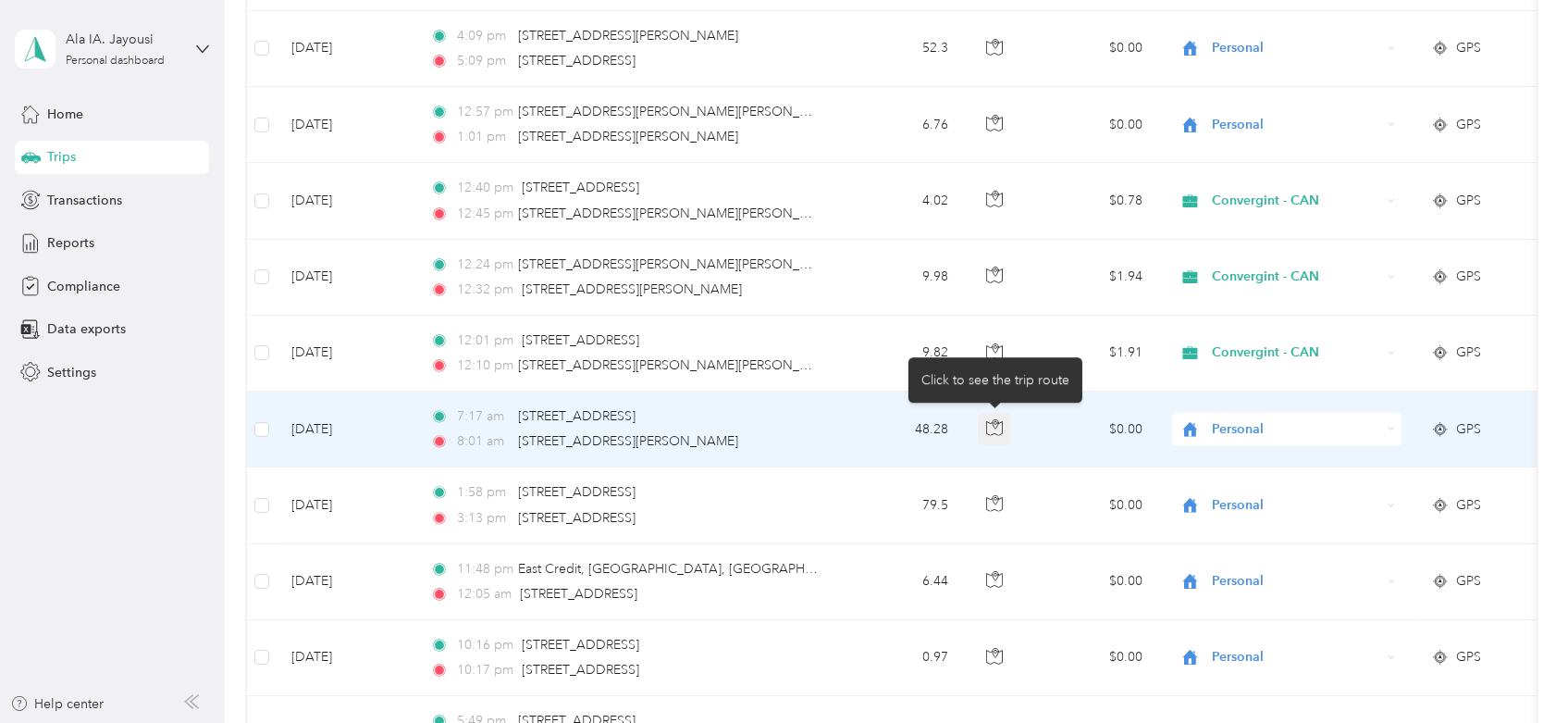
click at [985, 425] on button "button" at bounding box center [994, 429] width 33 height 33
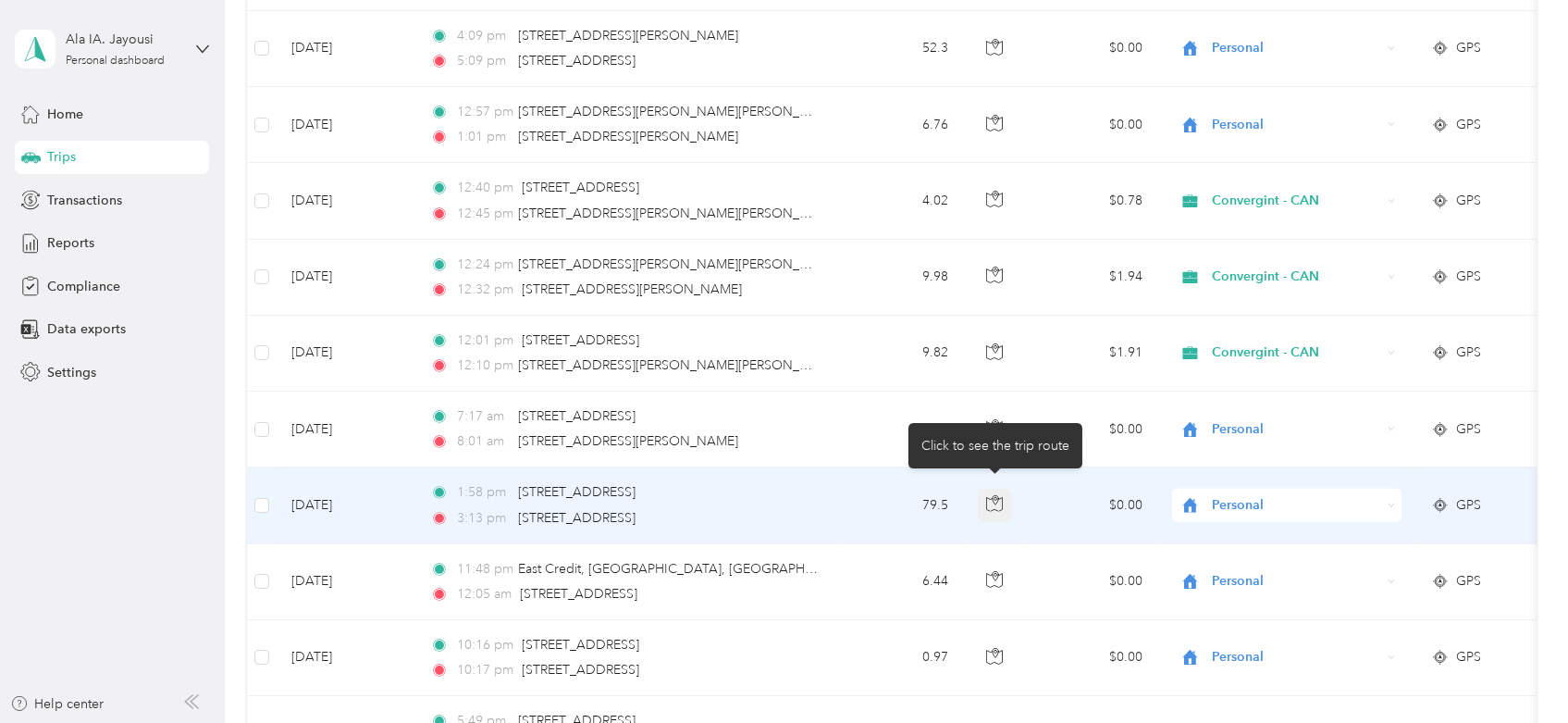
click at [994, 500] on icon "button" at bounding box center [995, 501] width 6 height 10
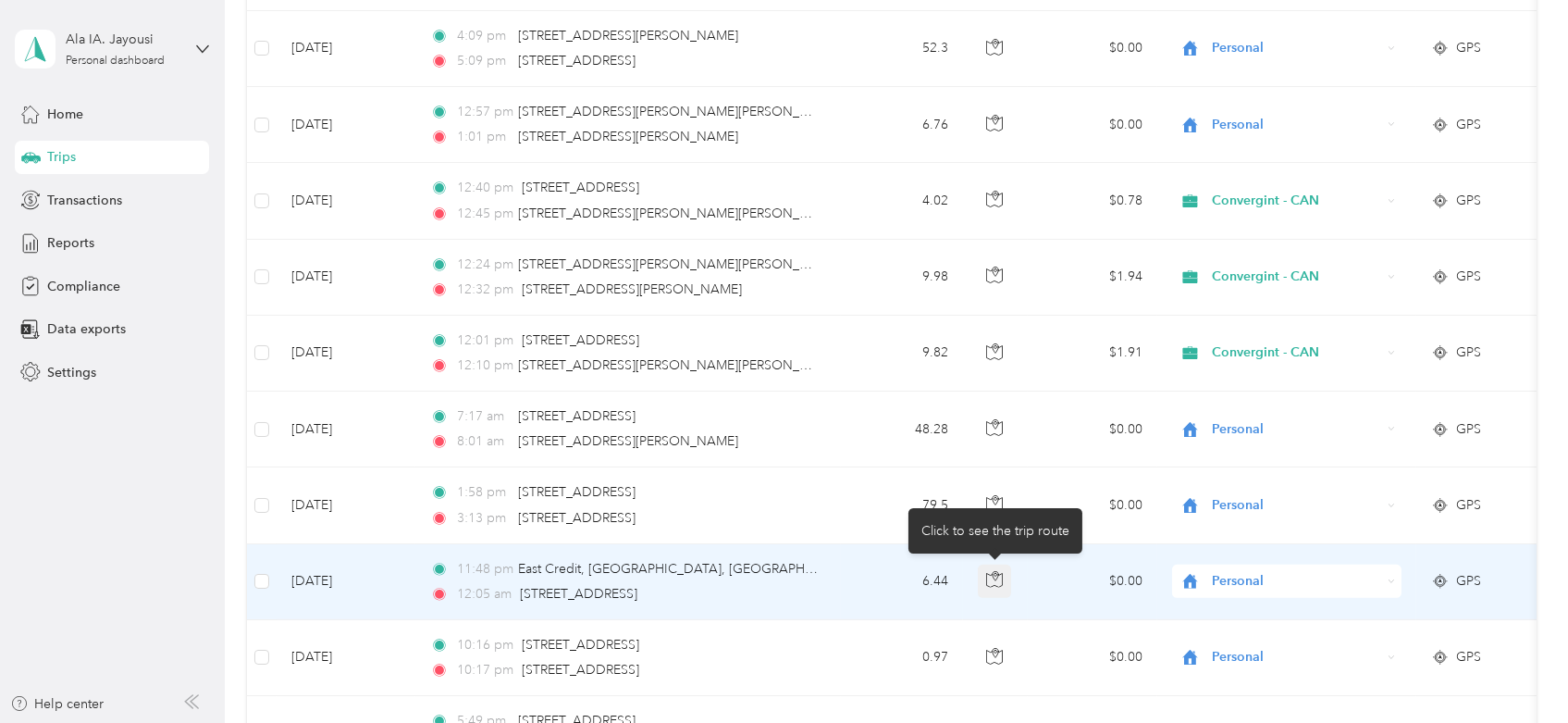
click at [991, 585] on button "button" at bounding box center [994, 581] width 33 height 33
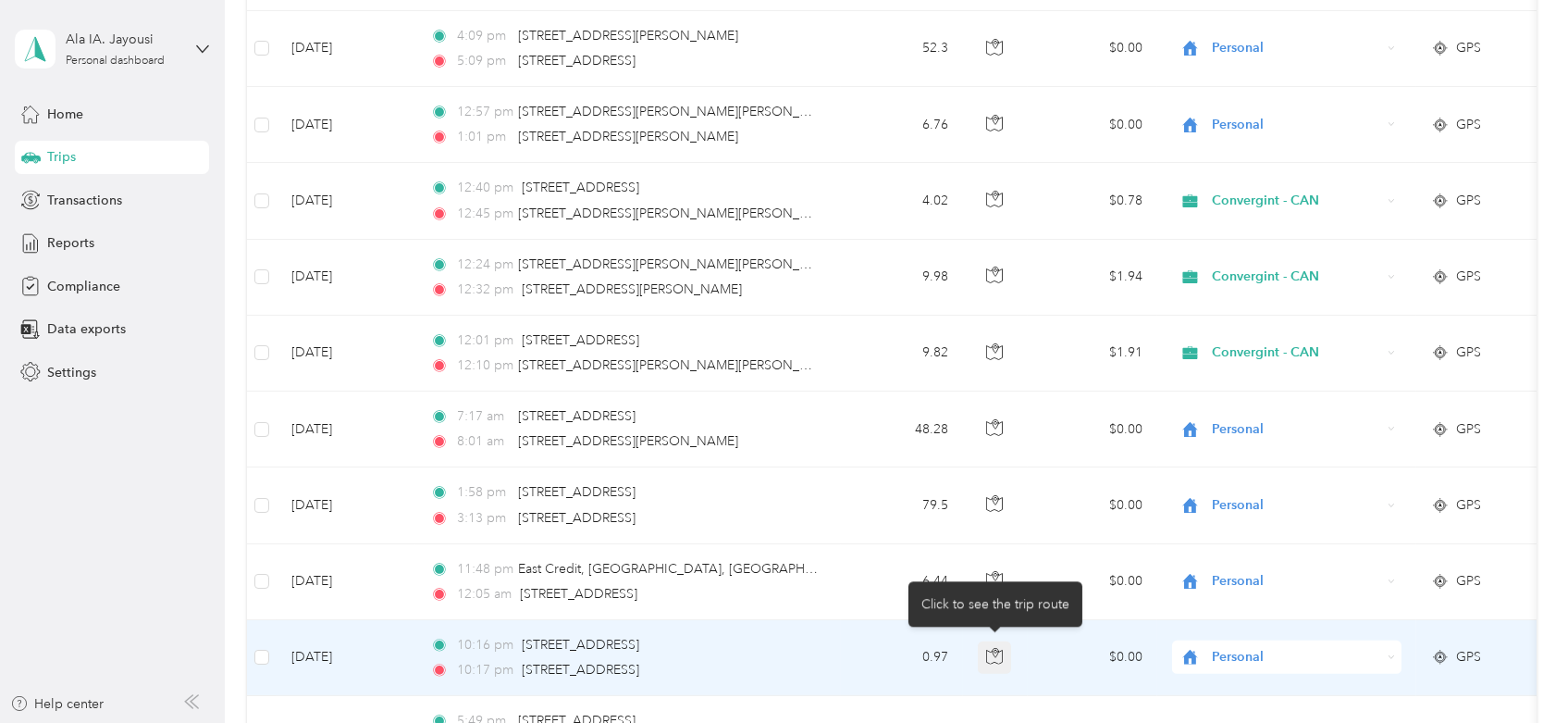
click at [991, 648] on icon "button" at bounding box center [994, 655] width 16 height 16
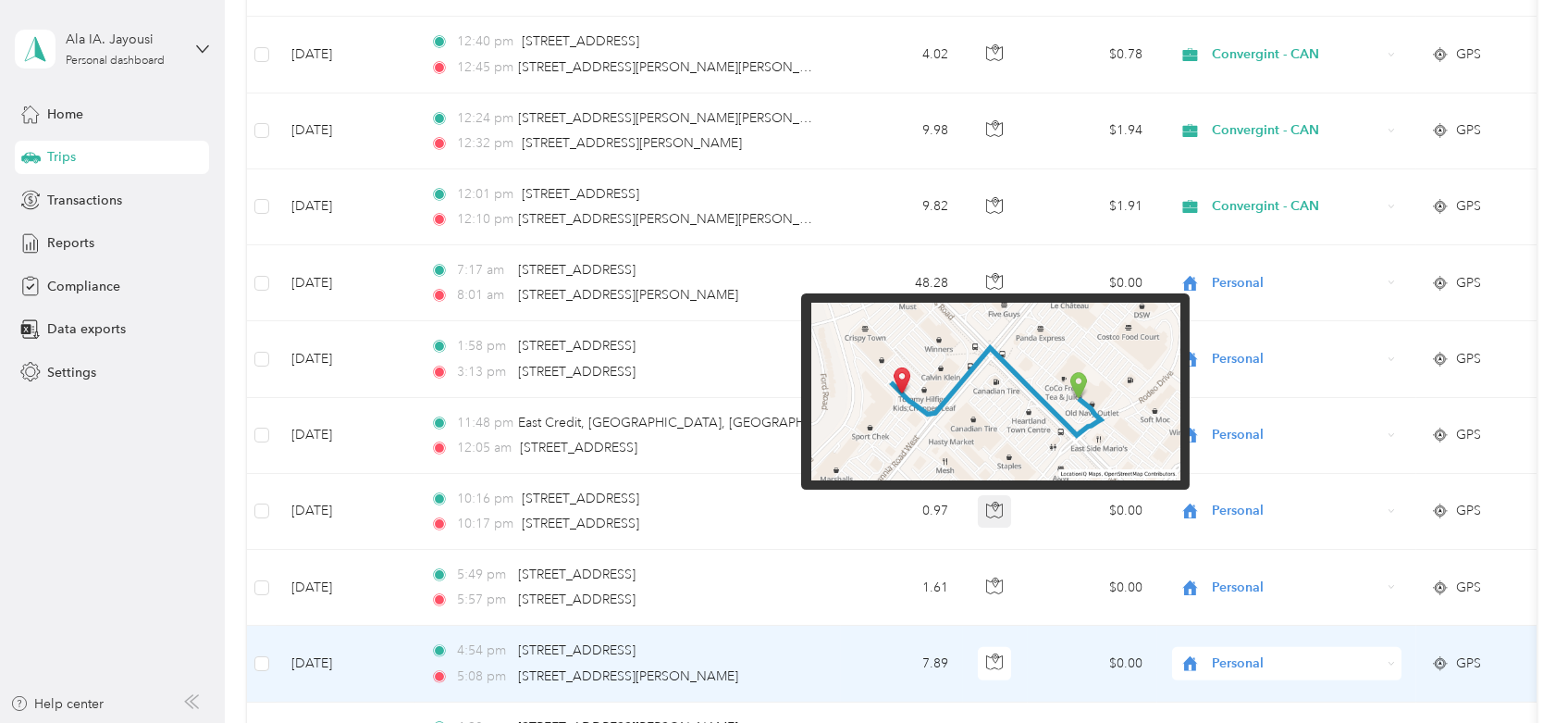
scroll to position [1953, 0]
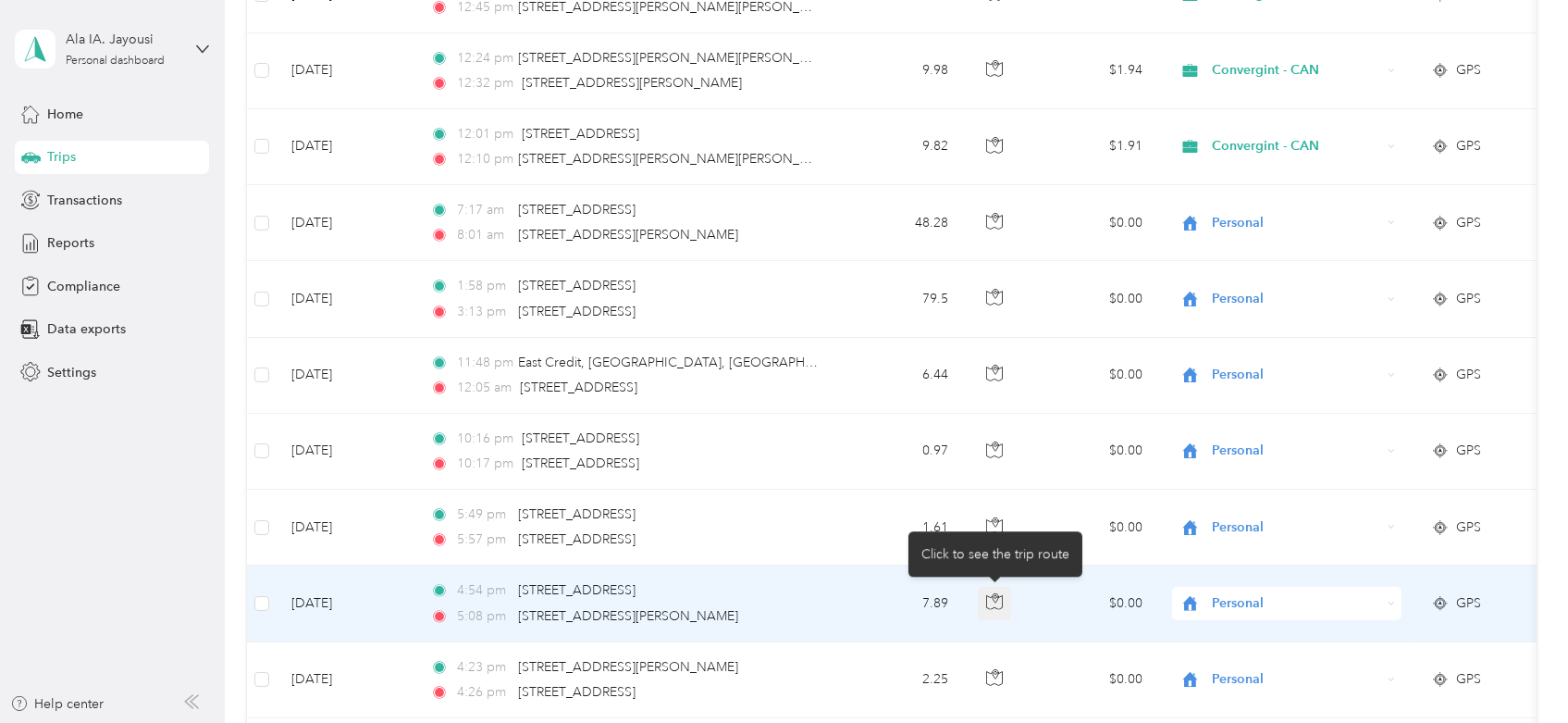
click at [987, 598] on icon "button" at bounding box center [994, 601] width 16 height 16
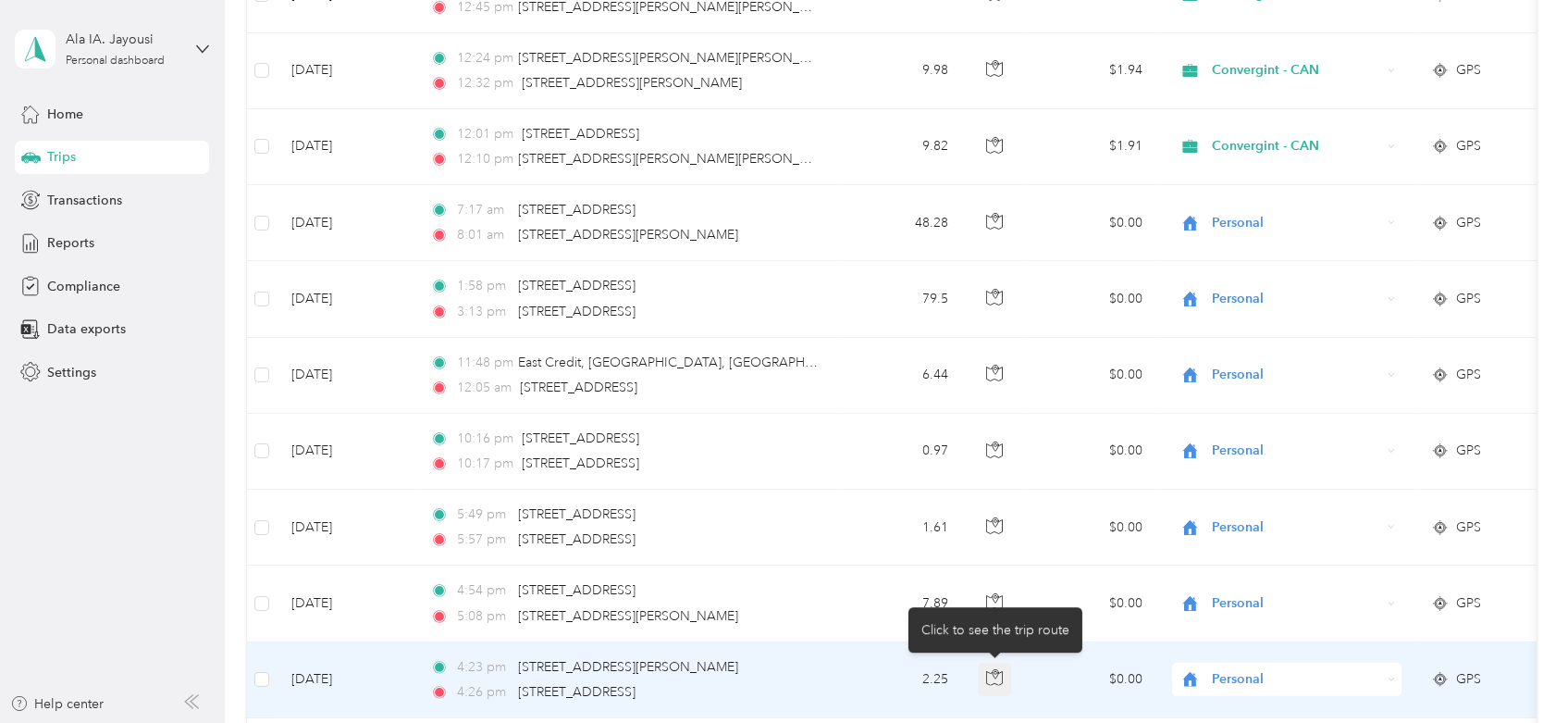
click at [990, 672] on icon "button" at bounding box center [994, 676] width 16 height 16
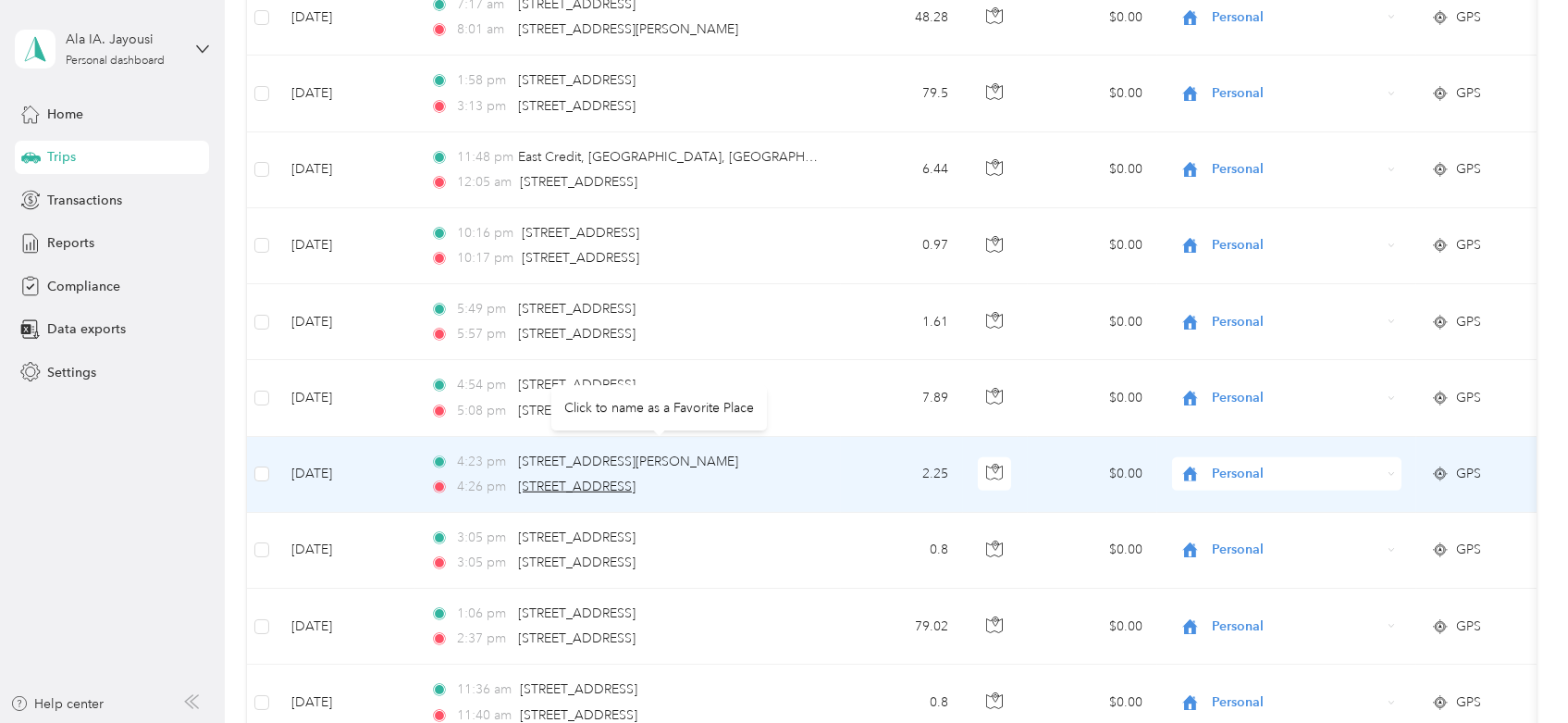
scroll to position [2364, 0]
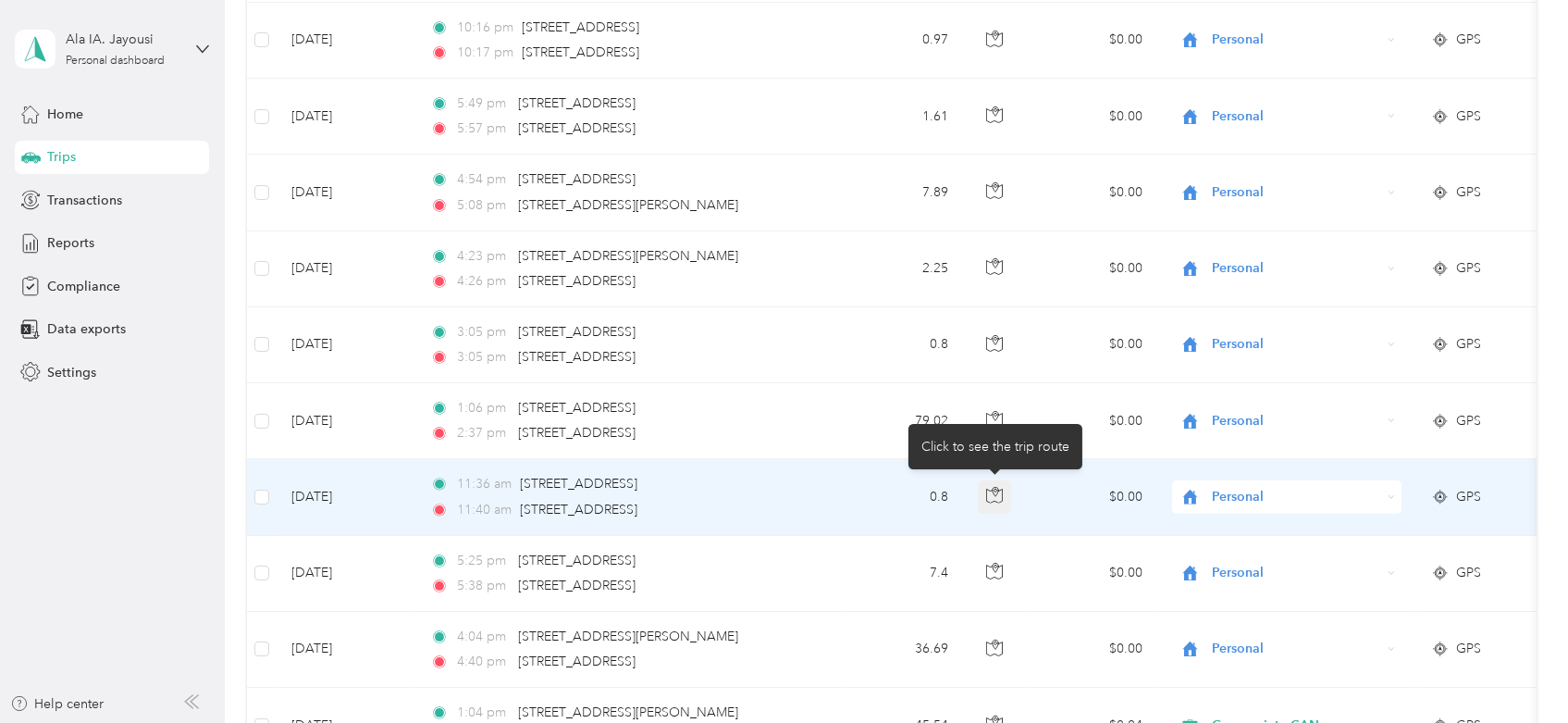
click at [997, 487] on icon "button" at bounding box center [994, 494] width 16 height 16
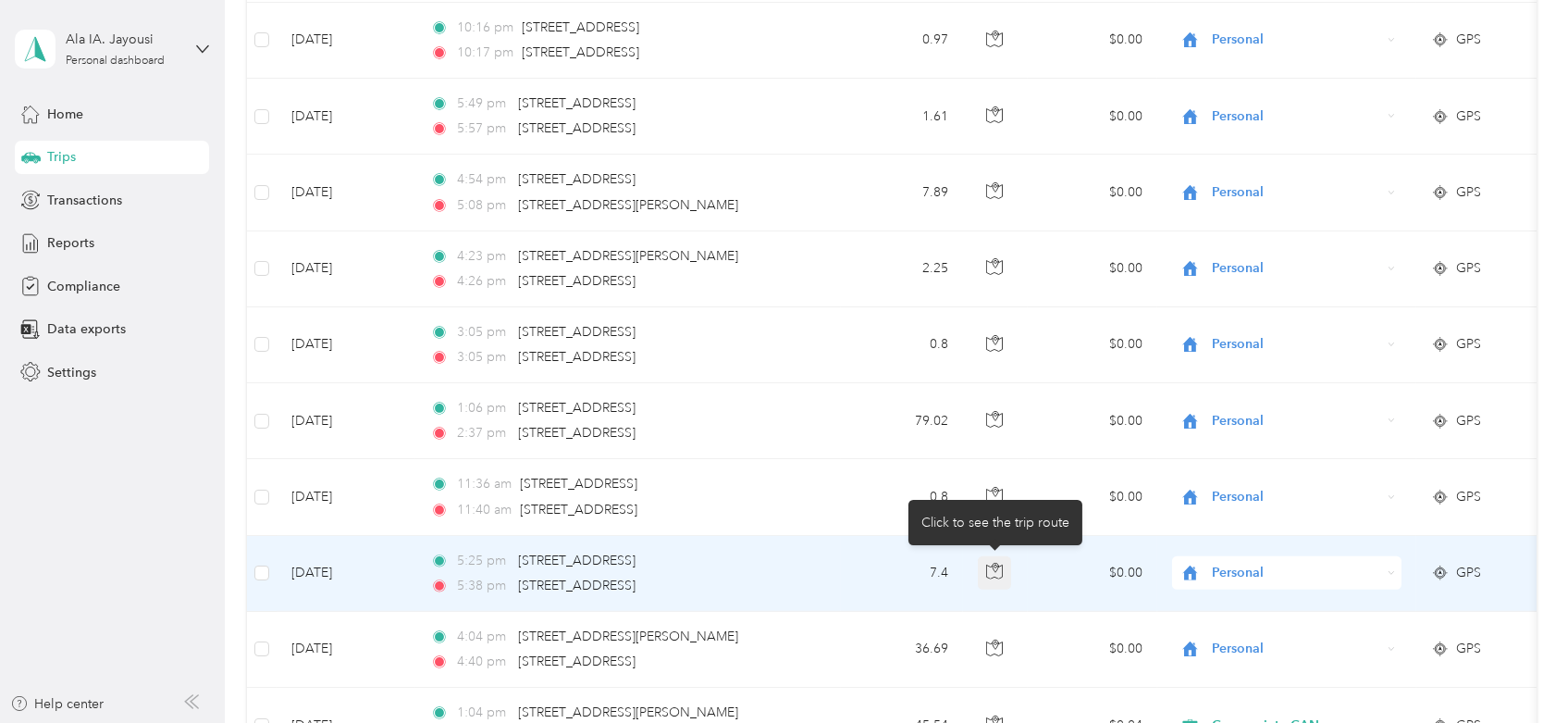
click at [991, 562] on icon "button" at bounding box center [994, 570] width 16 height 16
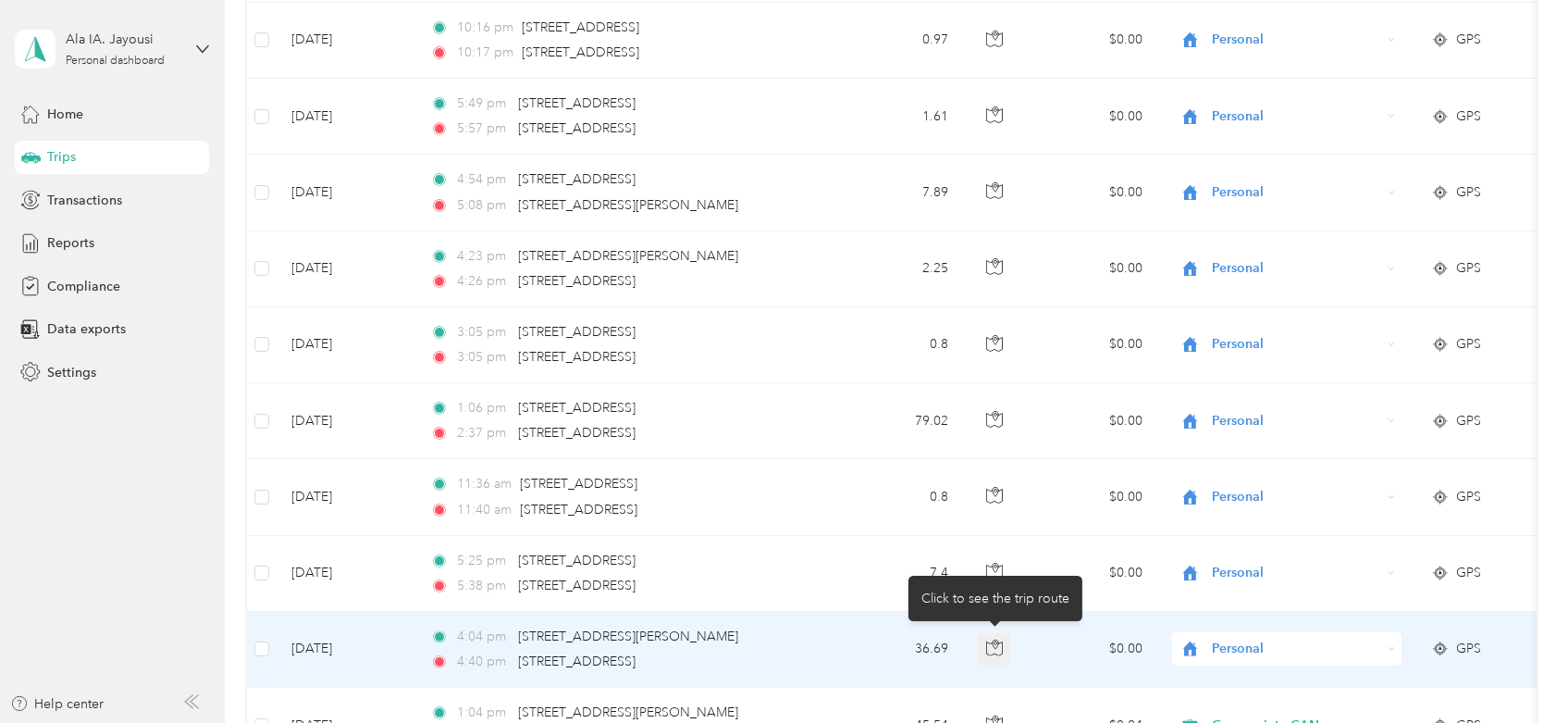
click at [993, 650] on icon "button" at bounding box center [994, 647] width 16 height 16
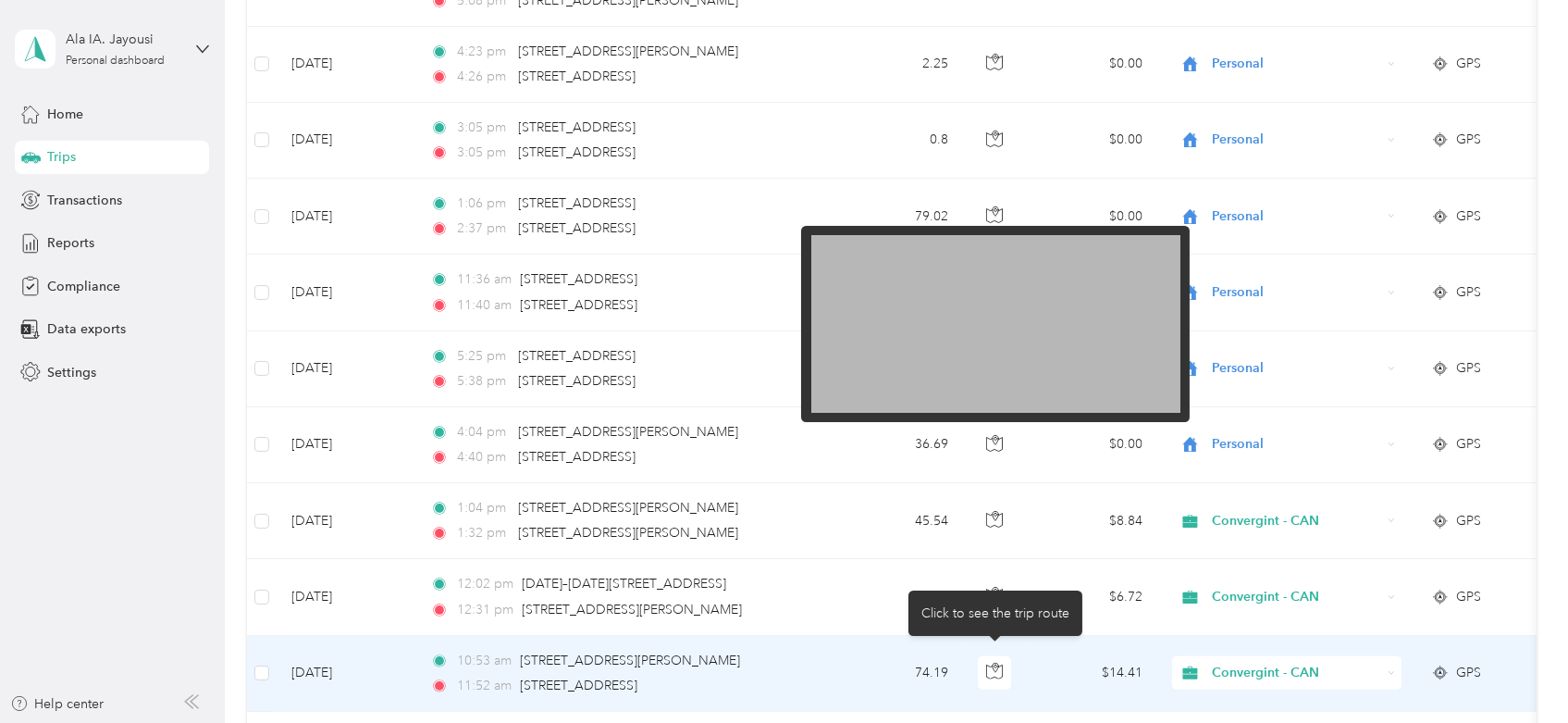
scroll to position [2569, 0]
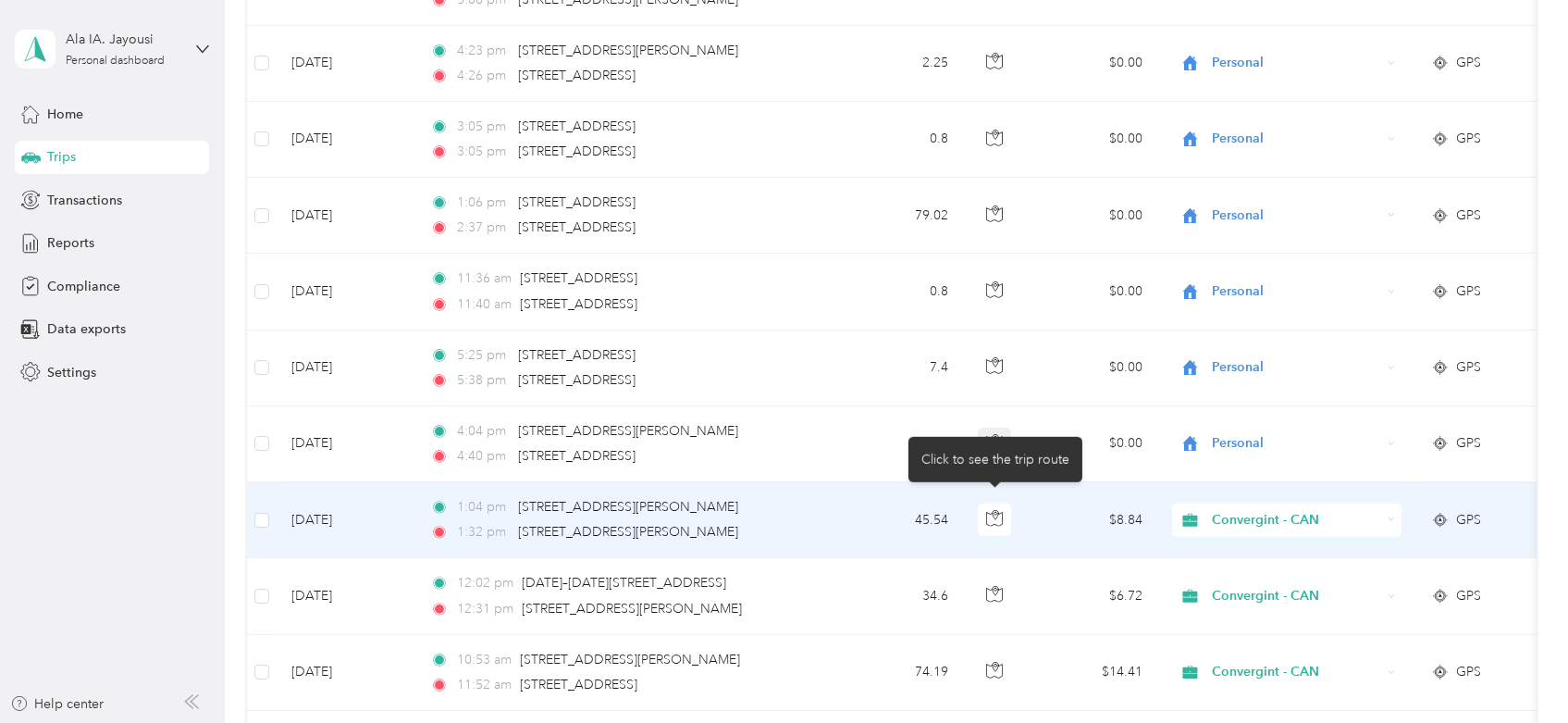
click at [995, 438] on div "Click to see the trip route" at bounding box center [994, 459] width 173 height 46
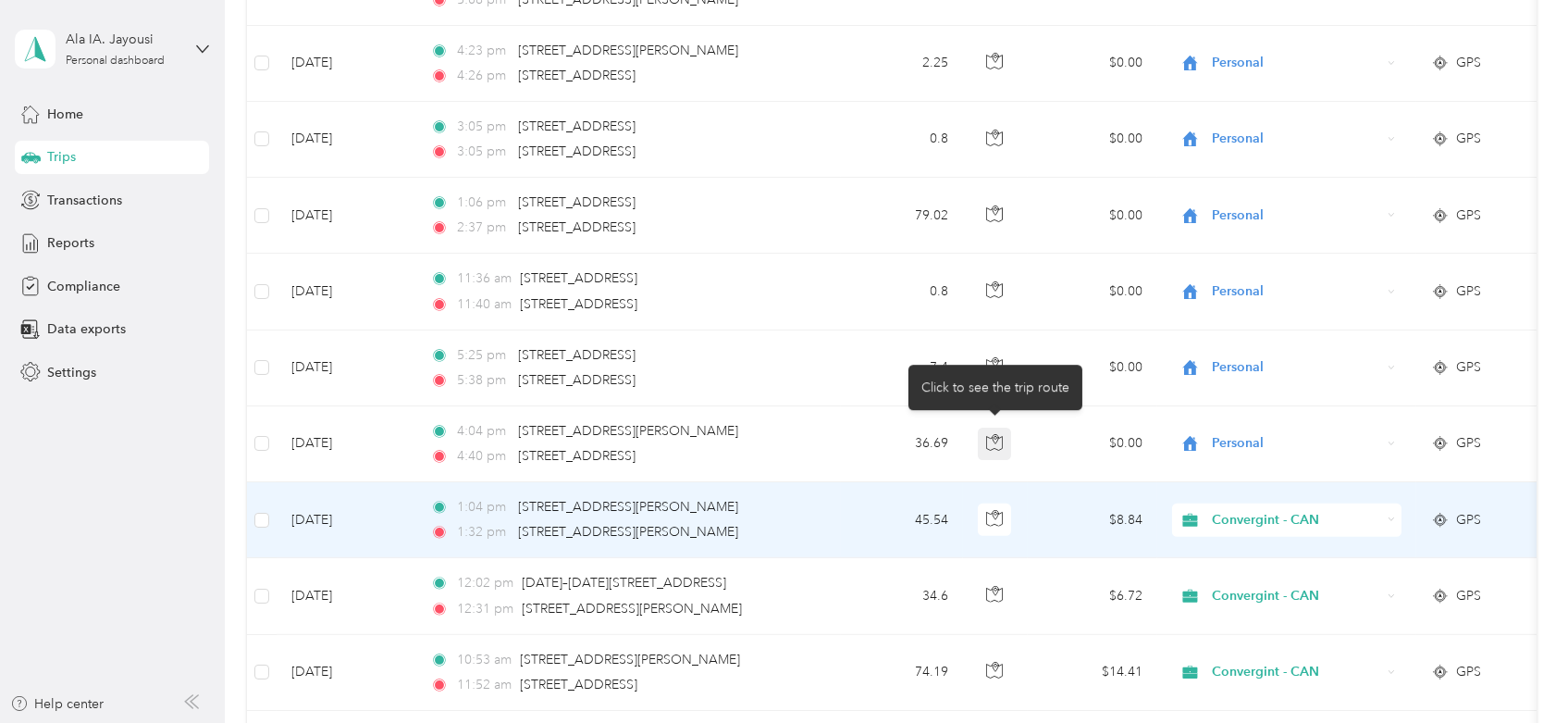
click at [995, 438] on icon "button" at bounding box center [995, 439] width 6 height 10
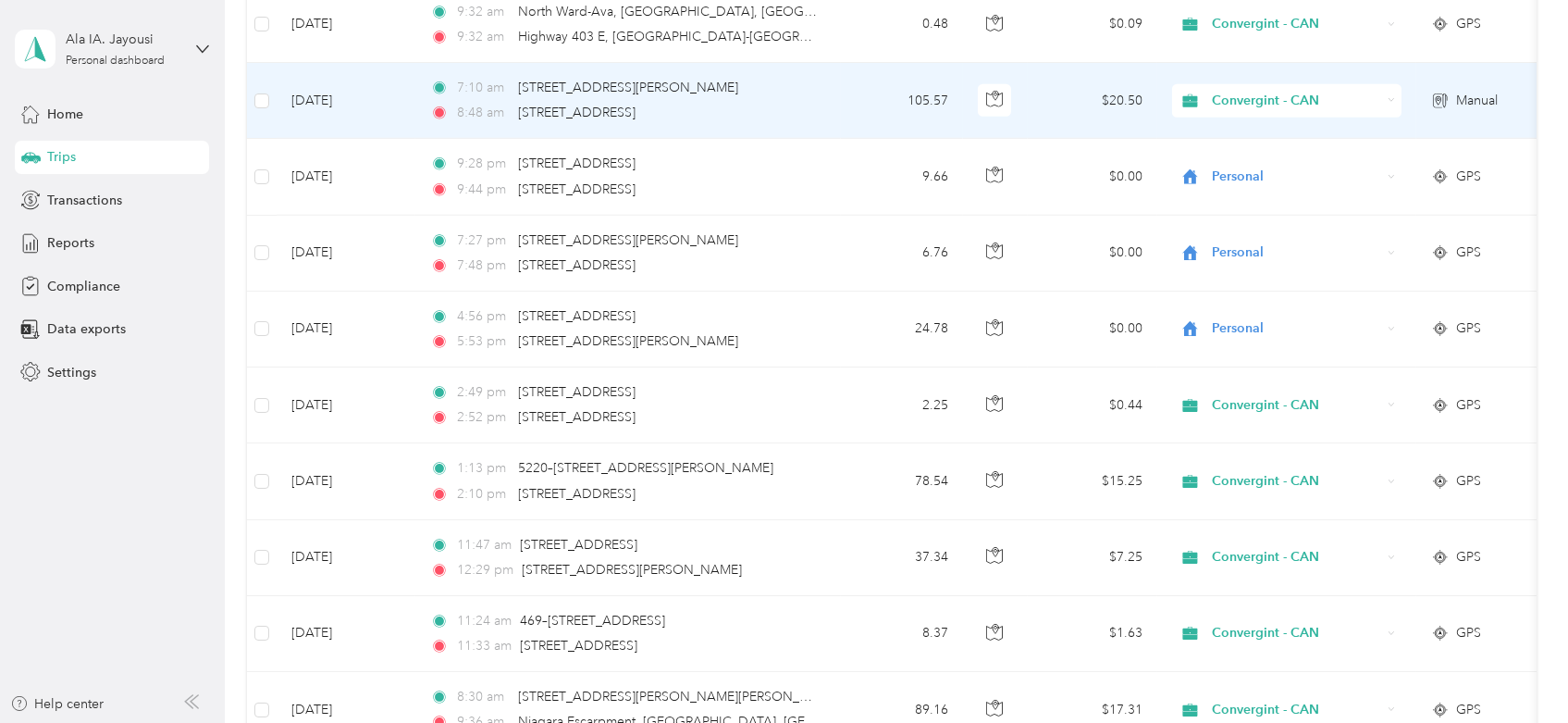
scroll to position [3084, 0]
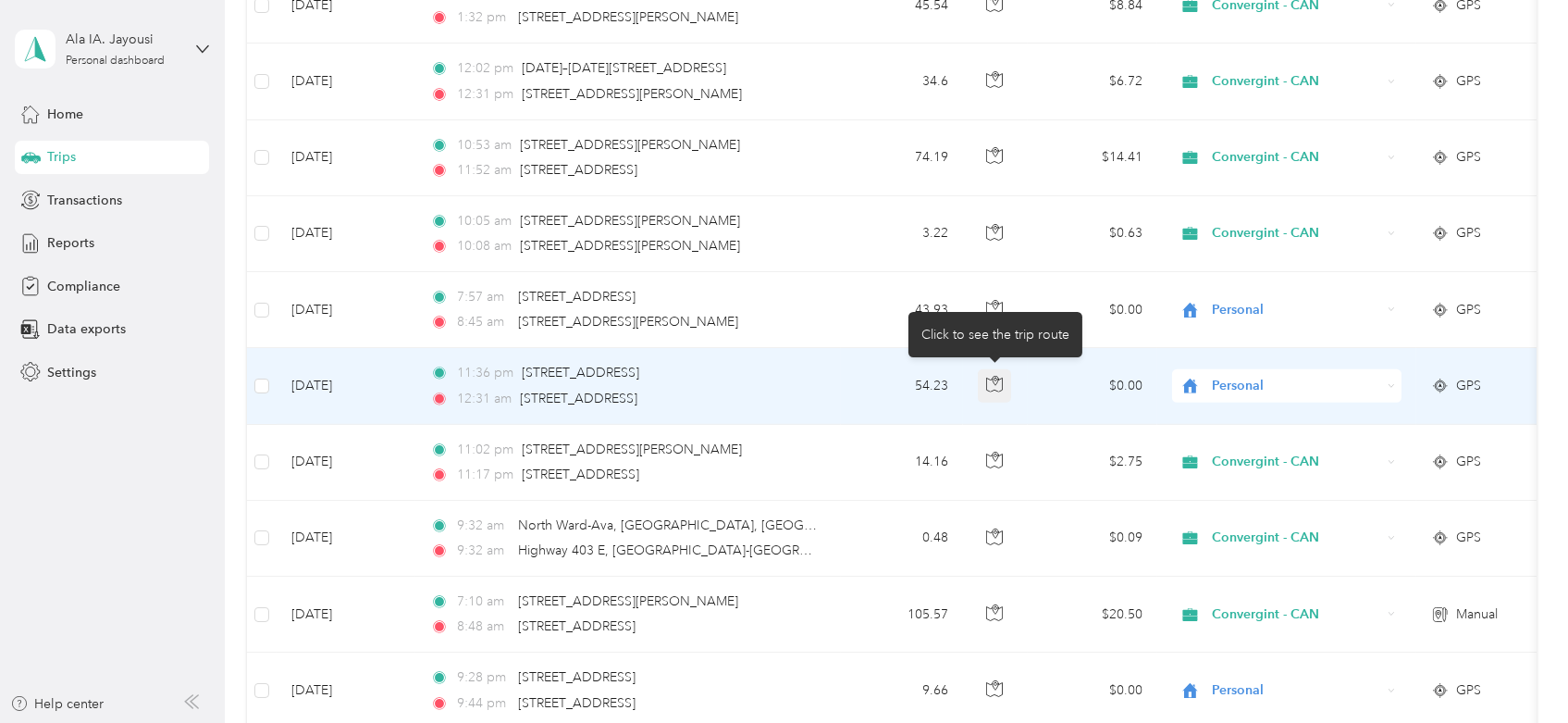
click at [987, 393] on button "button" at bounding box center [994, 386] width 33 height 33
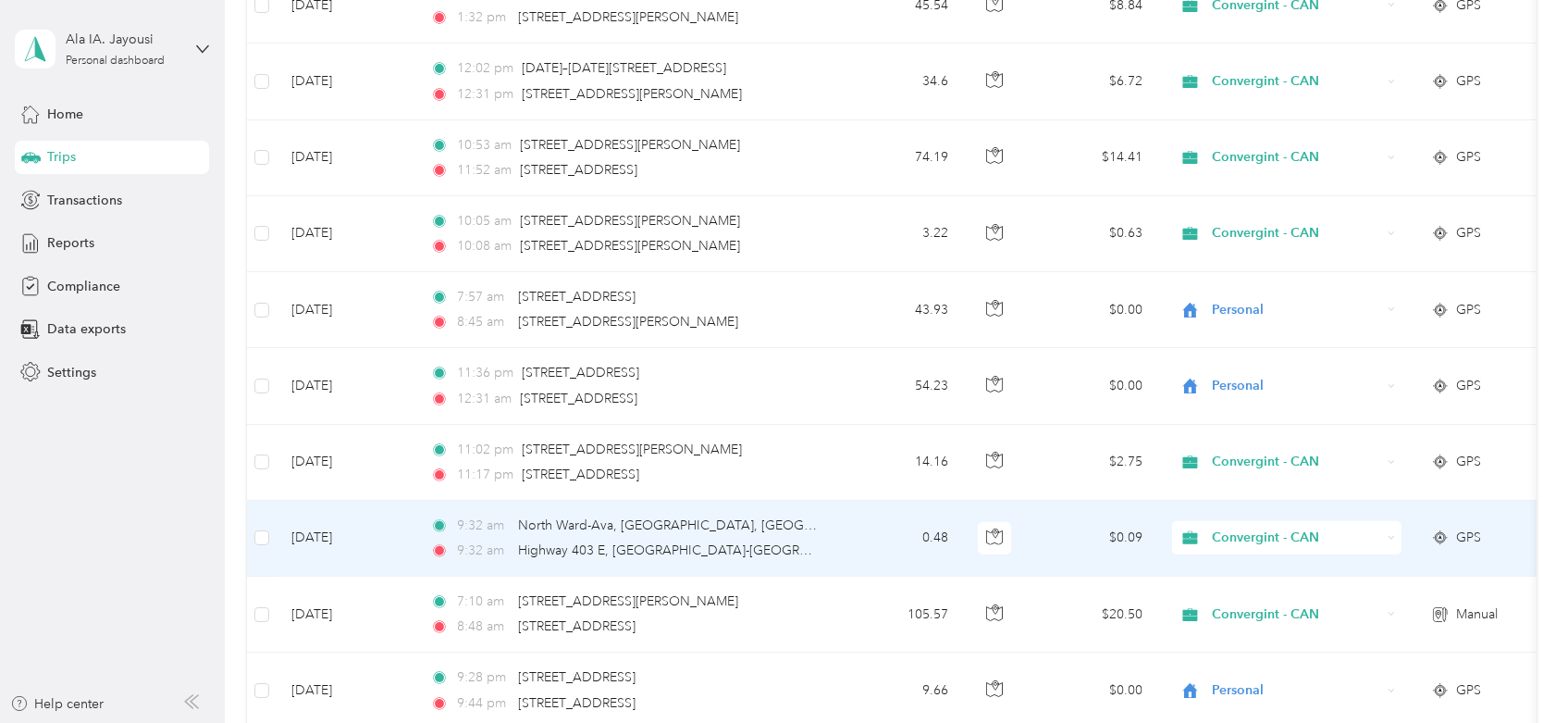
scroll to position [3187, 0]
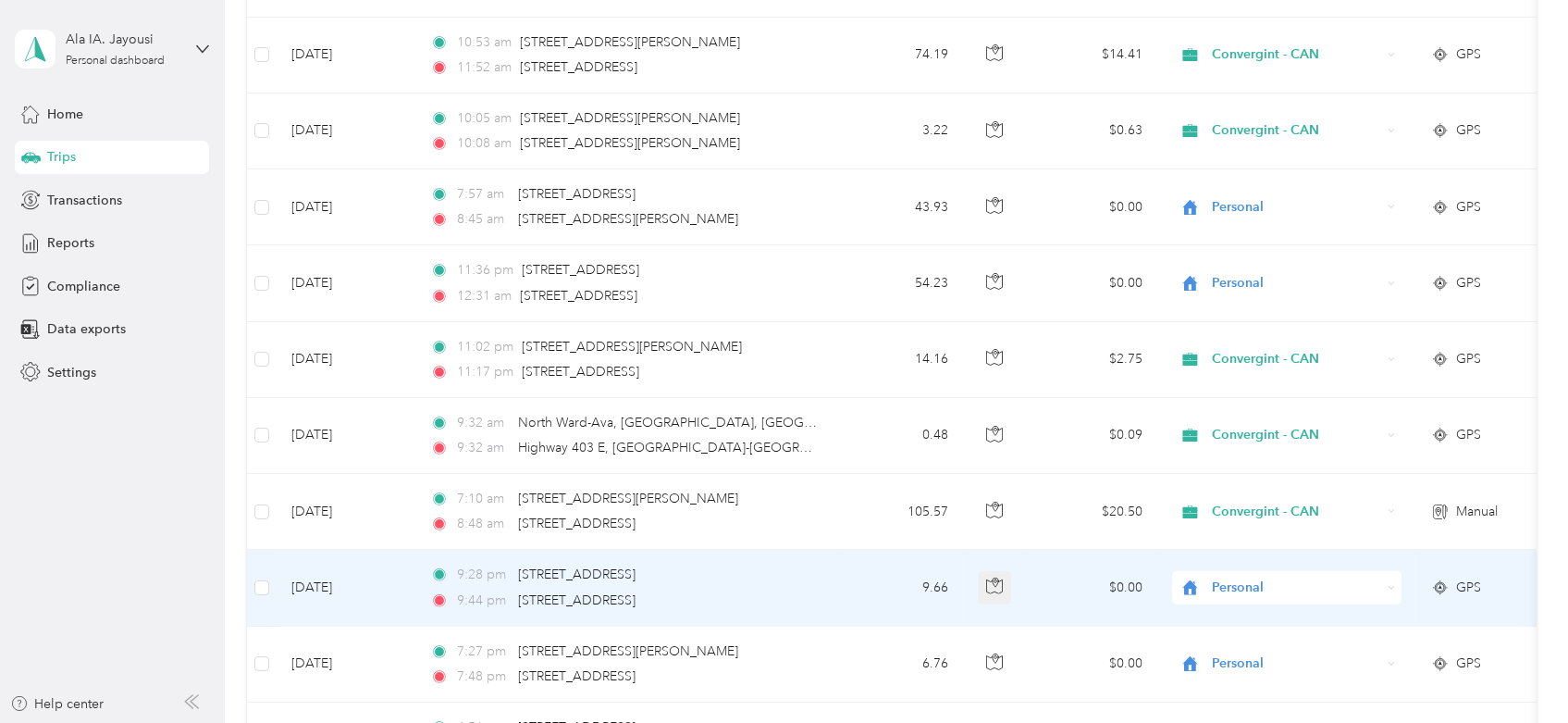
click at [991, 582] on icon "button" at bounding box center [994, 585] width 16 height 16
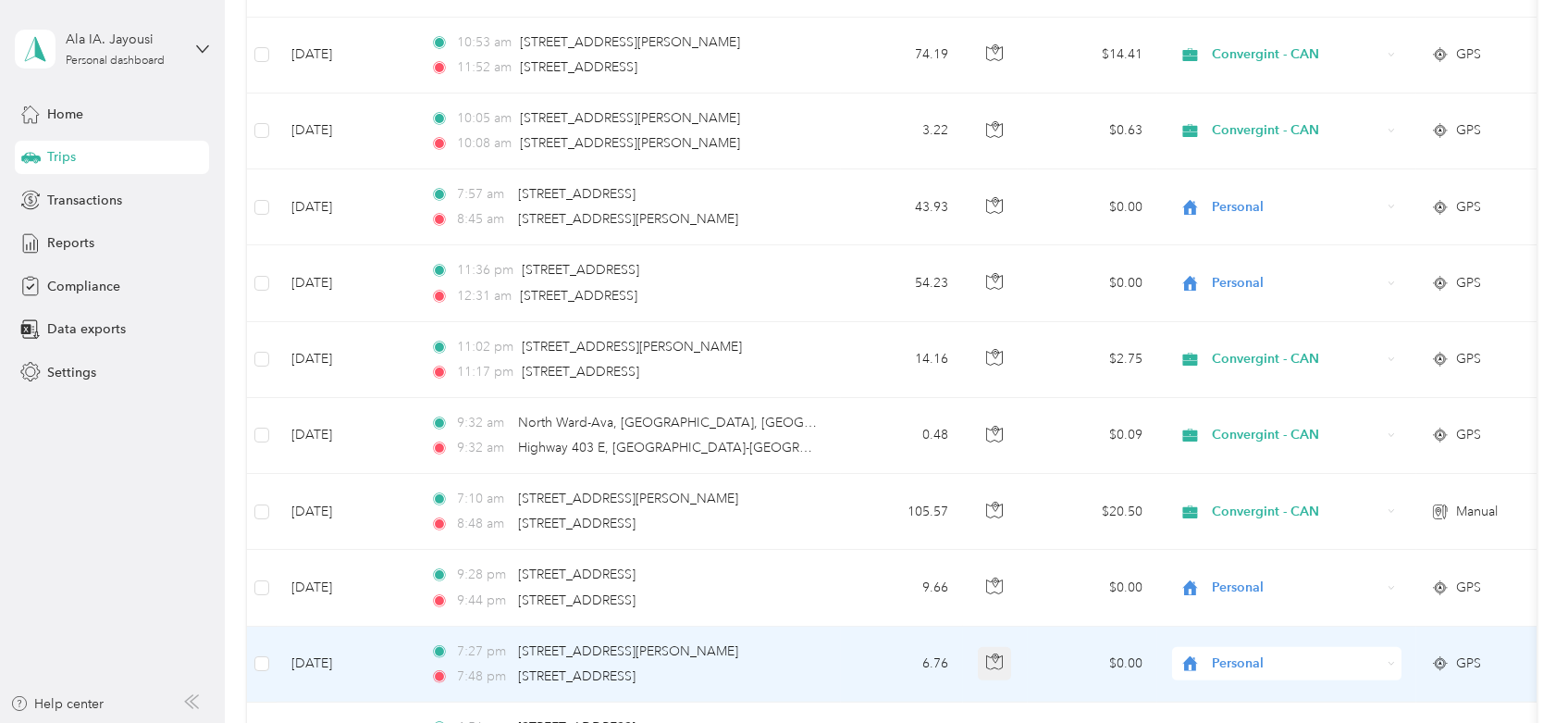
click at [996, 657] on icon "button" at bounding box center [994, 661] width 16 height 16
click at [994, 658] on icon "button" at bounding box center [994, 661] width 16 height 16
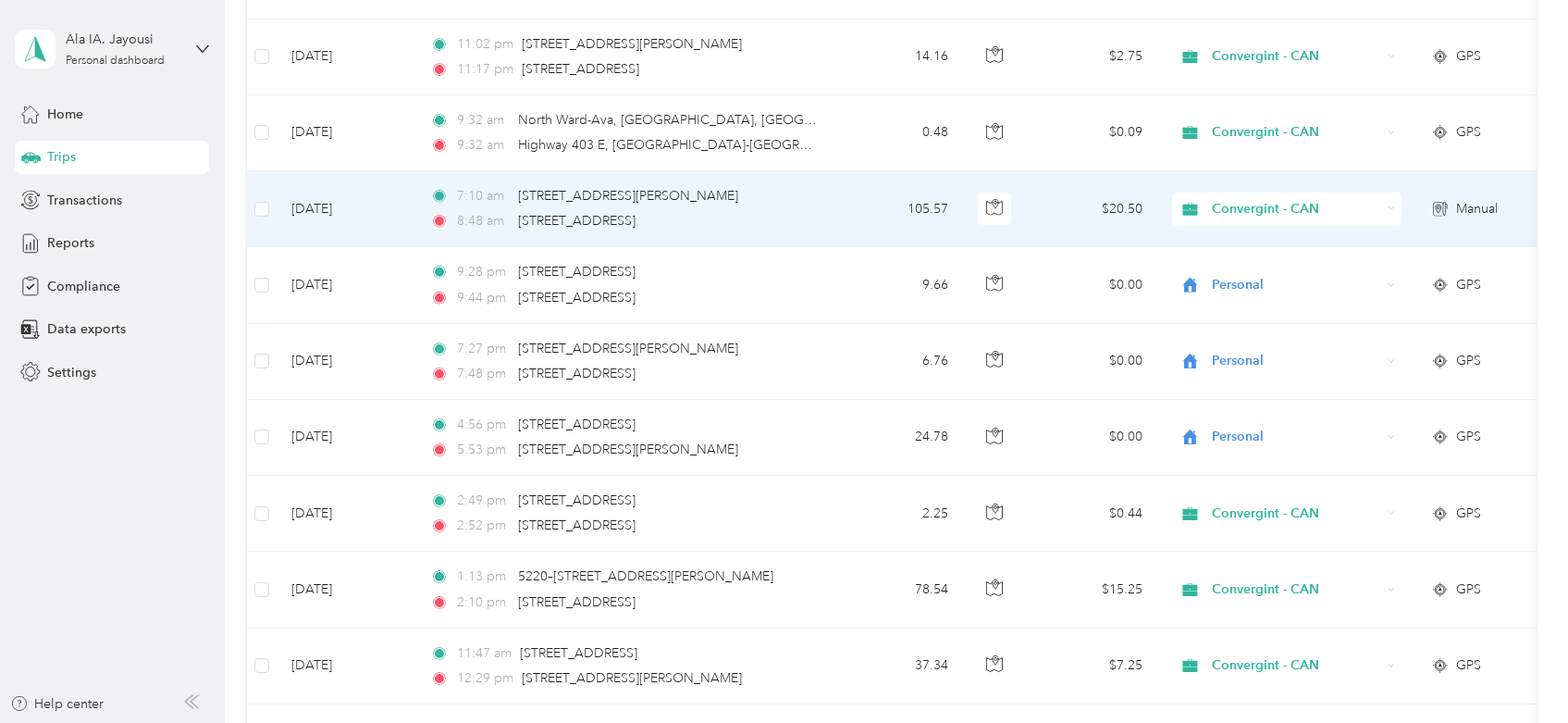
scroll to position [3495, 0]
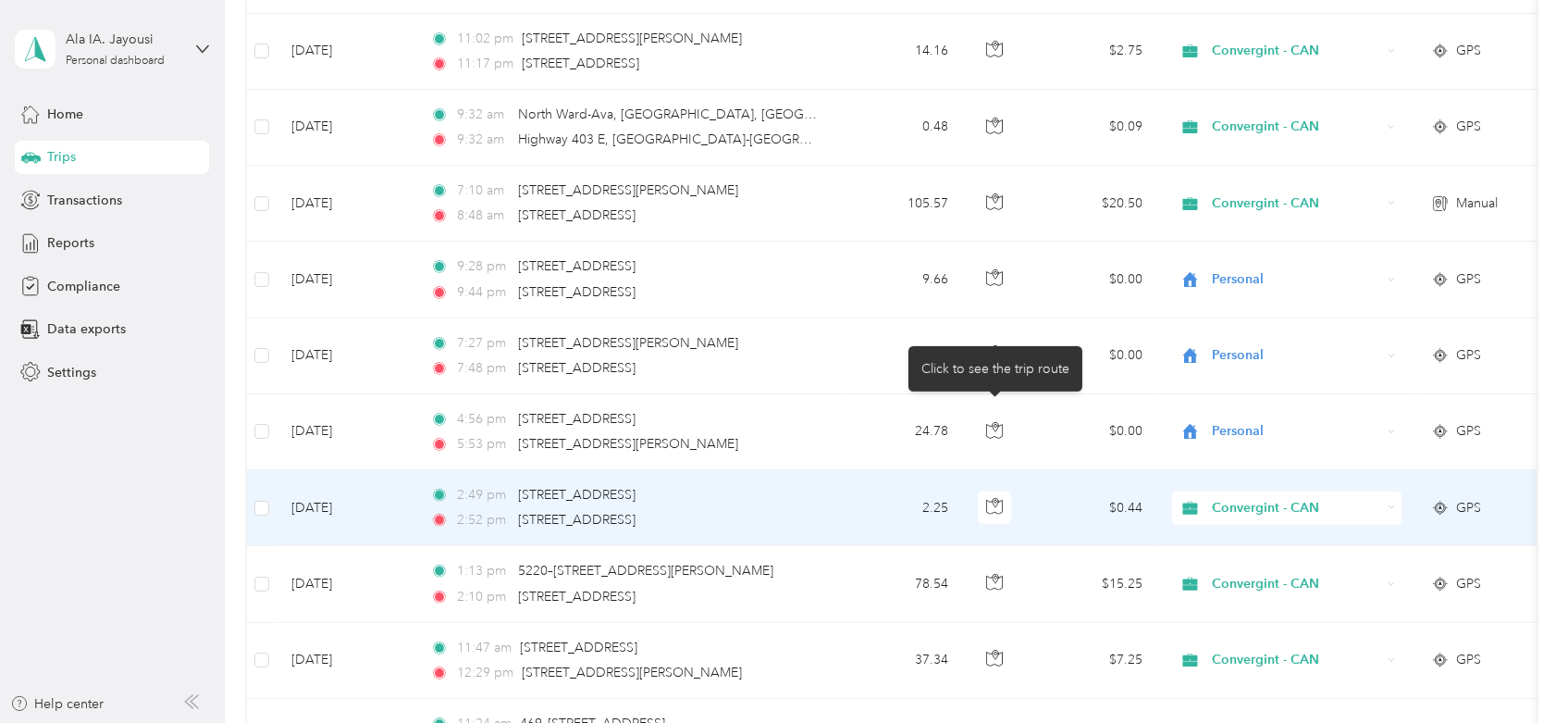
click at [992, 426] on icon "button" at bounding box center [994, 429] width 16 height 16
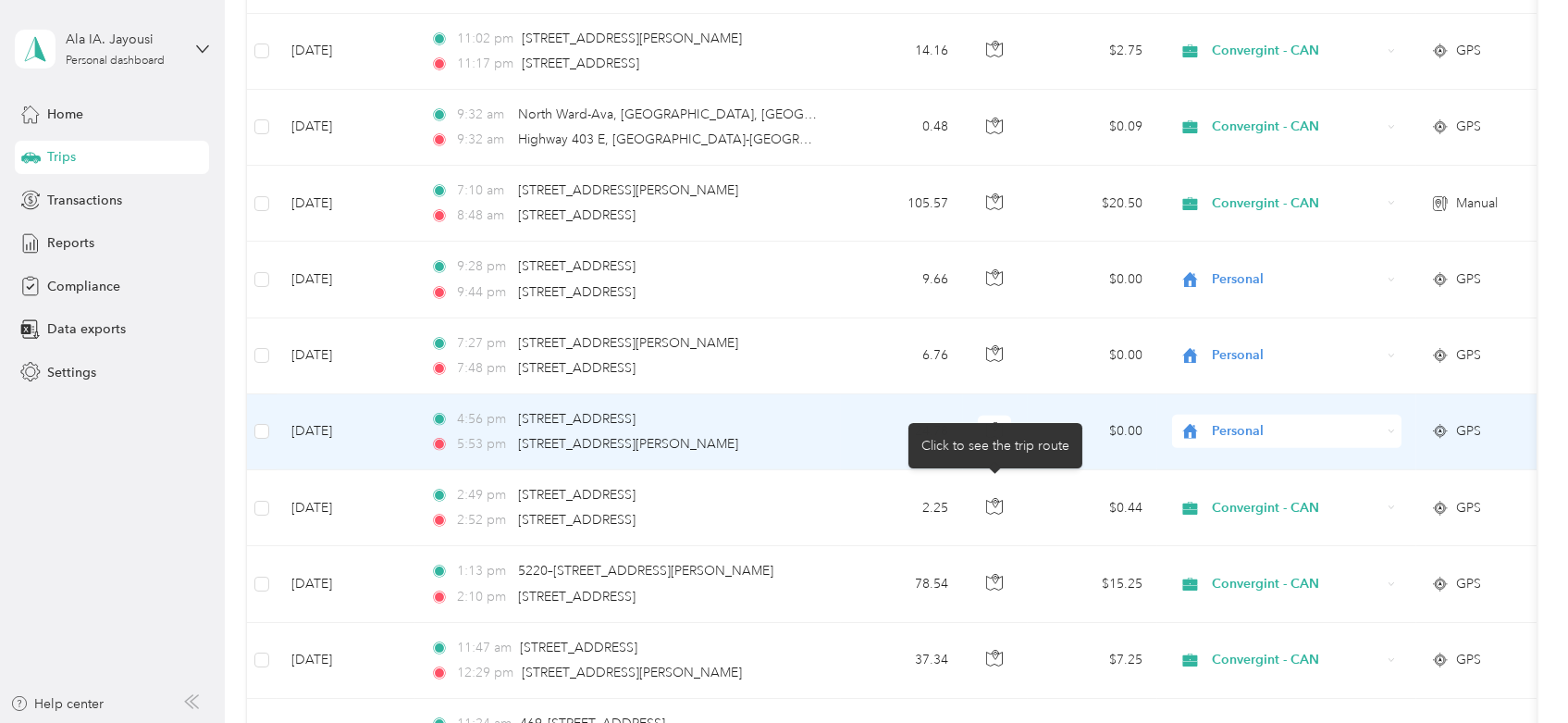
click at [993, 425] on icon "button" at bounding box center [994, 429] width 16 height 16
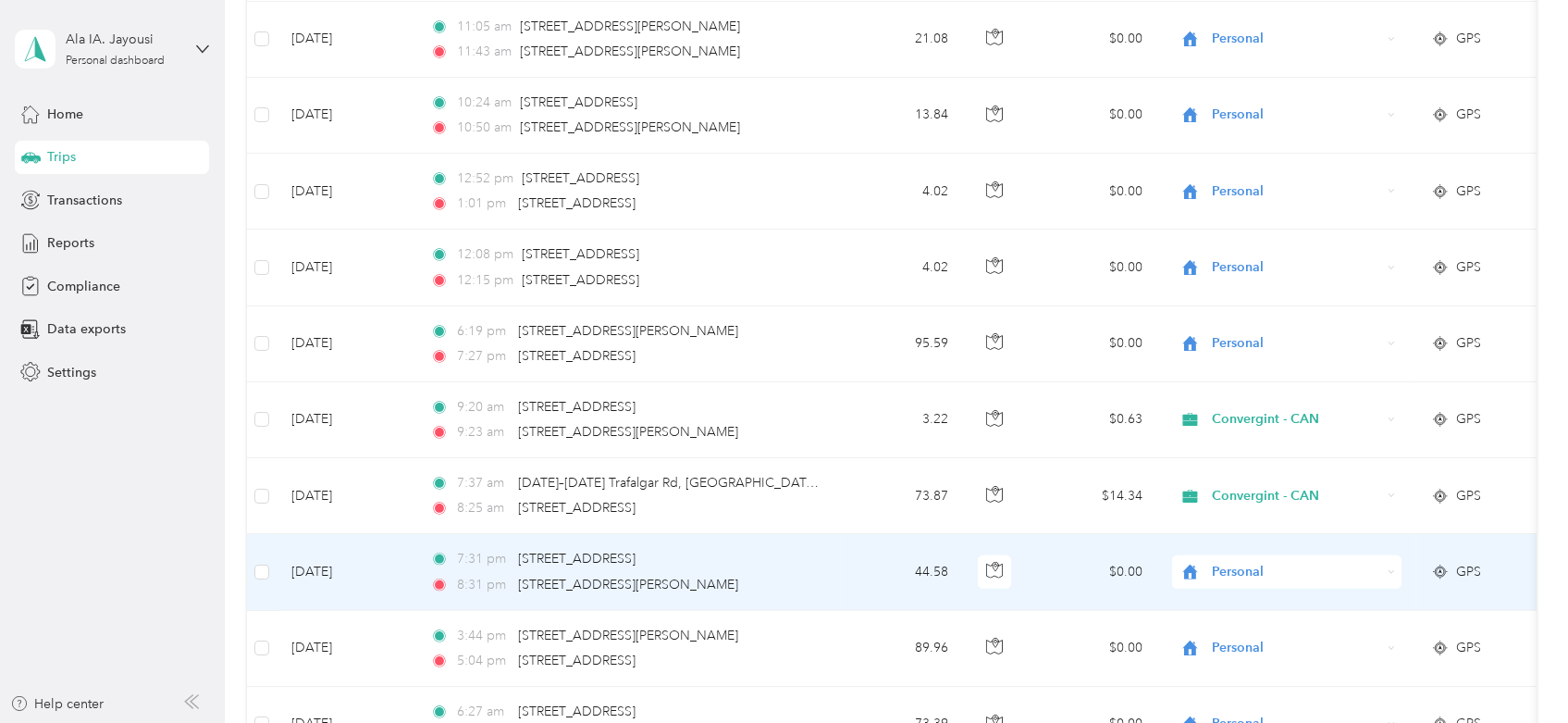
scroll to position [4112, 0]
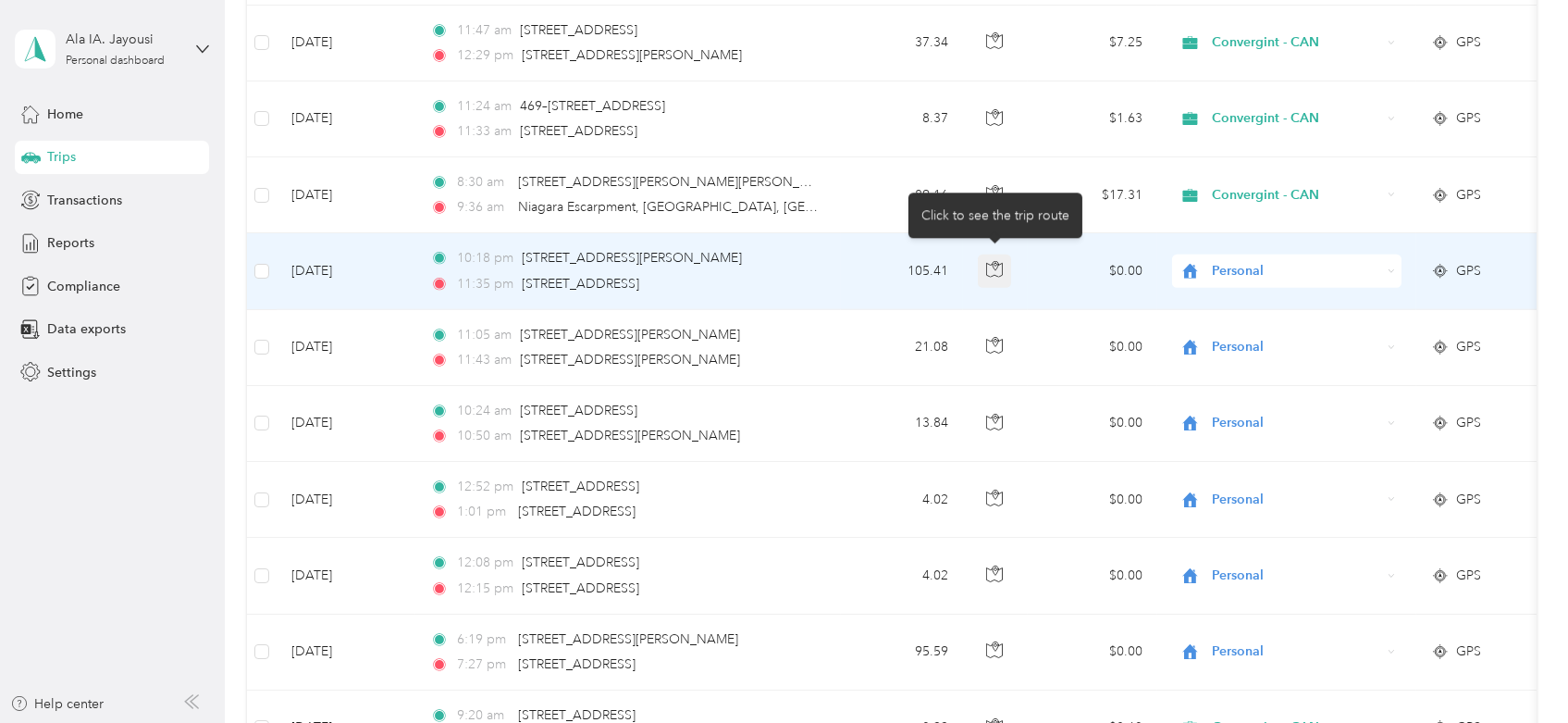
click at [993, 264] on icon "button" at bounding box center [994, 268] width 16 height 16
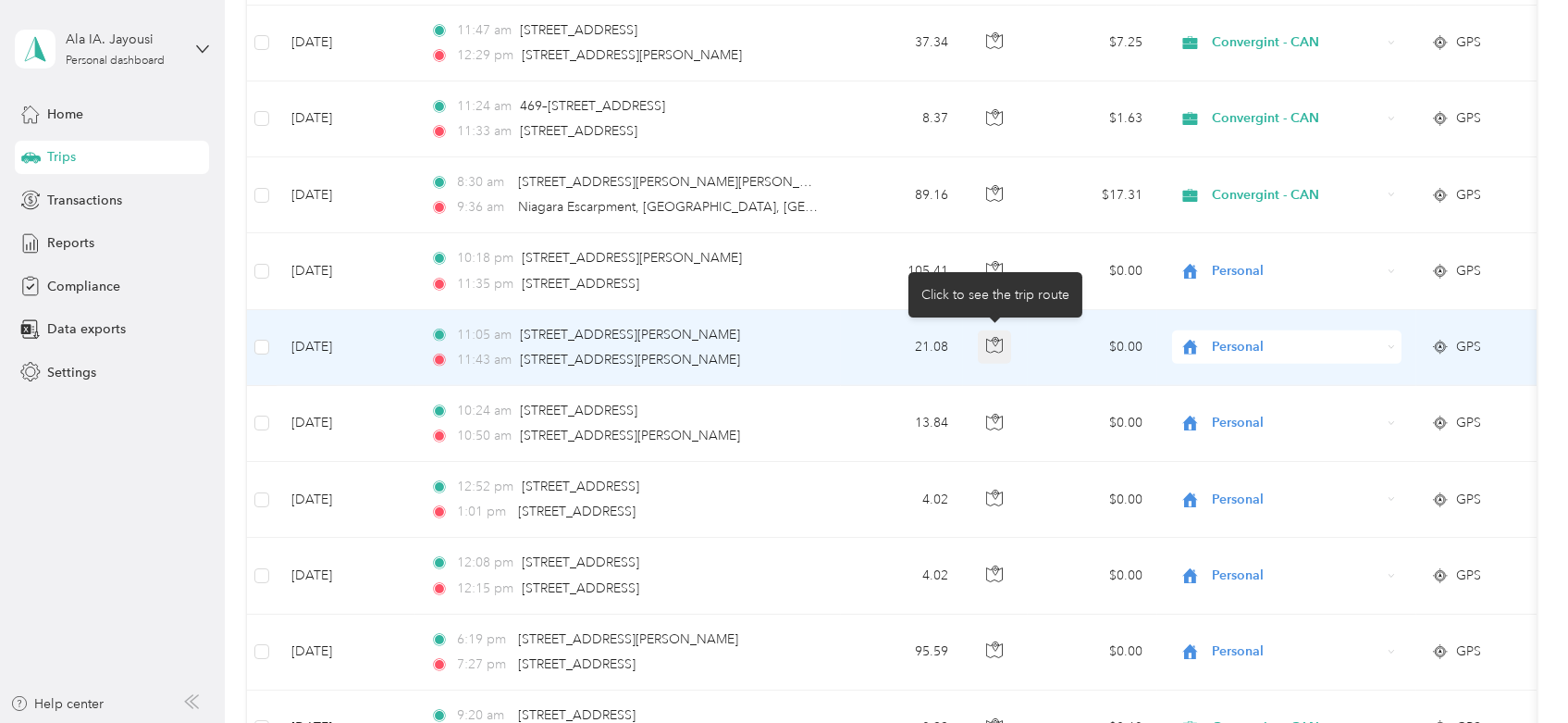
click at [993, 337] on icon "button" at bounding box center [994, 345] width 16 height 16
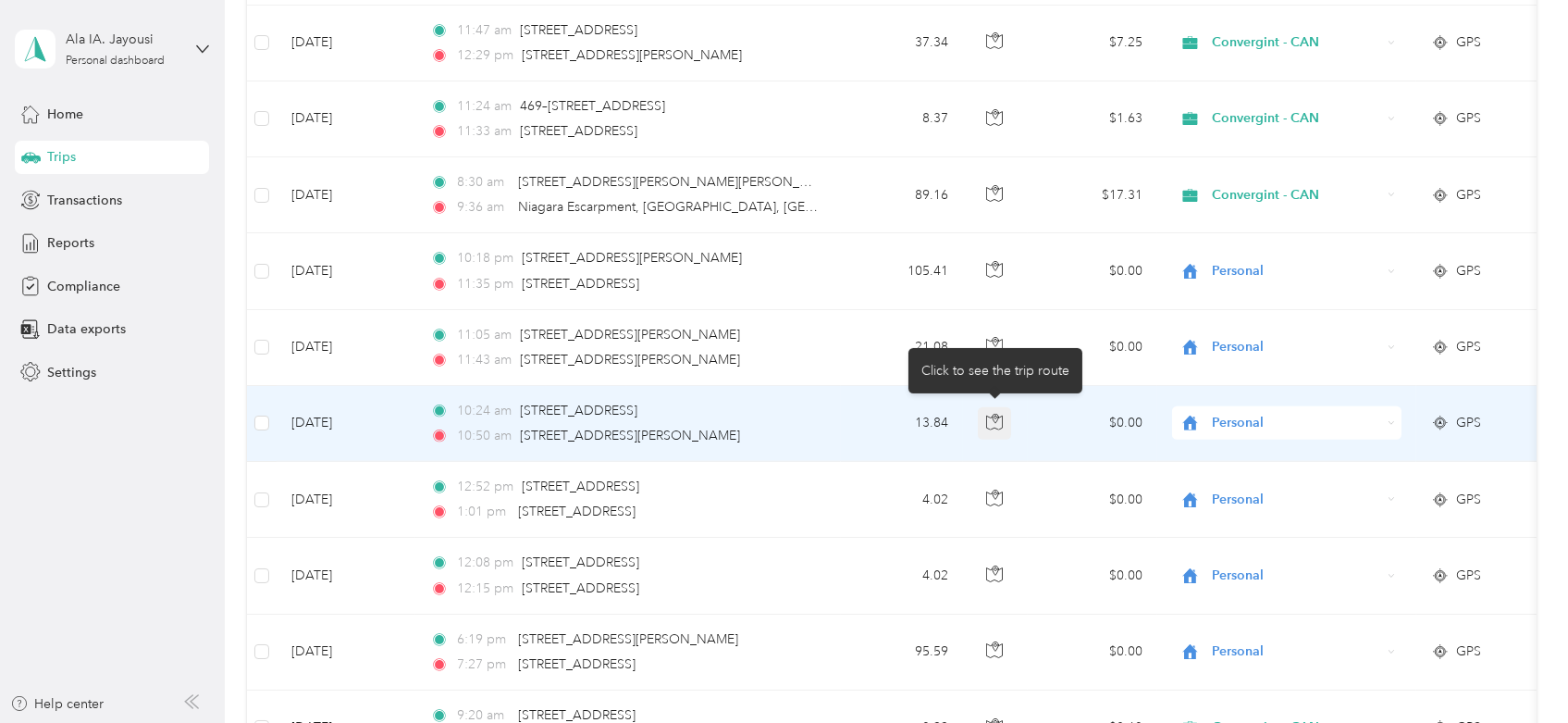
click at [992, 416] on icon "button" at bounding box center [994, 422] width 16 height 16
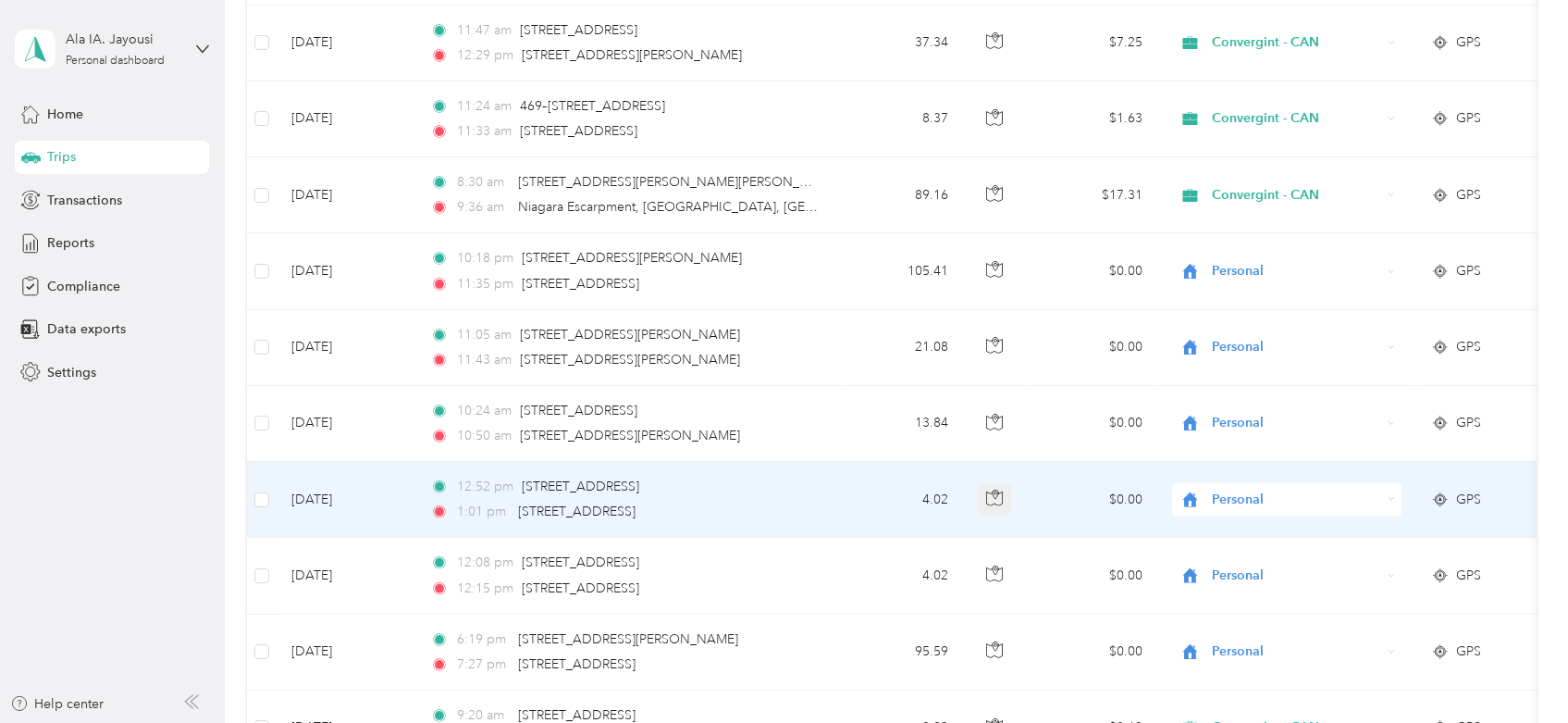
click at [991, 489] on icon "button" at bounding box center [994, 497] width 16 height 16
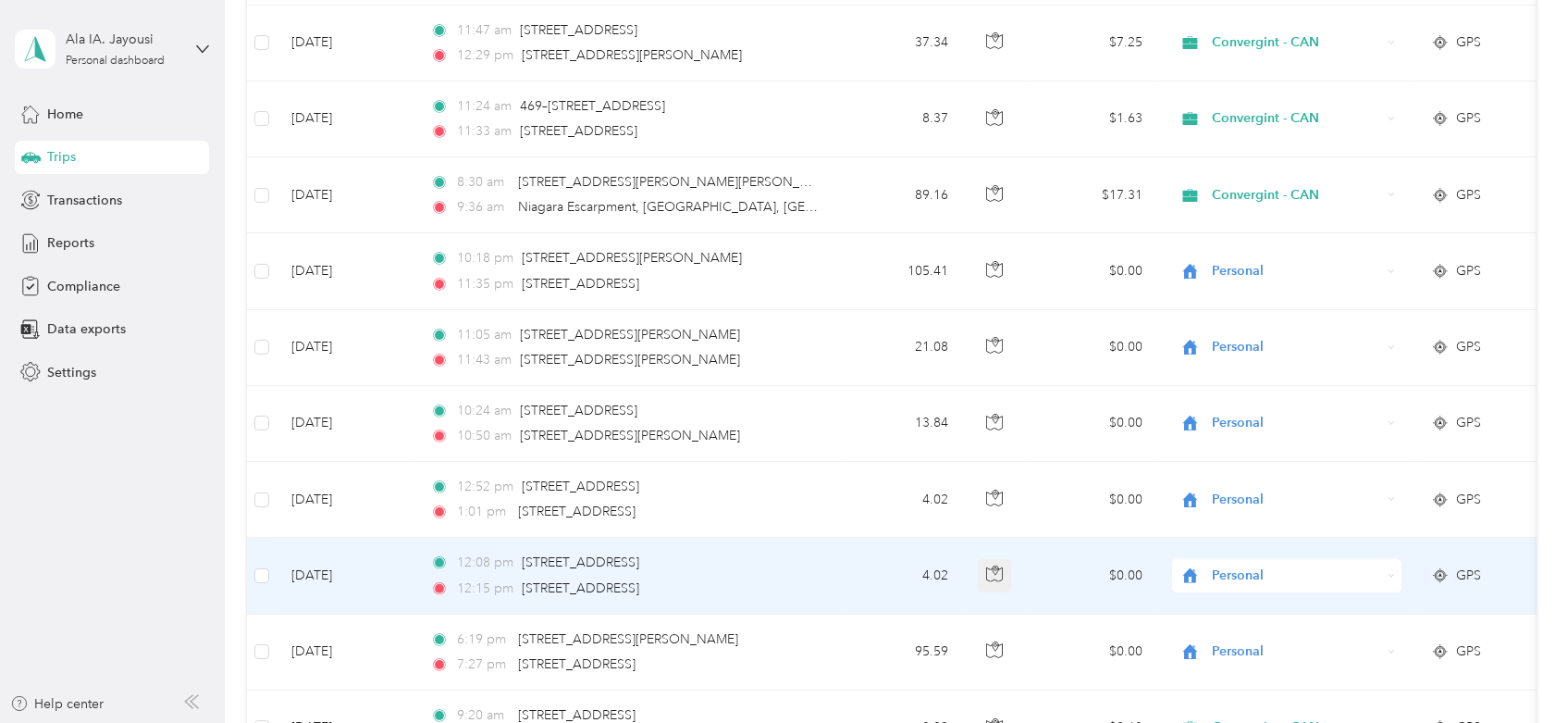
click at [995, 565] on icon "button" at bounding box center [994, 573] width 16 height 16
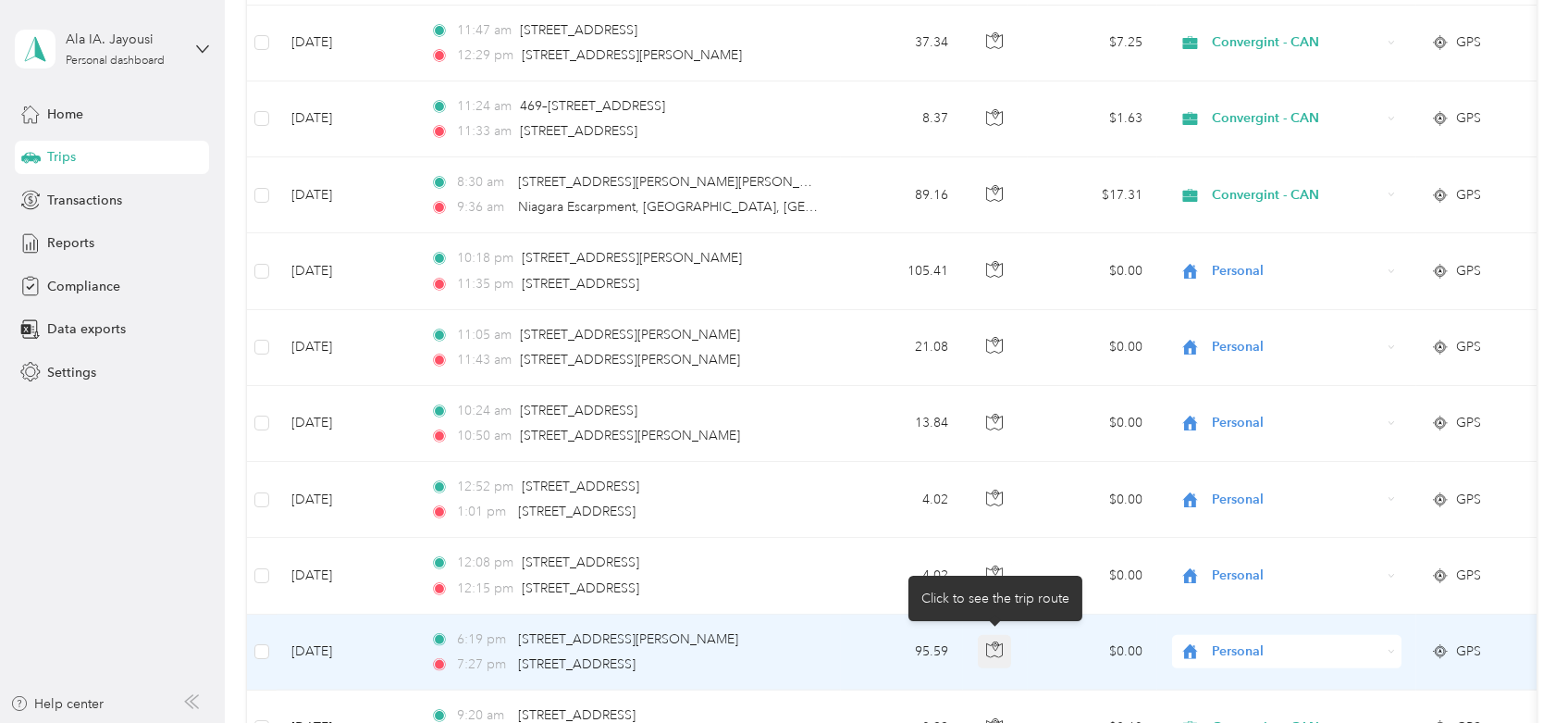
click at [1002, 644] on icon "button" at bounding box center [994, 650] width 16 height 14
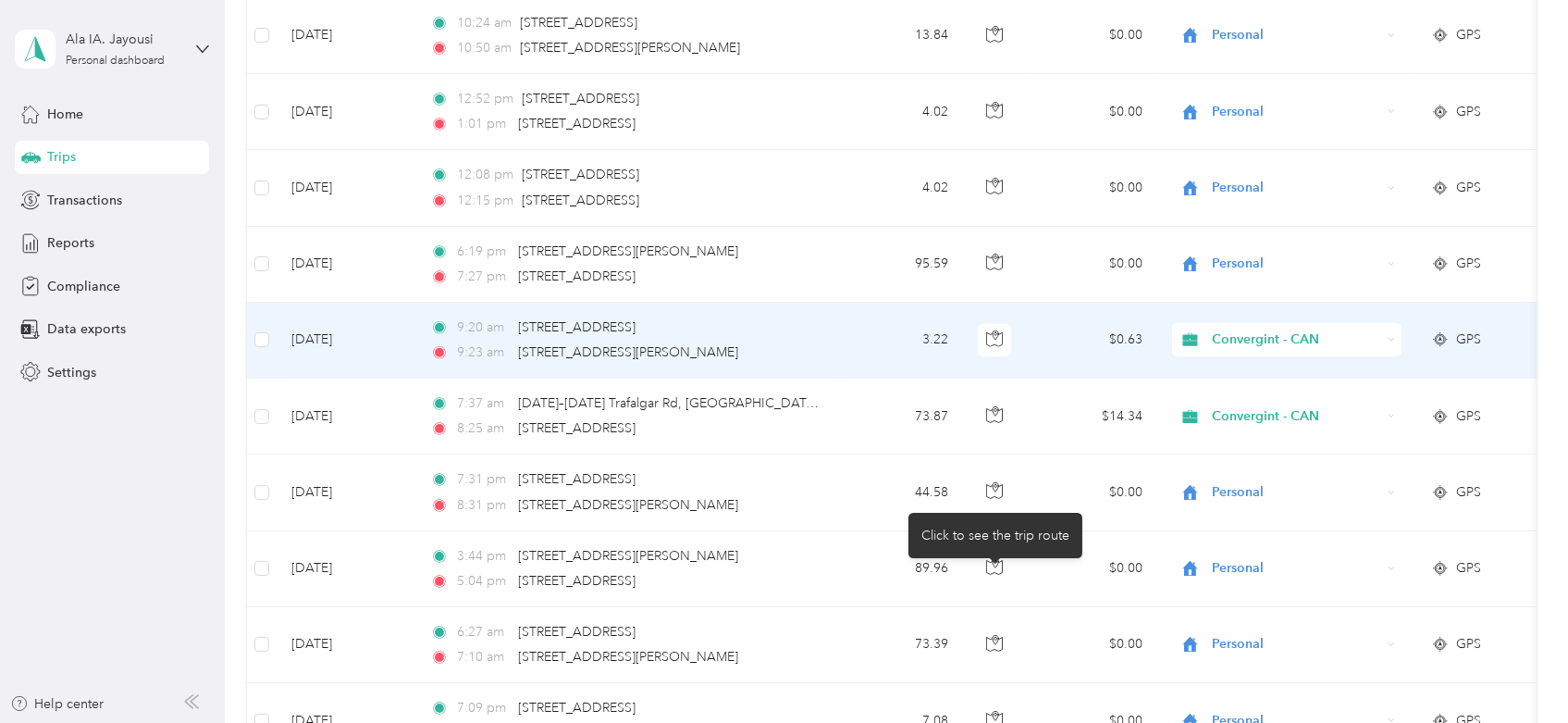
scroll to position [4522, 0]
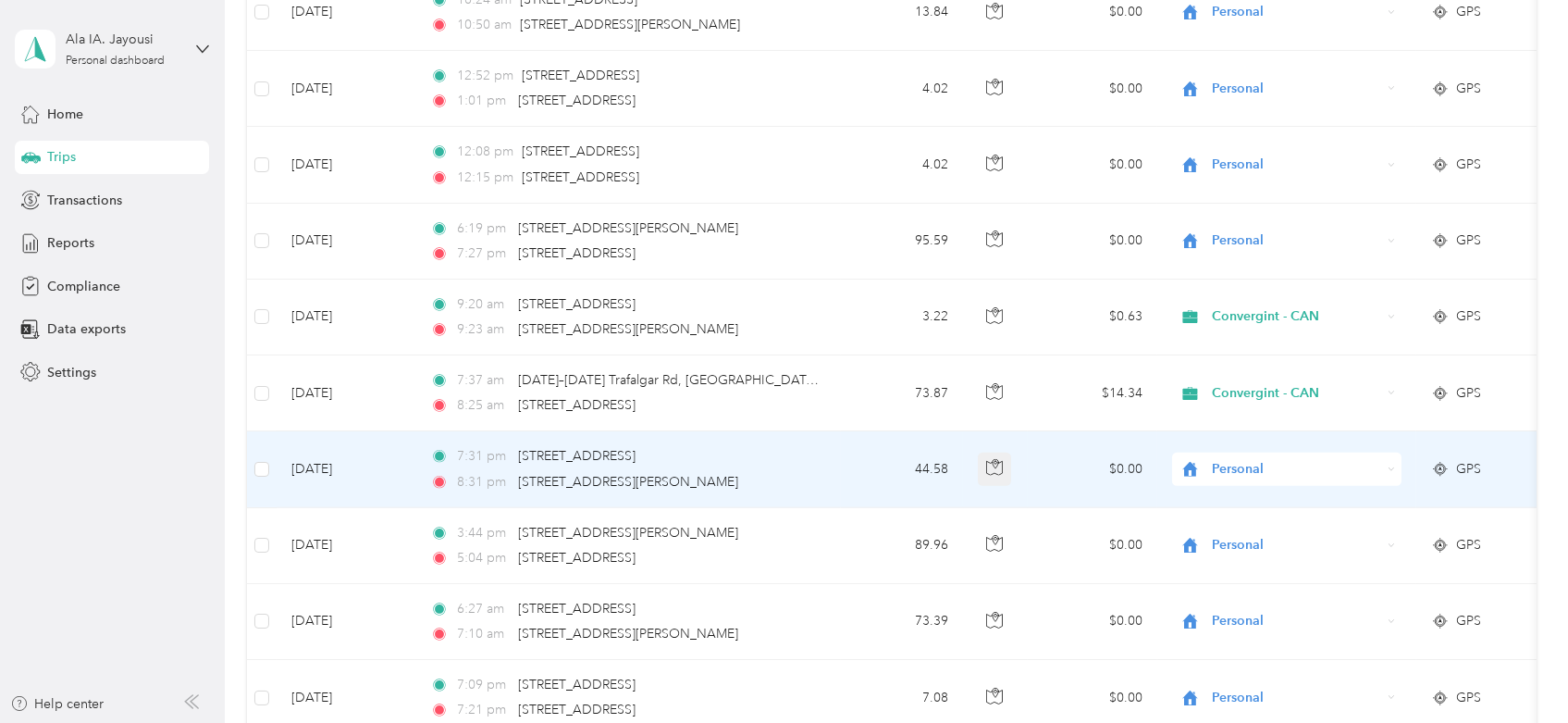
click at [1005, 464] on button "button" at bounding box center [994, 469] width 33 height 33
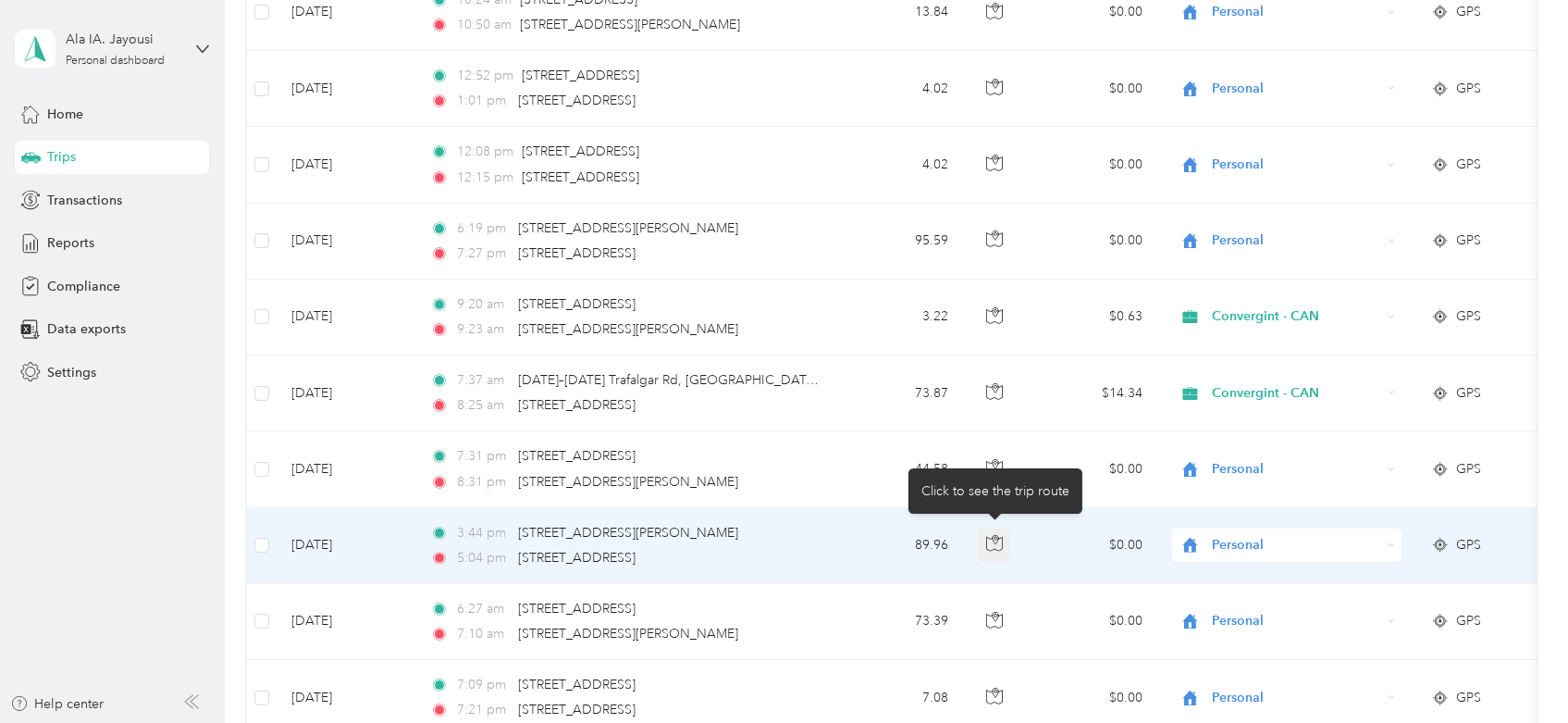
click at [993, 538] on icon "button" at bounding box center [994, 543] width 16 height 16
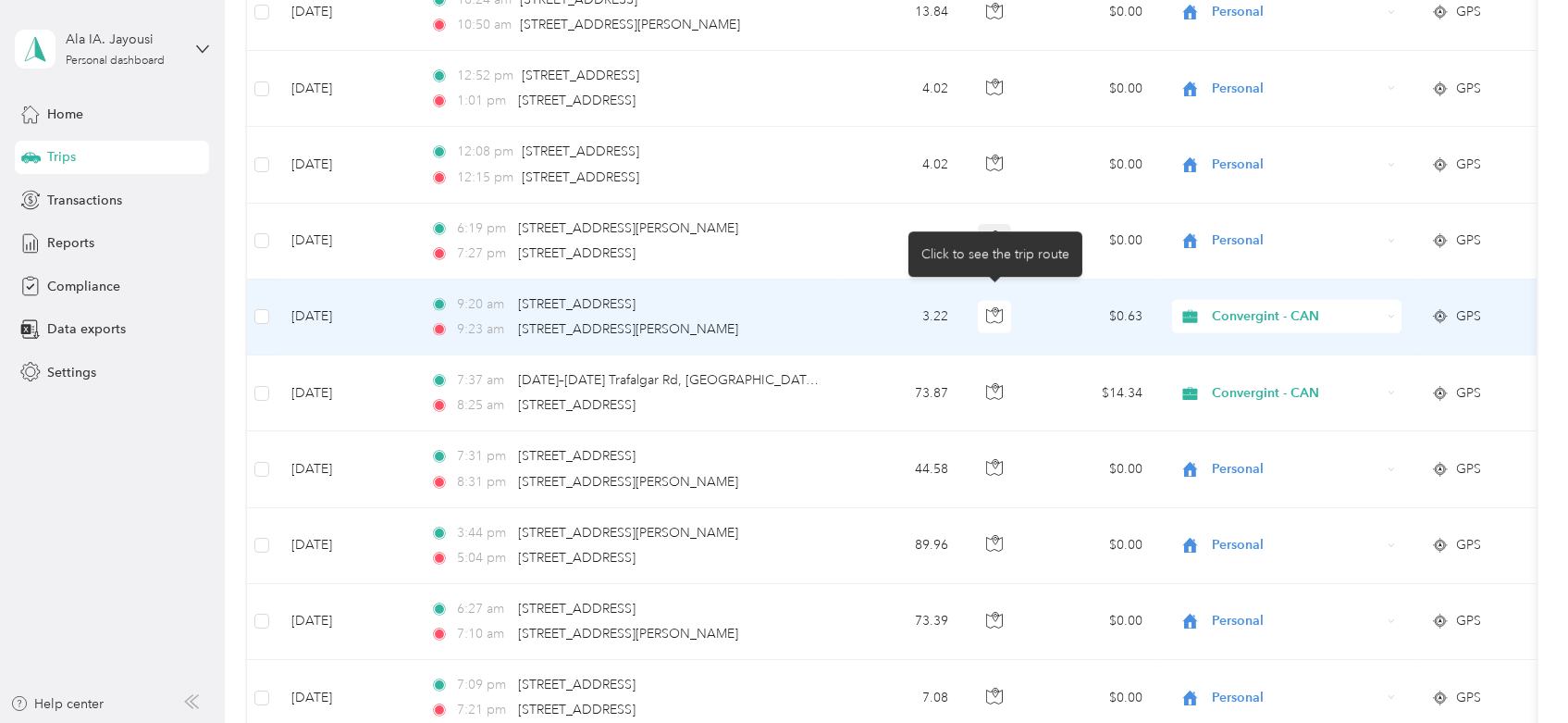
click at [999, 235] on div "Click to see the trip route" at bounding box center [994, 254] width 173 height 46
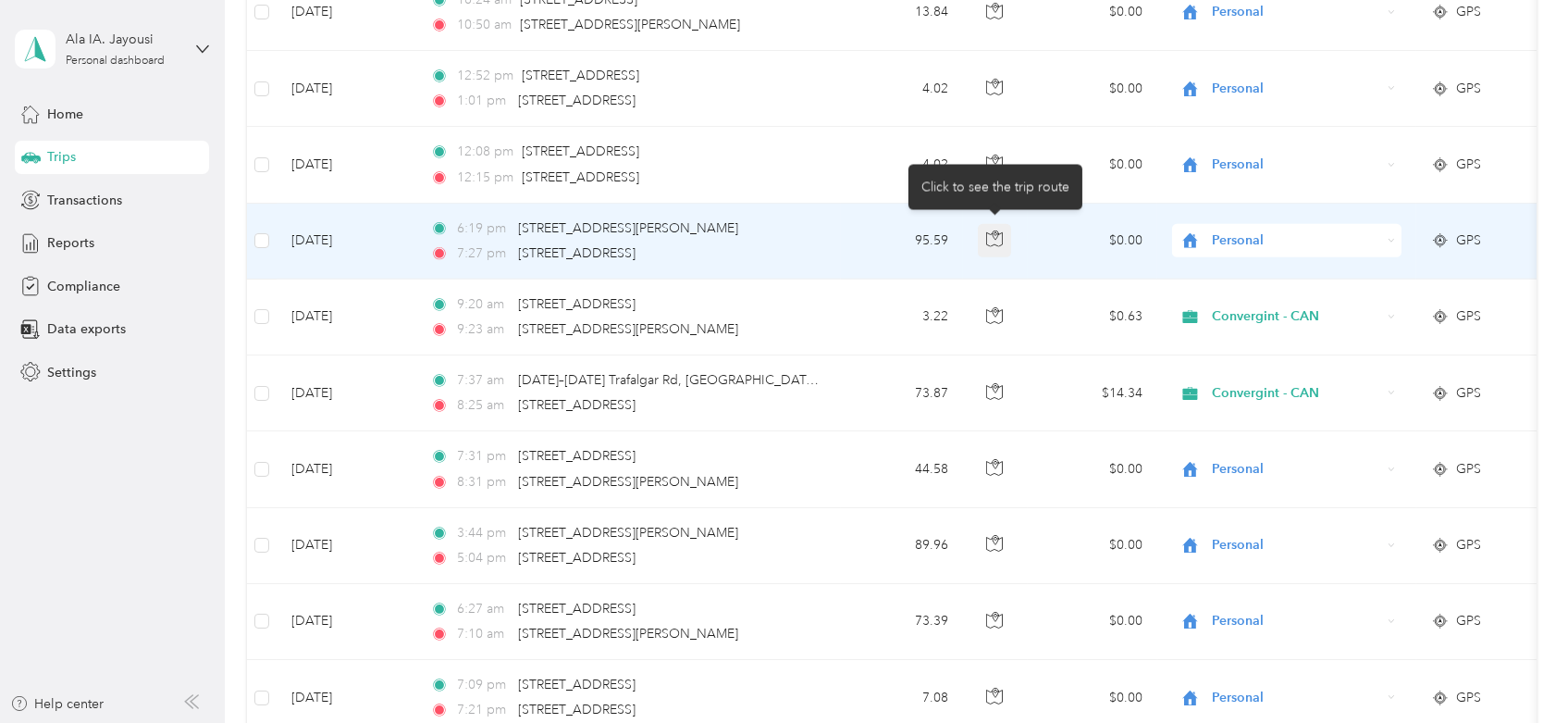
click at [999, 224] on button "button" at bounding box center [994, 240] width 33 height 33
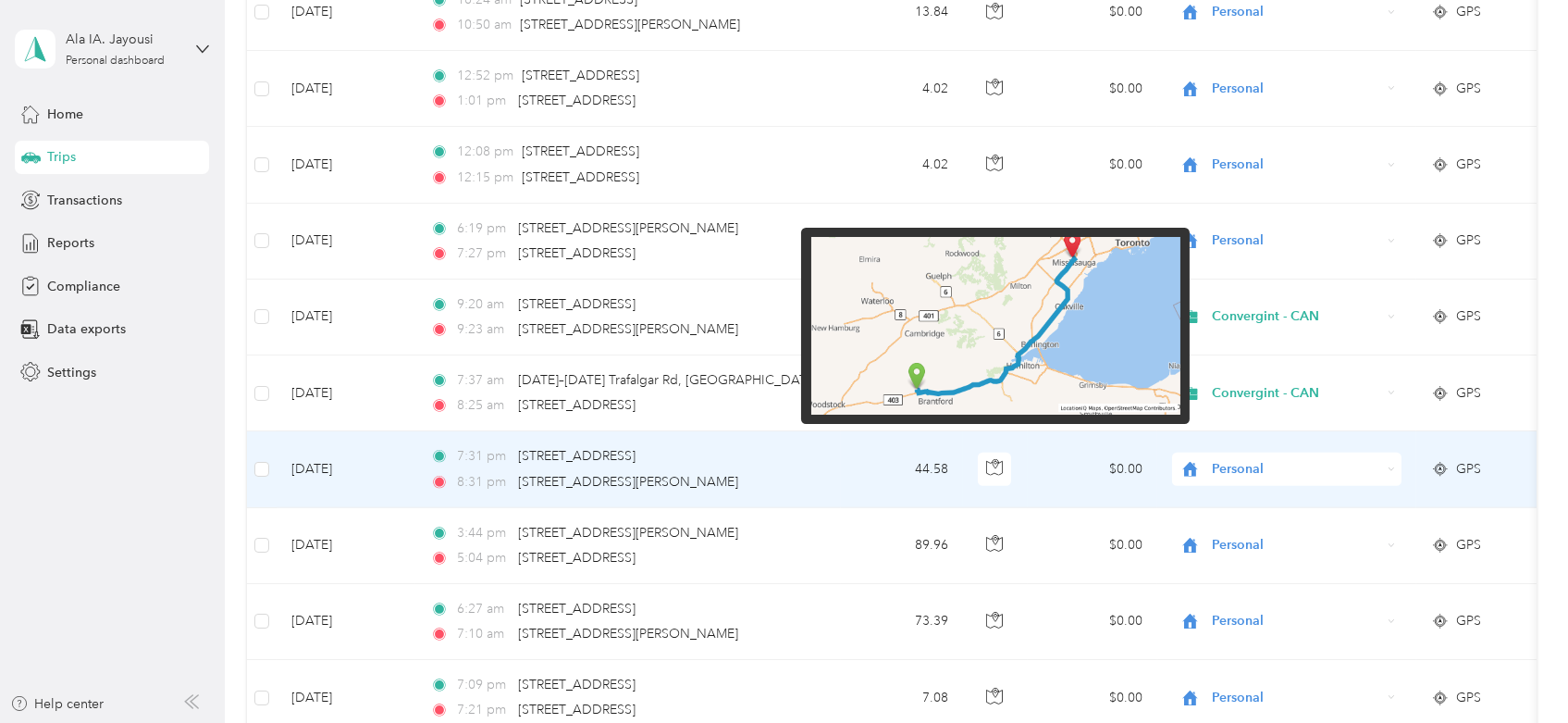
scroll to position [4626, 0]
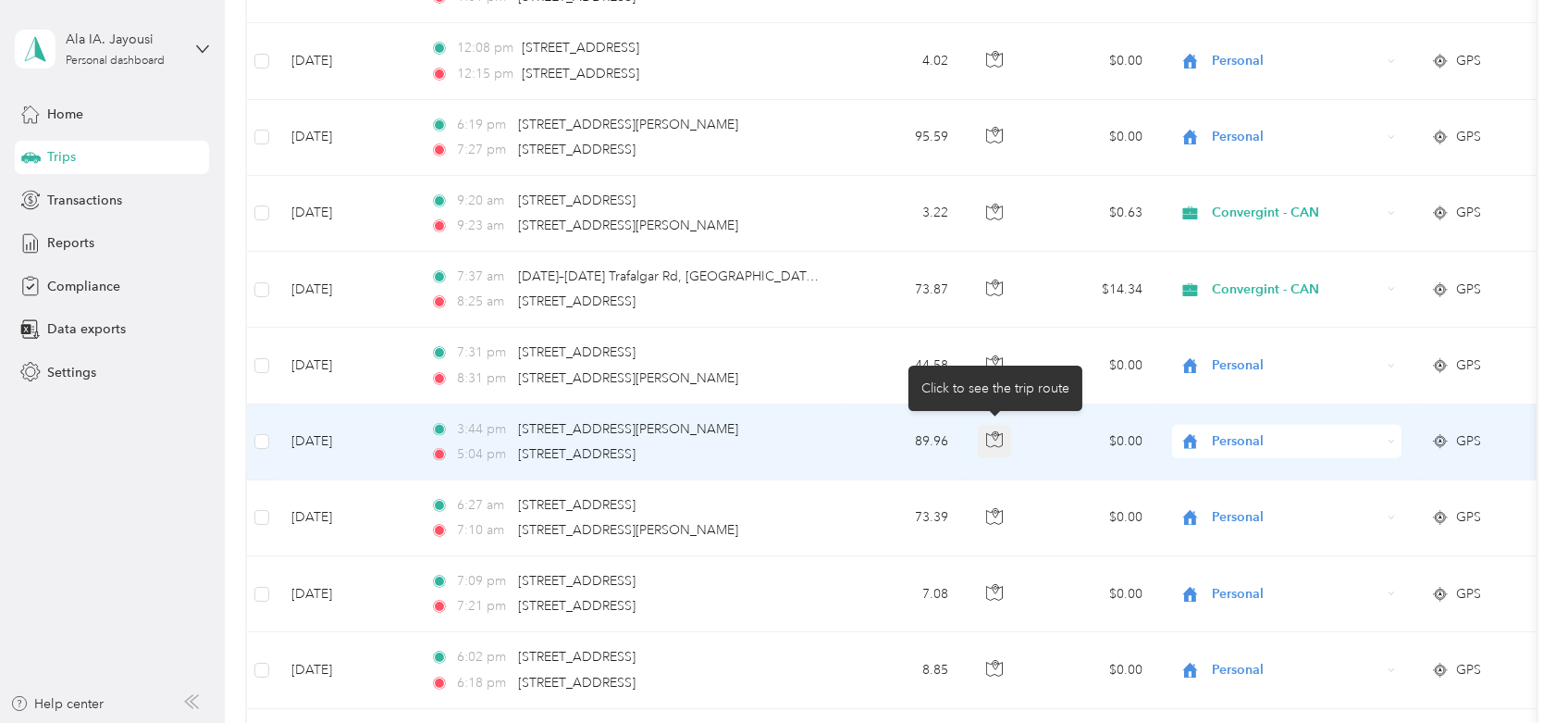
click at [985, 443] on button "button" at bounding box center [994, 441] width 33 height 33
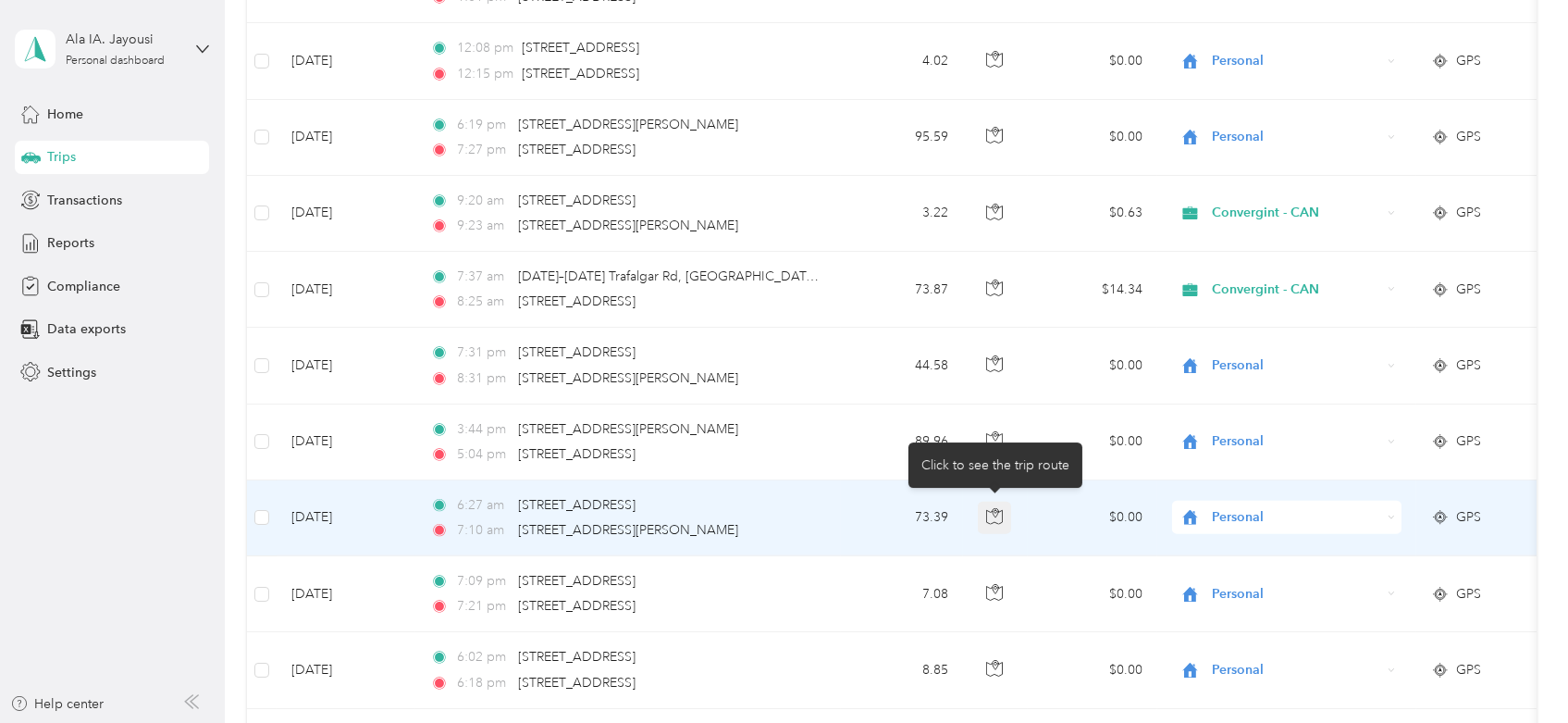
click at [1004, 508] on button "button" at bounding box center [994, 518] width 33 height 33
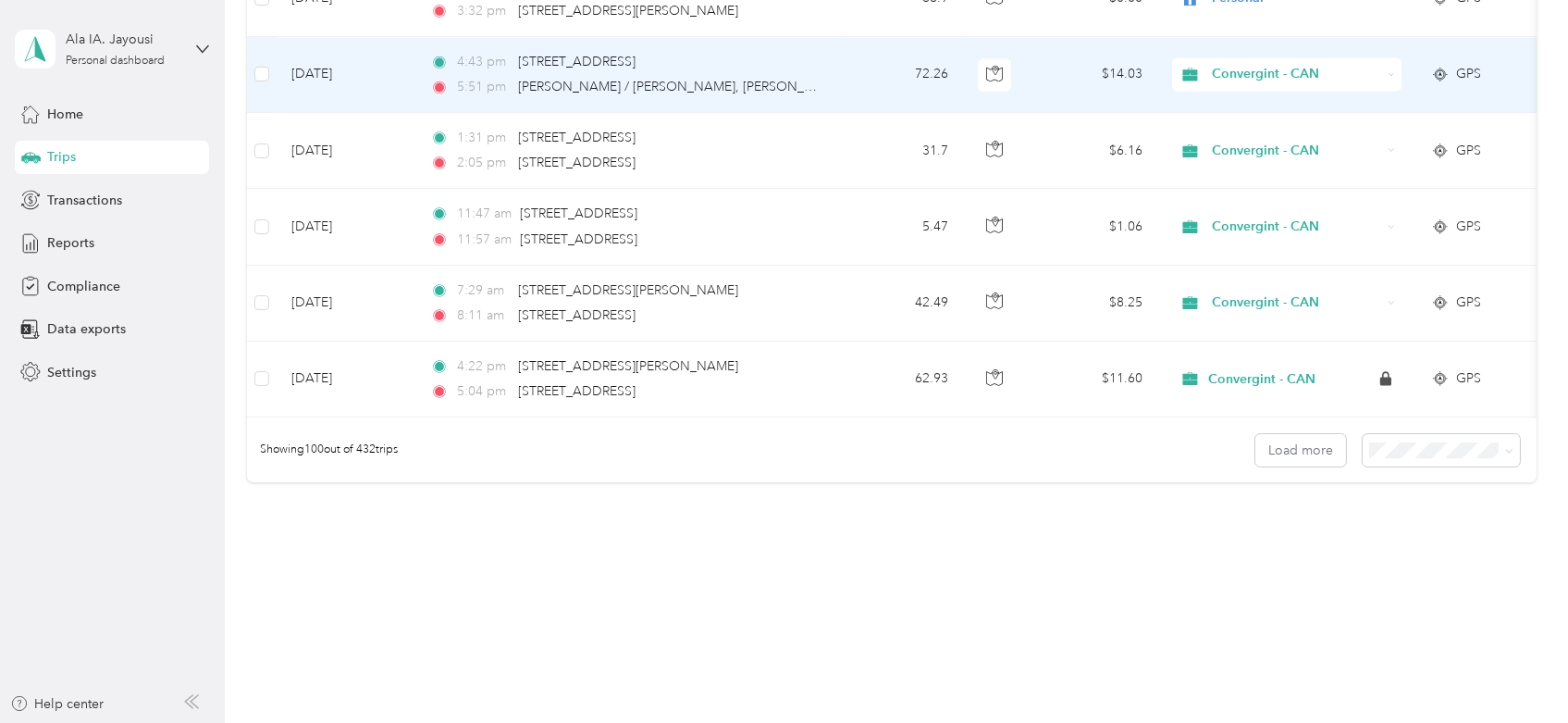
scroll to position [6991, 0]
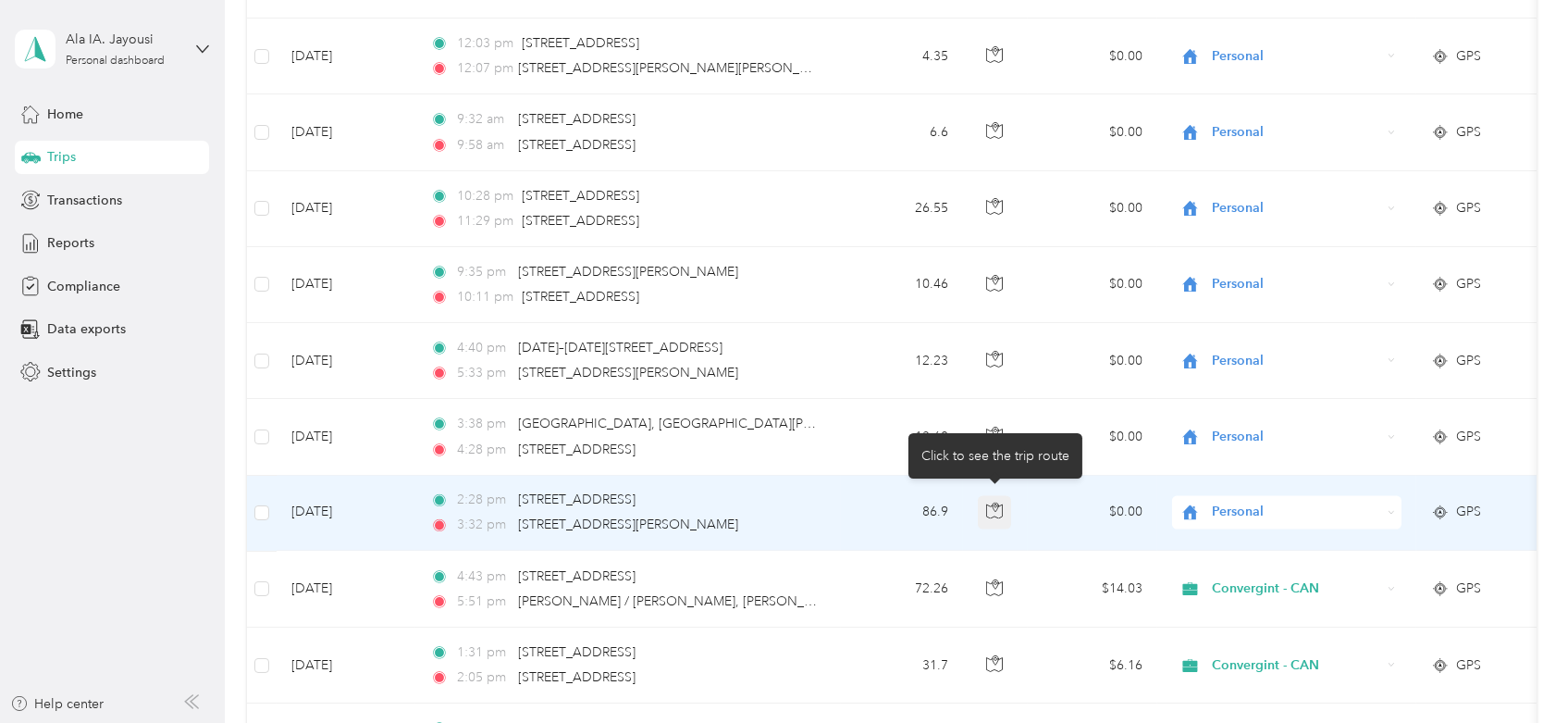
click at [999, 502] on icon "button" at bounding box center [994, 510] width 16 height 16
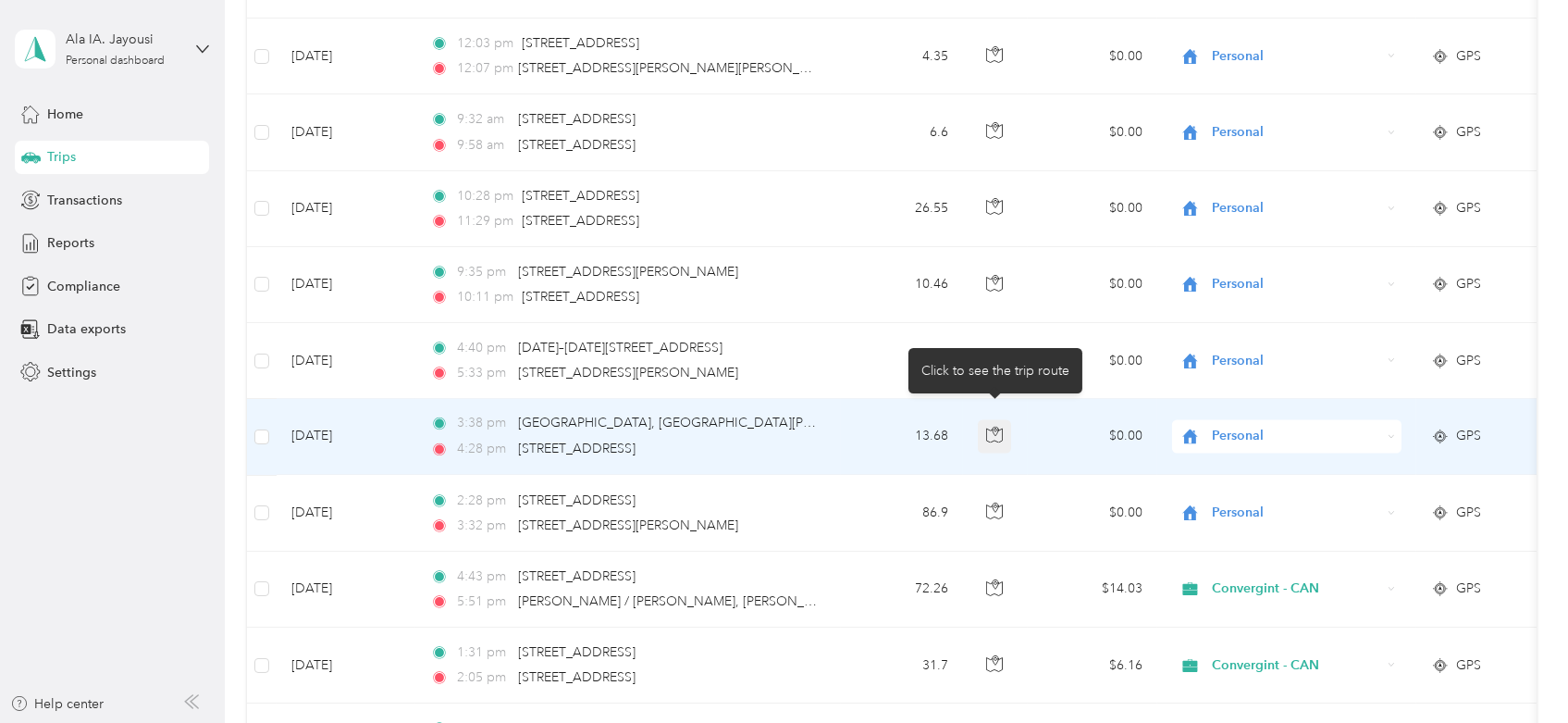
click at [996, 435] on button "button" at bounding box center [994, 436] width 33 height 33
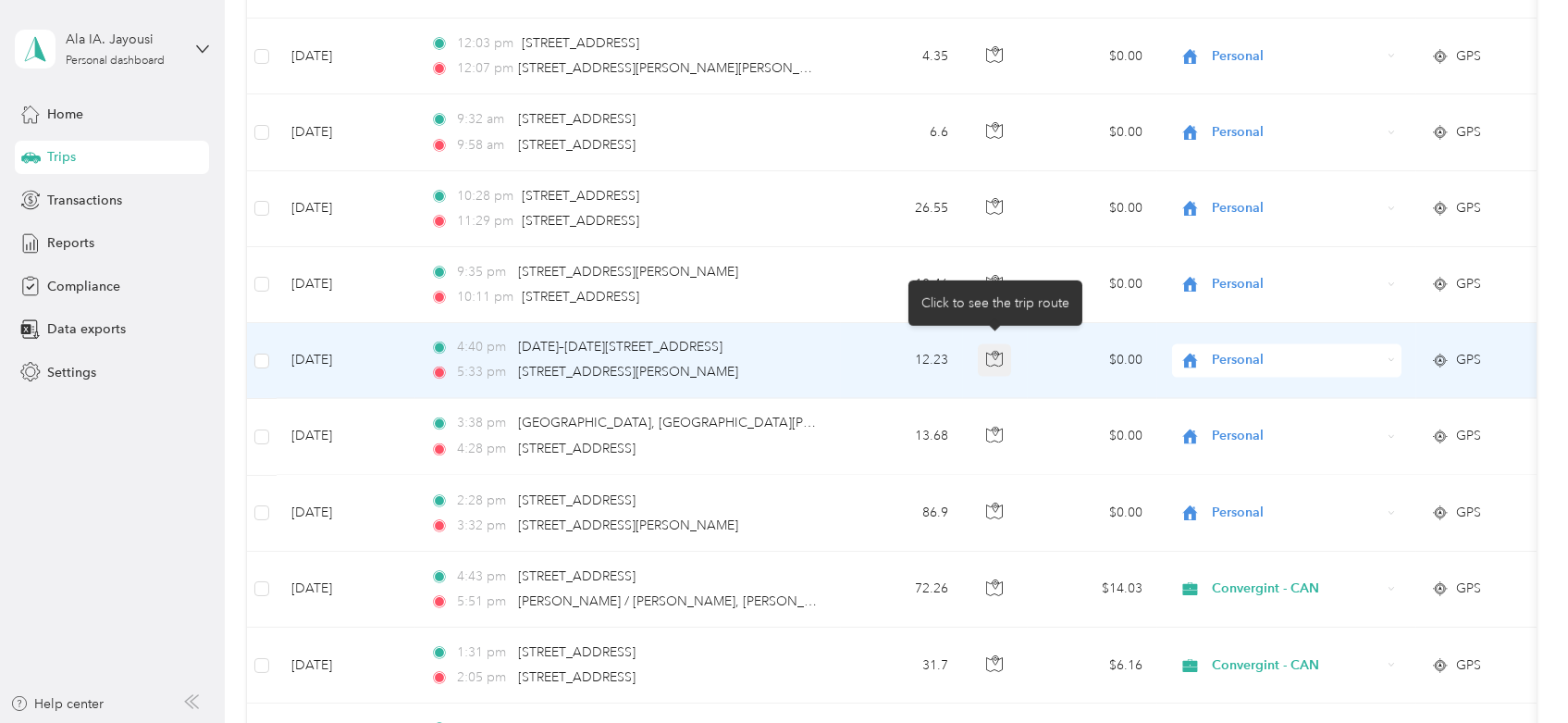
click at [991, 355] on icon "button" at bounding box center [994, 359] width 16 height 16
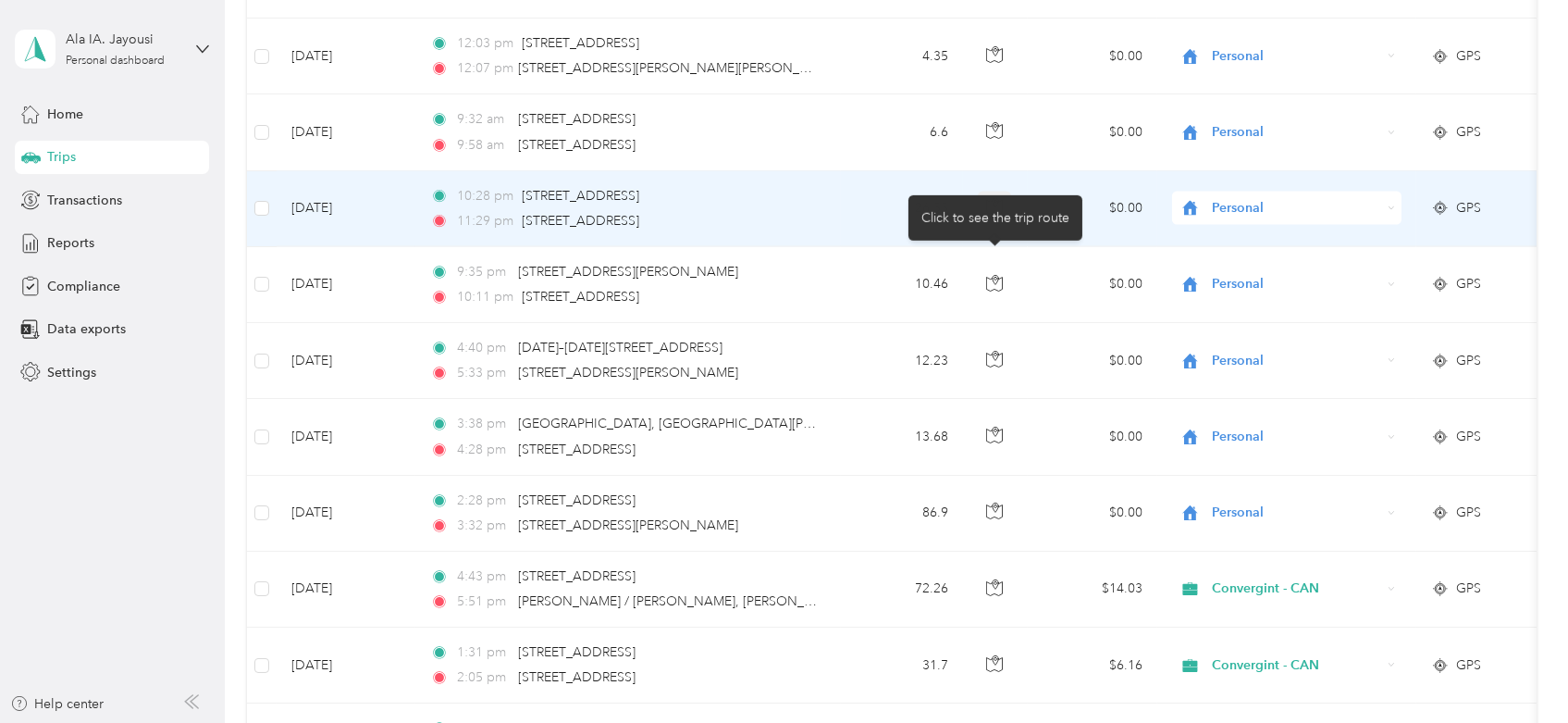
click at [996, 201] on icon "button" at bounding box center [995, 202] width 3 height 3
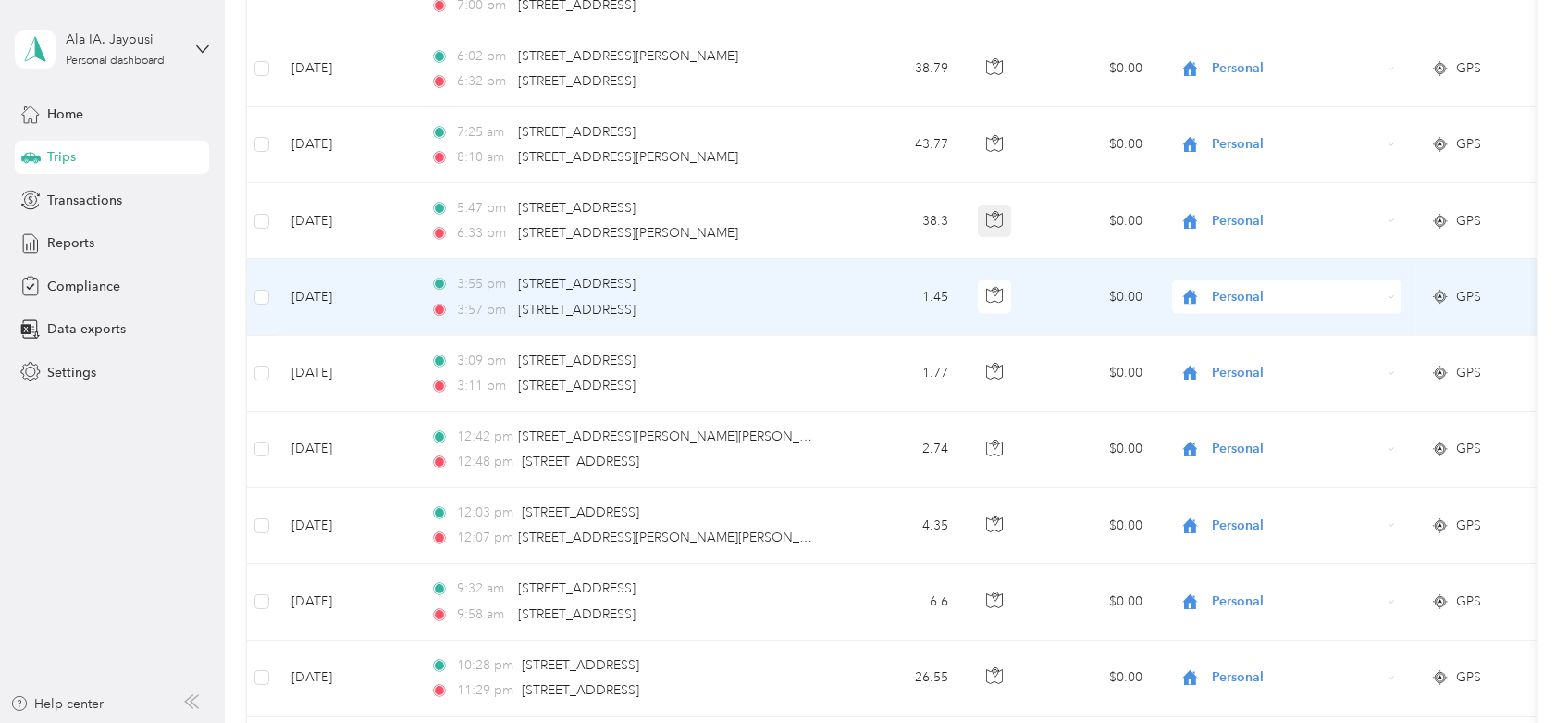
scroll to position [6477, 0]
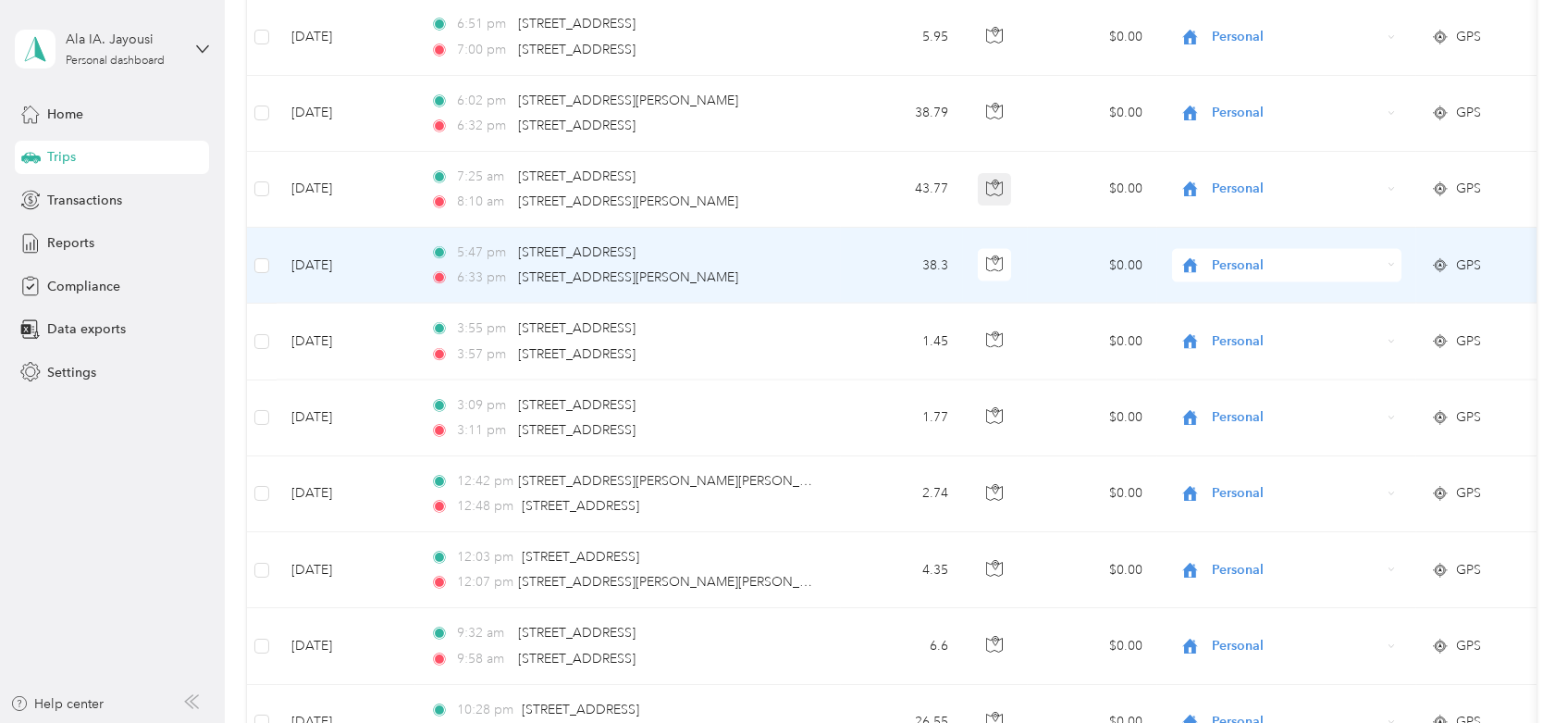
click at [996, 185] on body "Ala IA. Jayousi Personal dashboard Home Trips Transactions Reports Compliance D…" at bounding box center [779, 362] width 1559 height 723
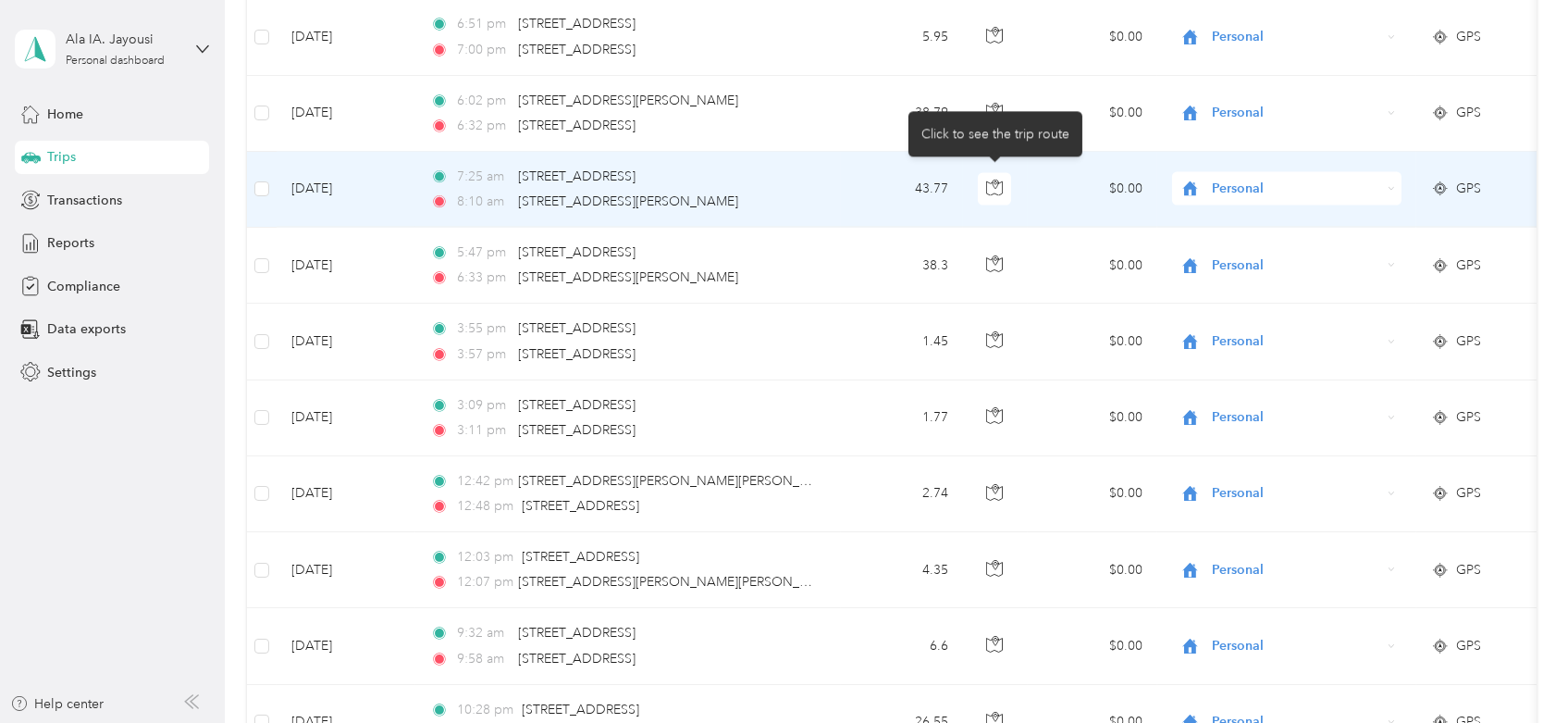
click at [996, 179] on icon "button" at bounding box center [995, 184] width 6 height 10
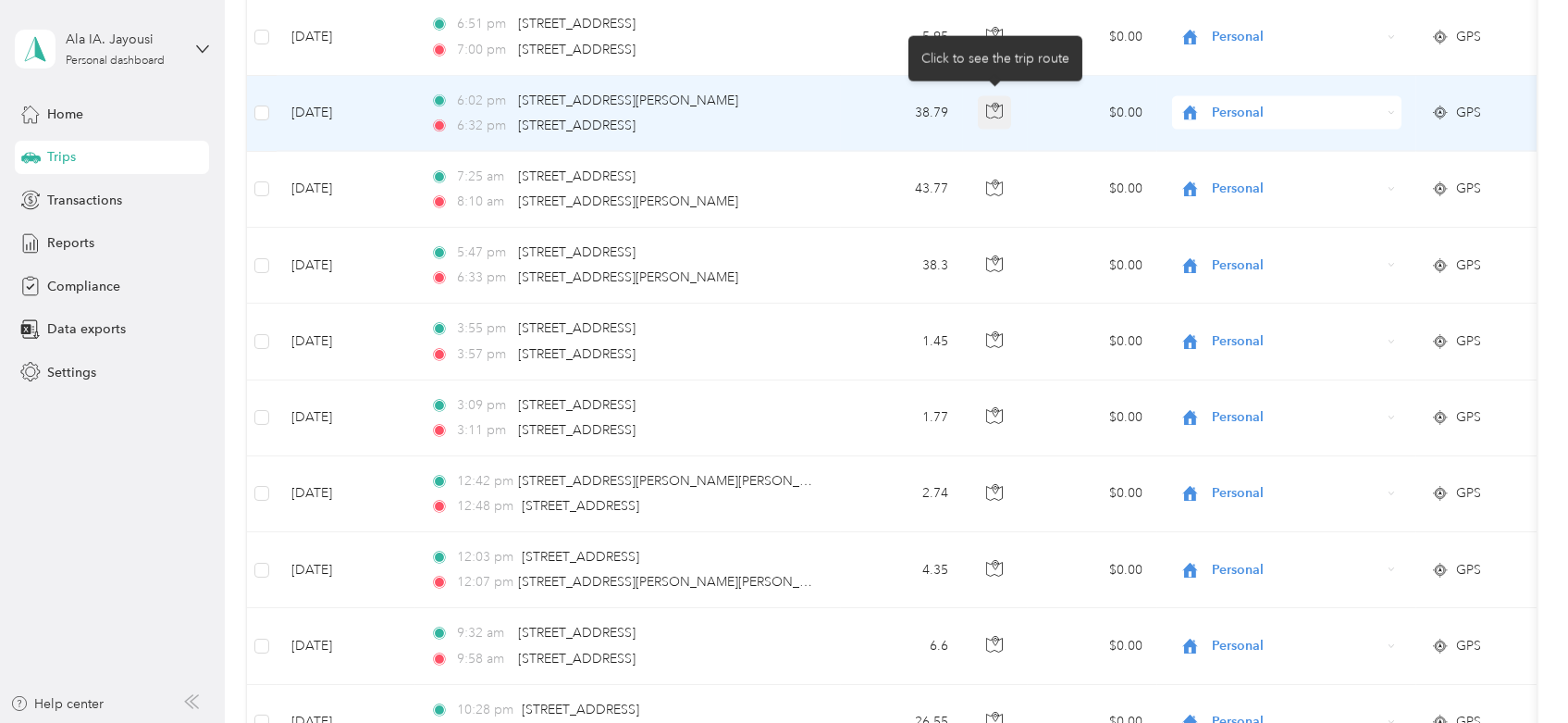
click at [996, 113] on button "button" at bounding box center [994, 112] width 33 height 33
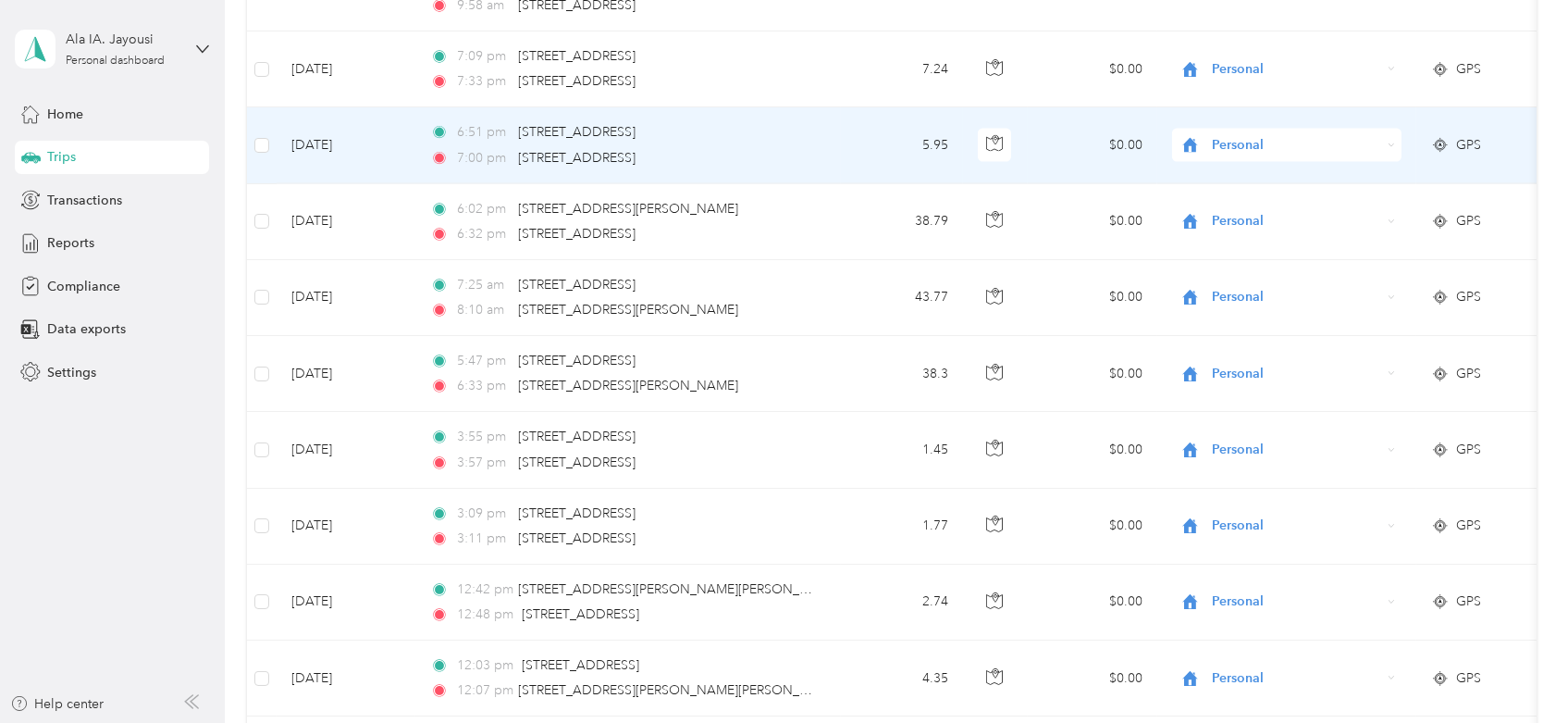
scroll to position [6168, 0]
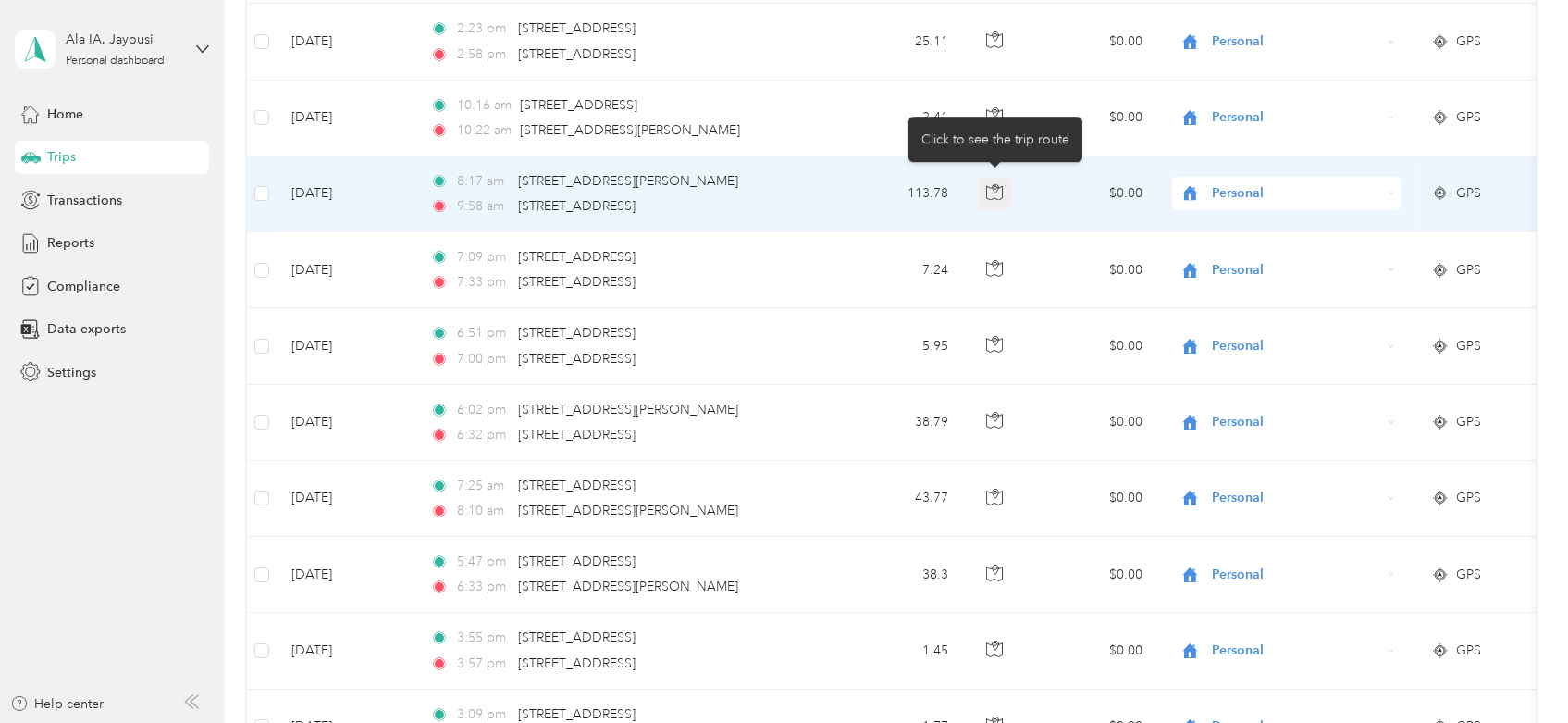
click at [998, 184] on icon "button" at bounding box center [994, 192] width 16 height 16
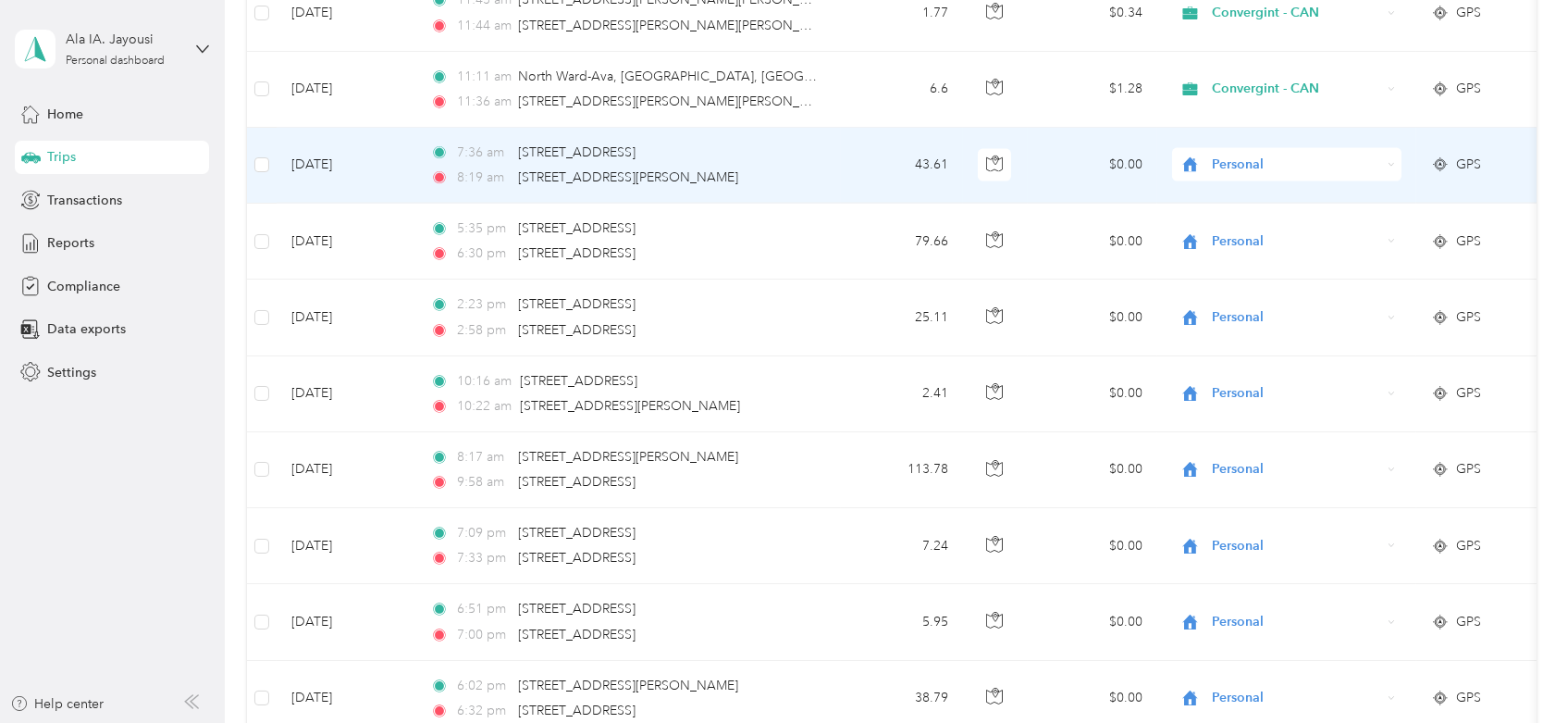
scroll to position [5860, 0]
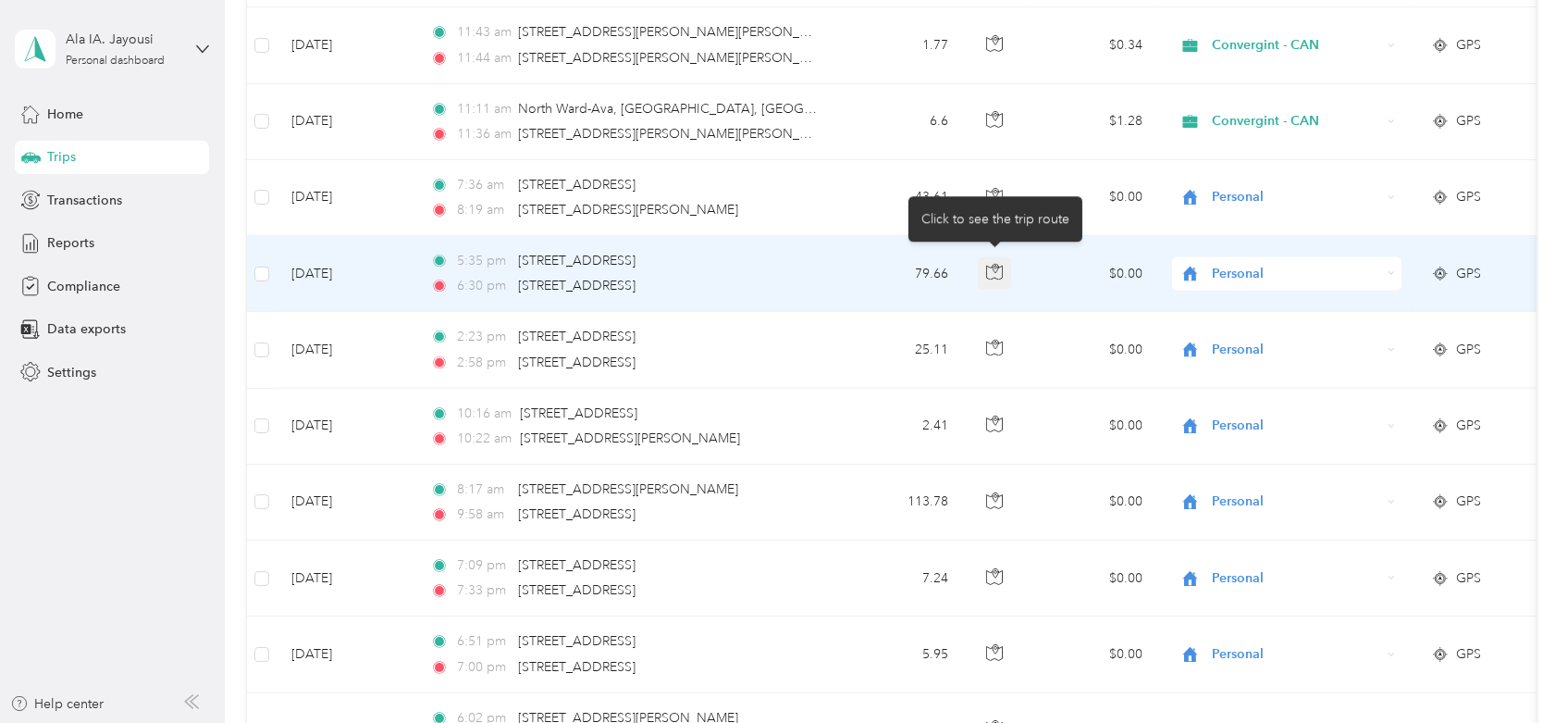
click at [997, 264] on icon "button" at bounding box center [994, 271] width 16 height 16
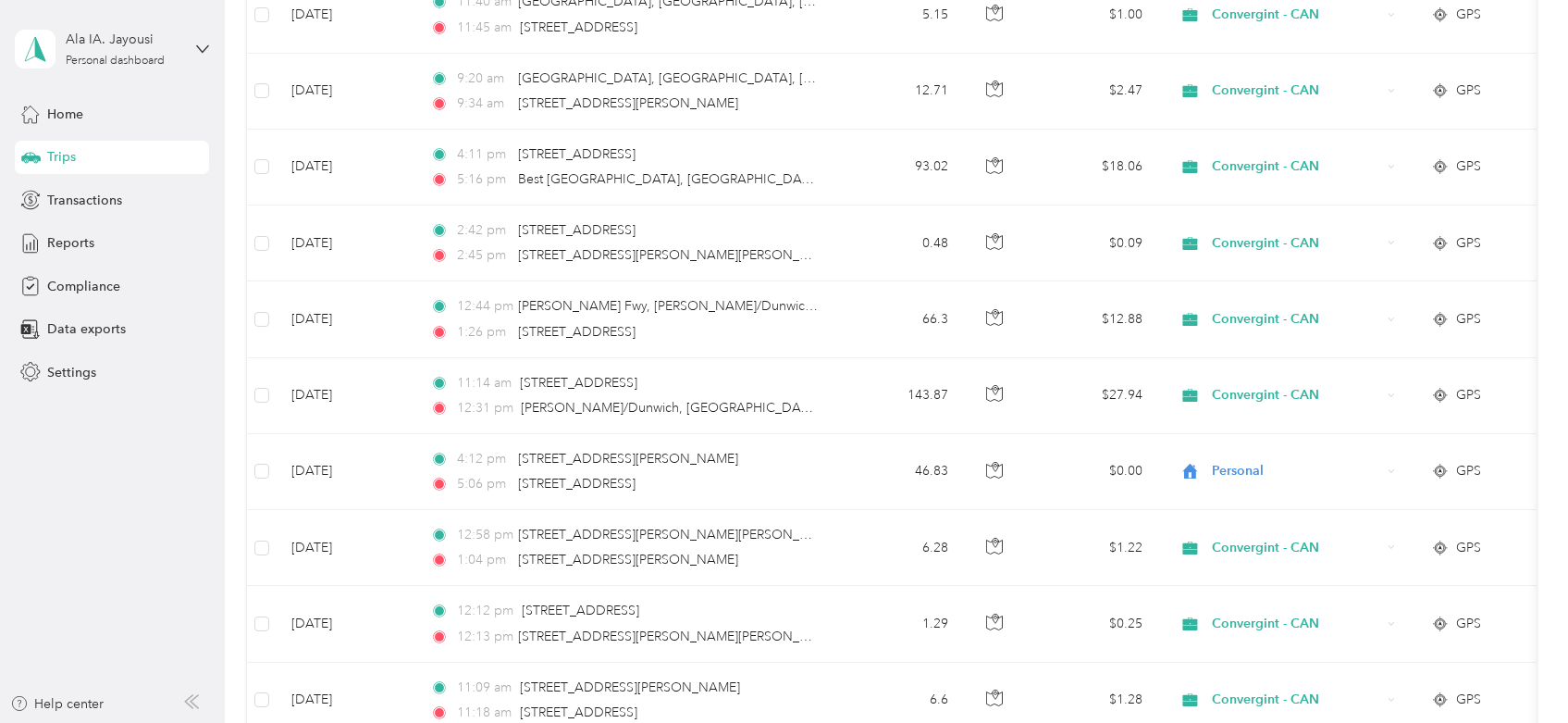
scroll to position [0, 0]
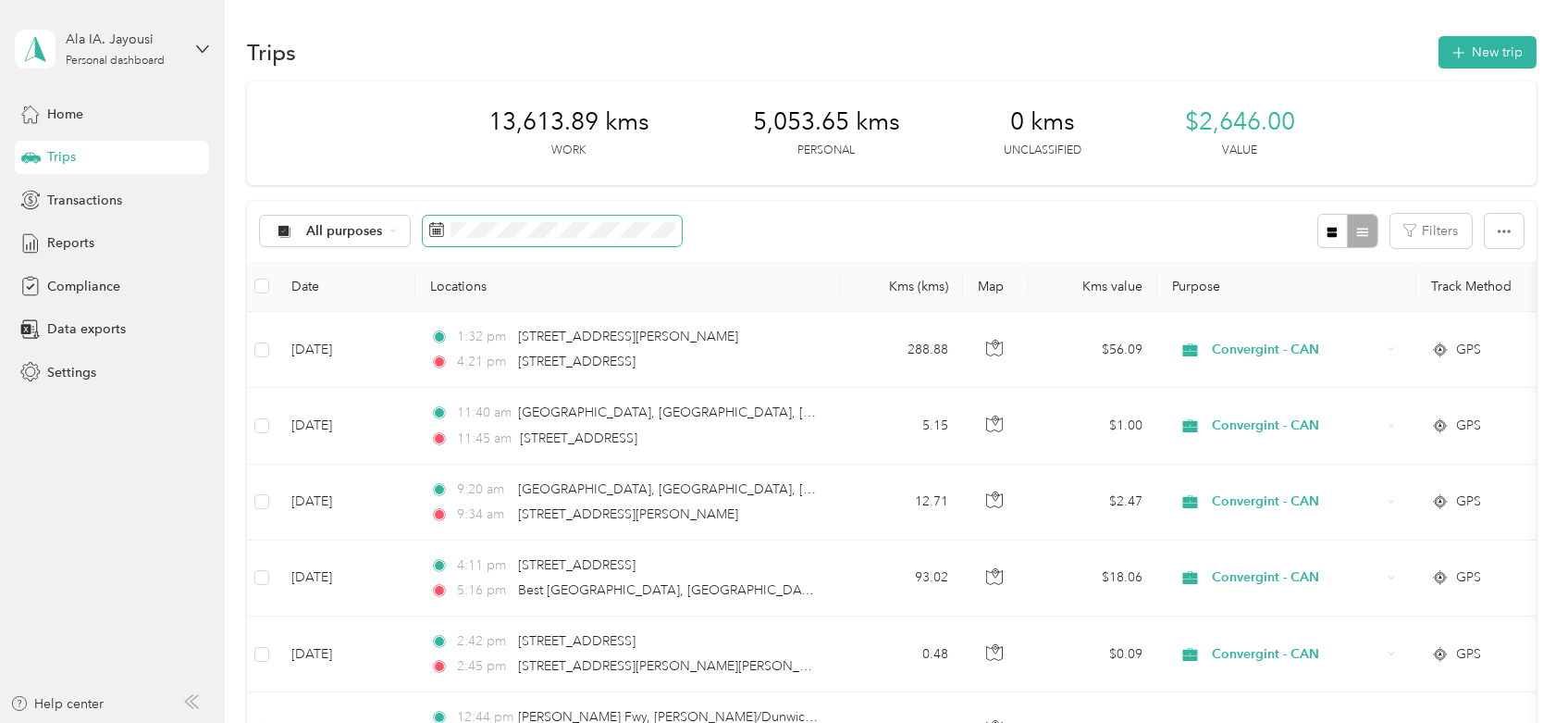
click at [439, 224] on icon at bounding box center [439, 223] width 1 height 3
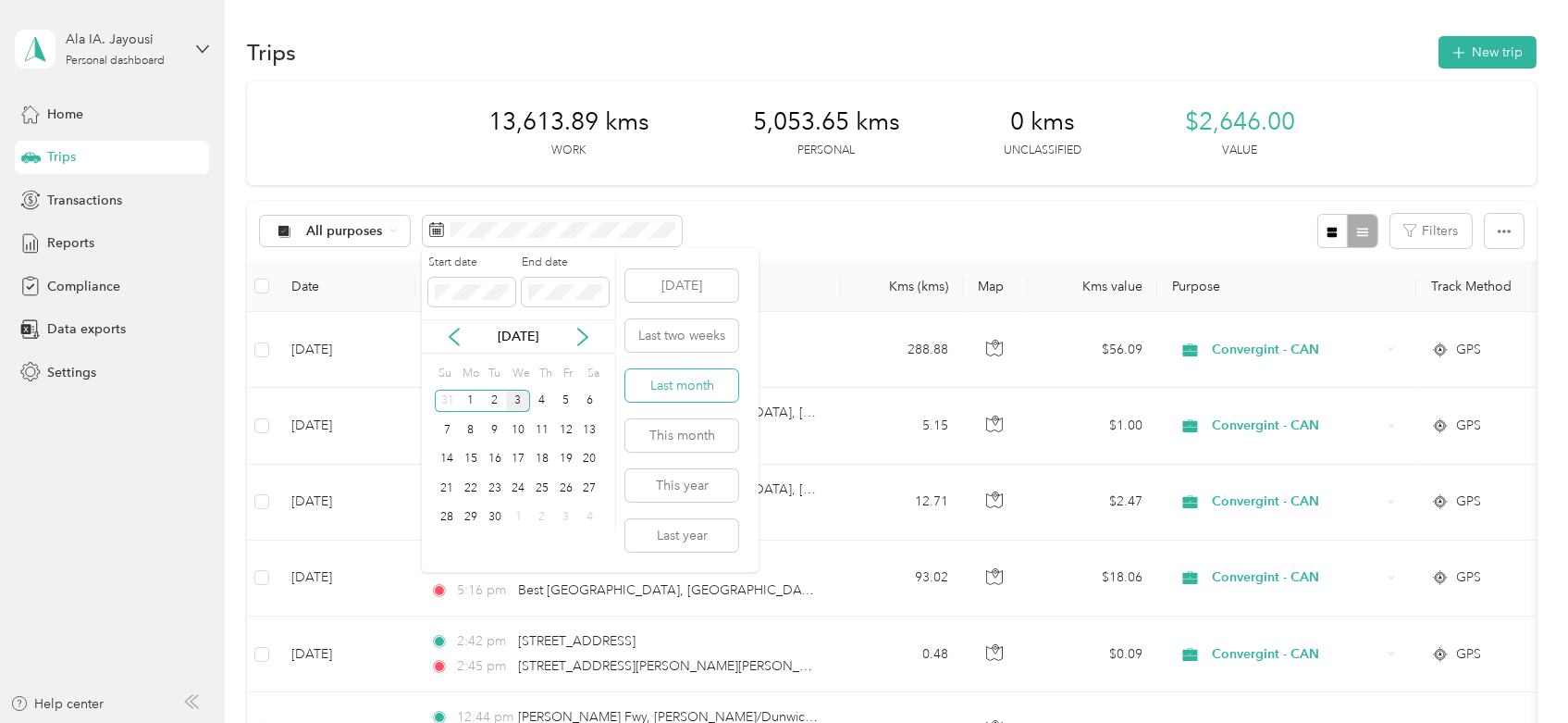
click at [709, 391] on button "Last month" at bounding box center [681, 385] width 112 height 32
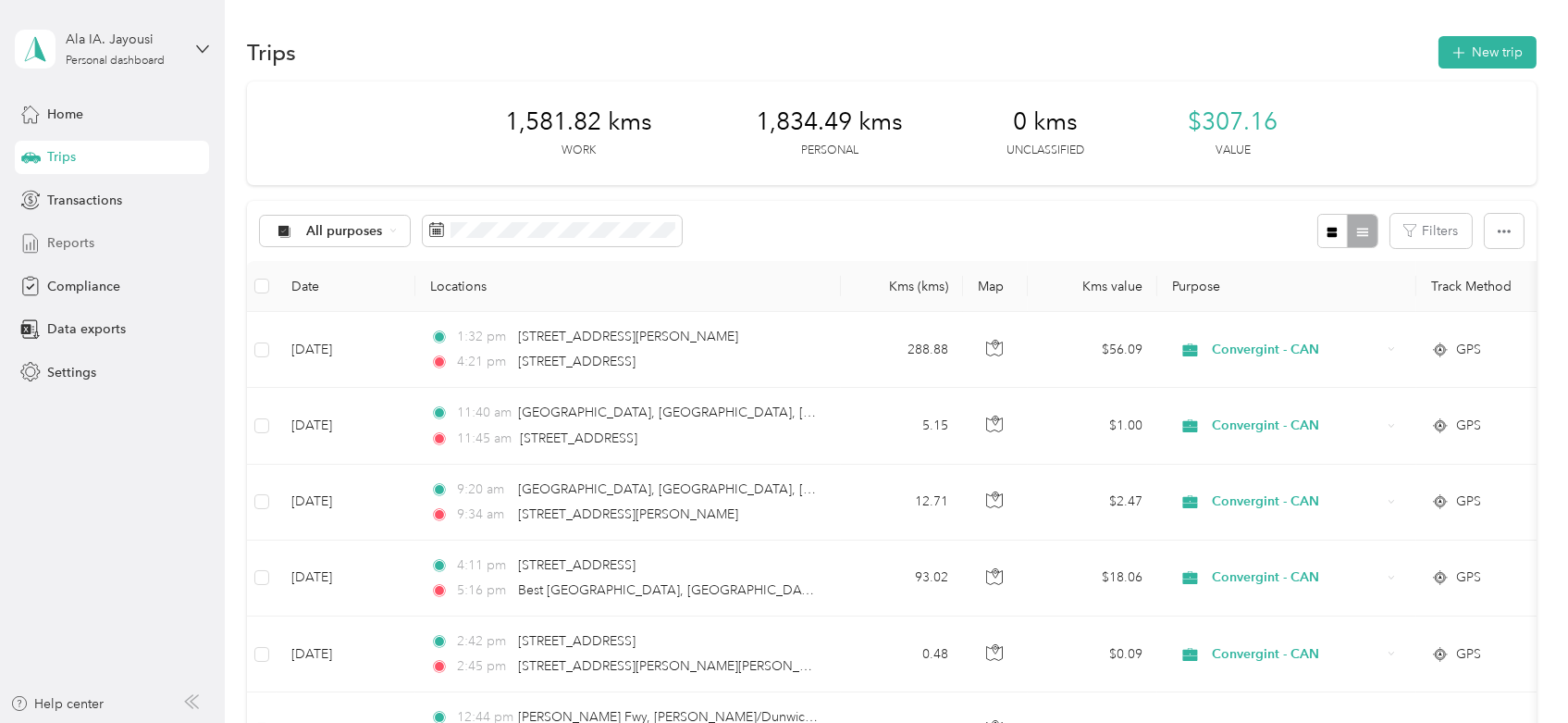
click at [74, 244] on span "Reports" at bounding box center [71, 243] width 47 height 19
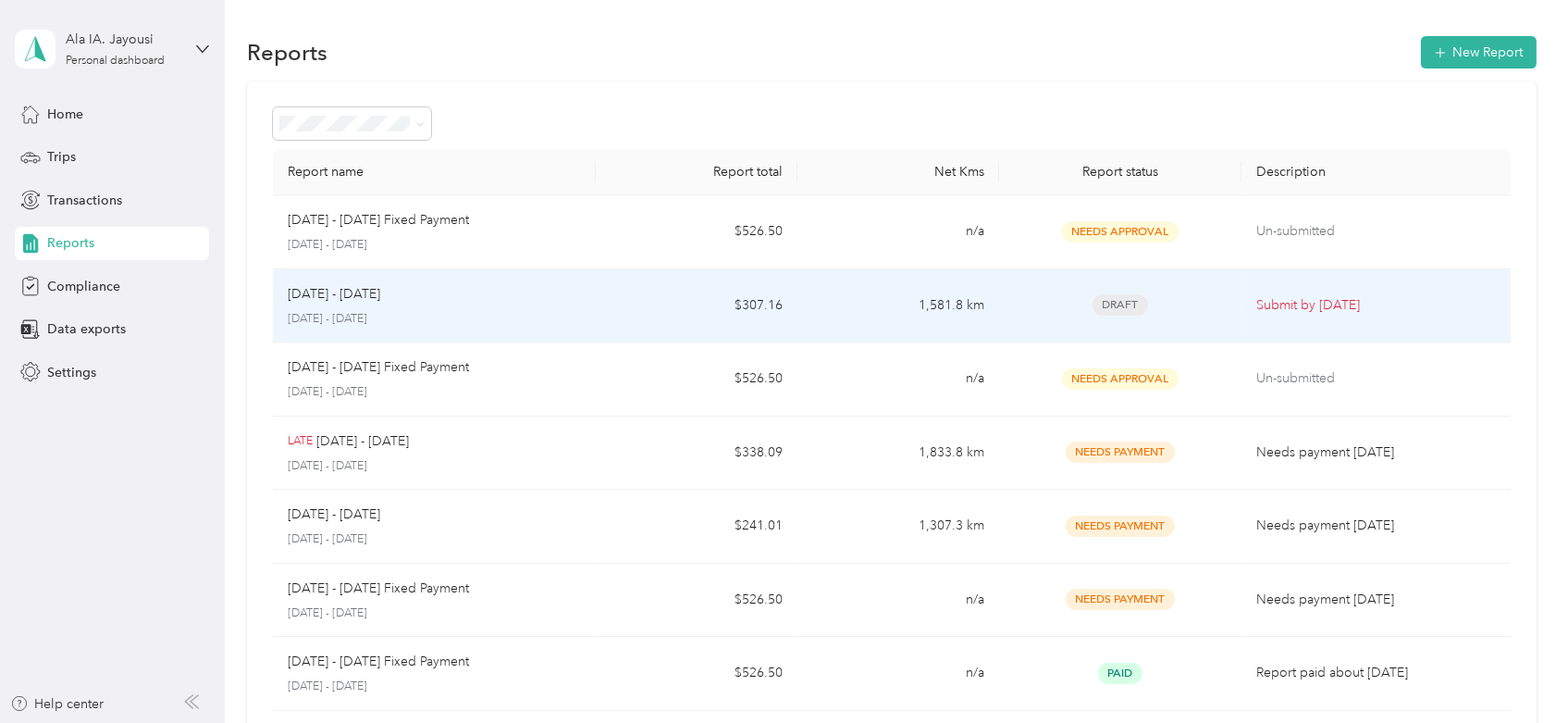
click at [423, 284] on div "[DATE] - [DATE]" at bounding box center [434, 294] width 294 height 20
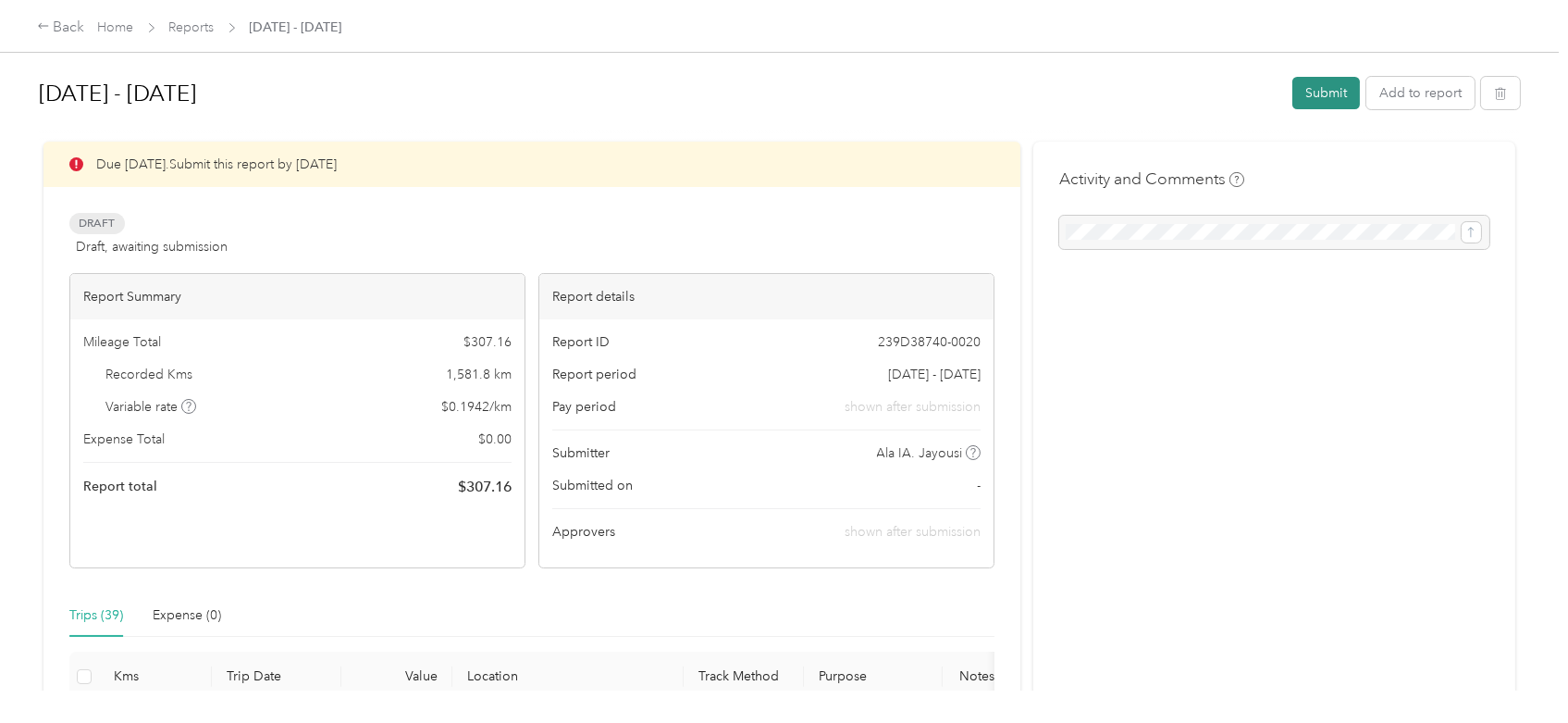
click at [1303, 95] on button "Submit" at bounding box center [1327, 92] width 68 height 32
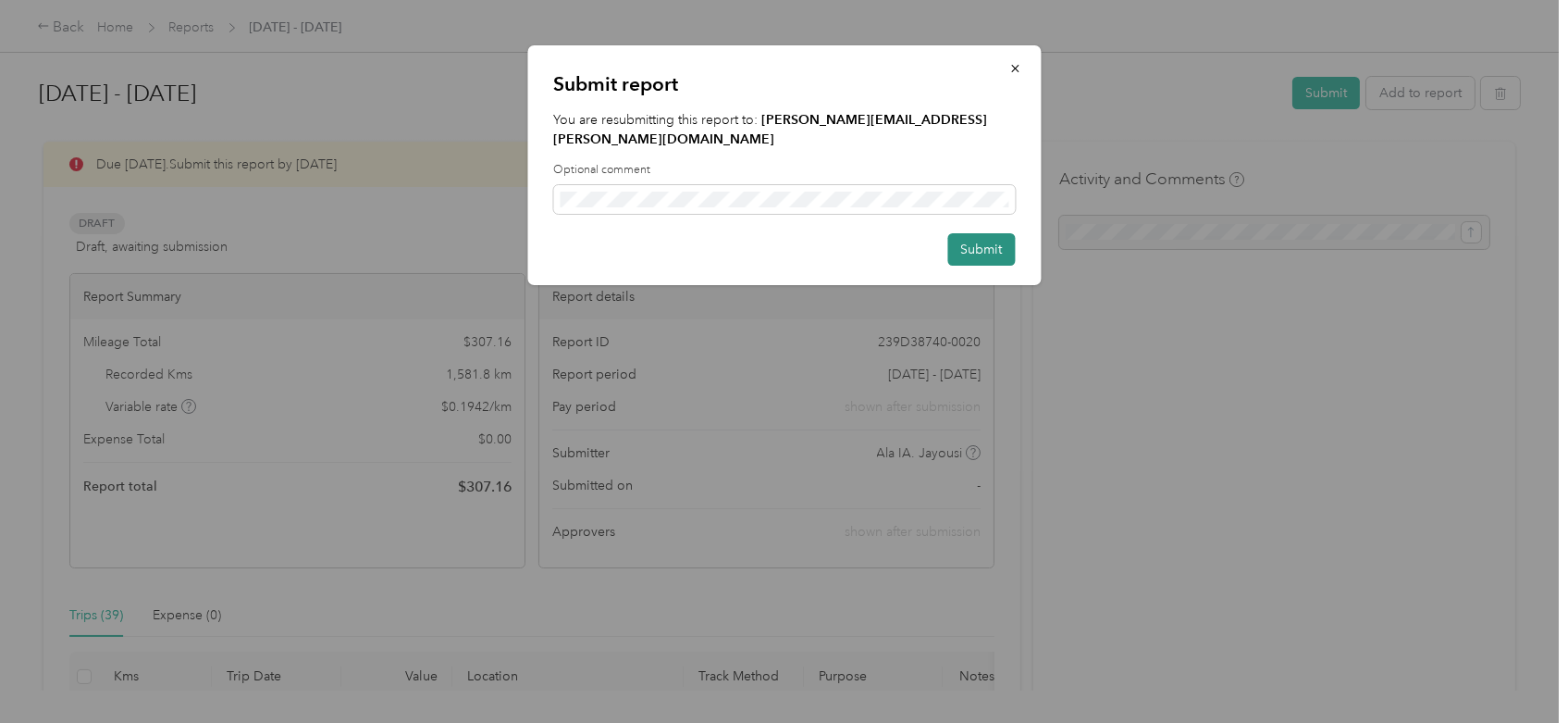
click at [965, 238] on button "Submit" at bounding box center [982, 249] width 68 height 32
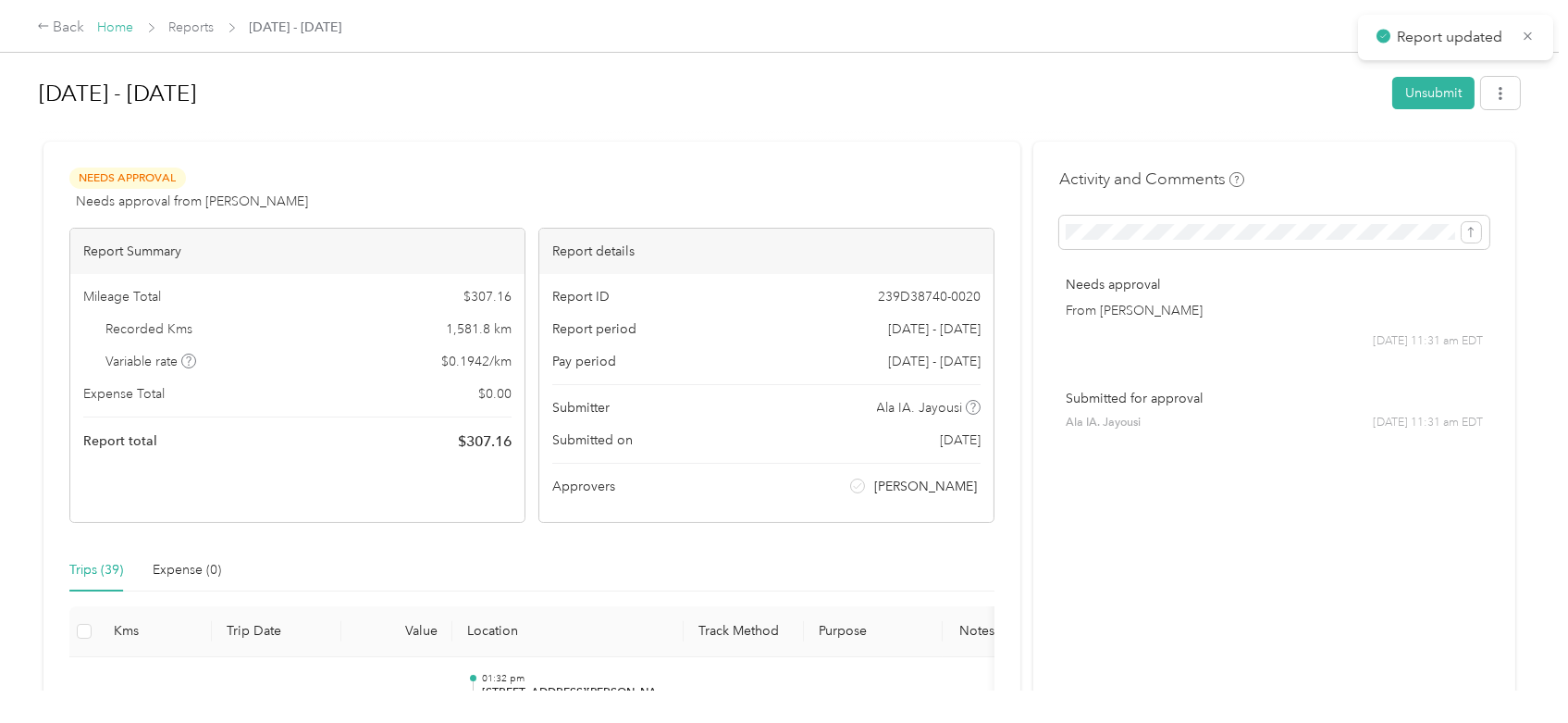
click at [111, 33] on link "Home" at bounding box center [115, 27] width 36 height 16
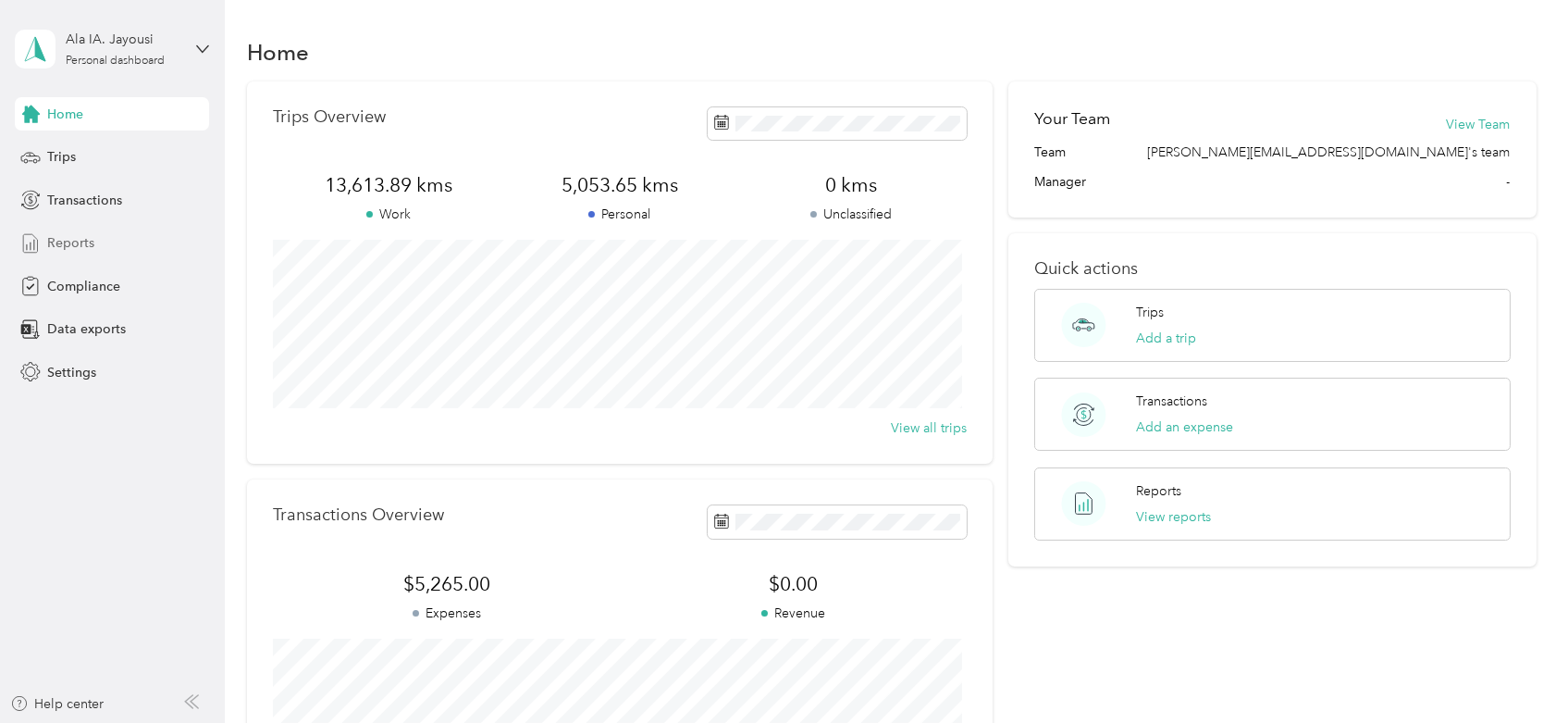
click at [92, 250] on span "Reports" at bounding box center [71, 243] width 47 height 19
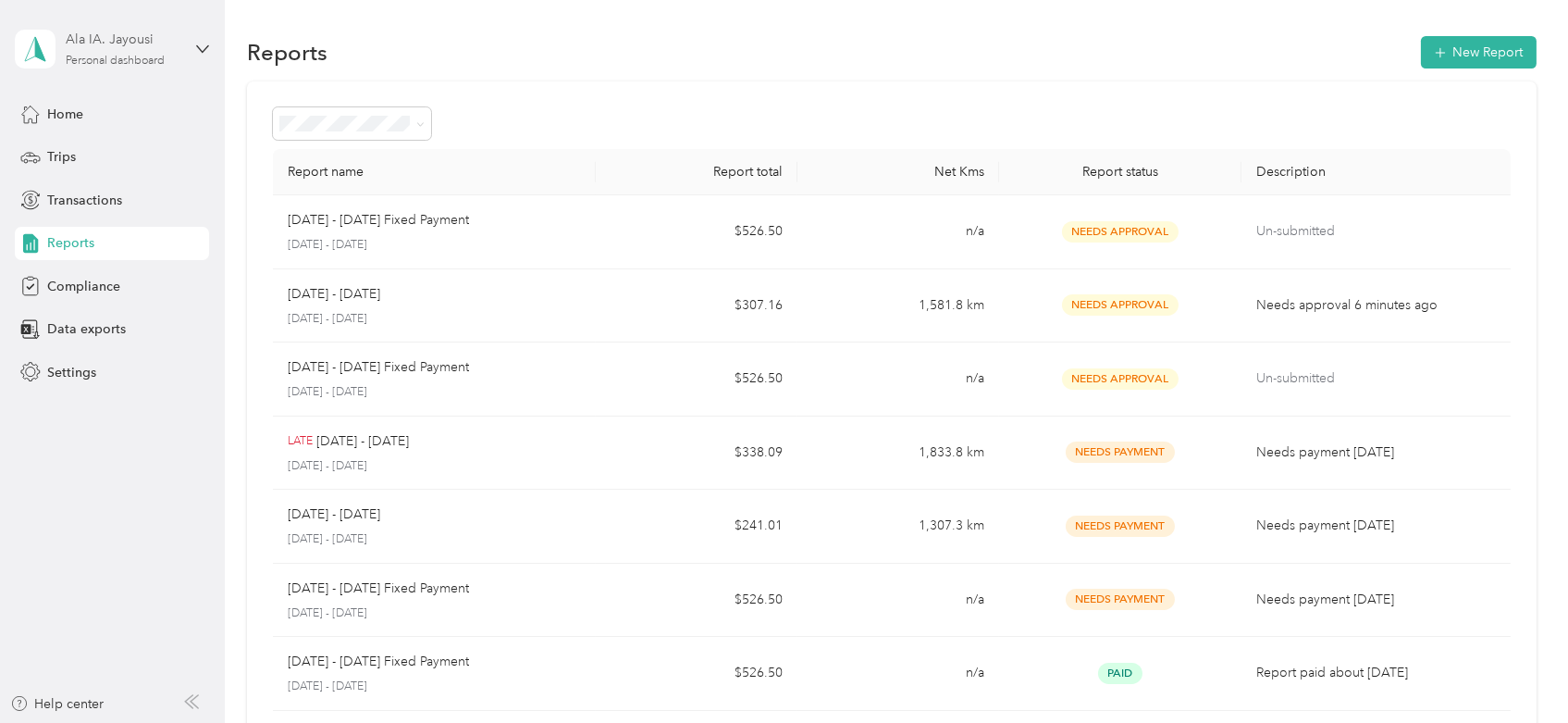
click at [95, 47] on div "Ala IA. Jayousi" at bounding box center [123, 40] width 115 height 19
click at [143, 141] on div "Log out" at bounding box center [209, 151] width 363 height 32
